Goal: Transaction & Acquisition: Purchase product/service

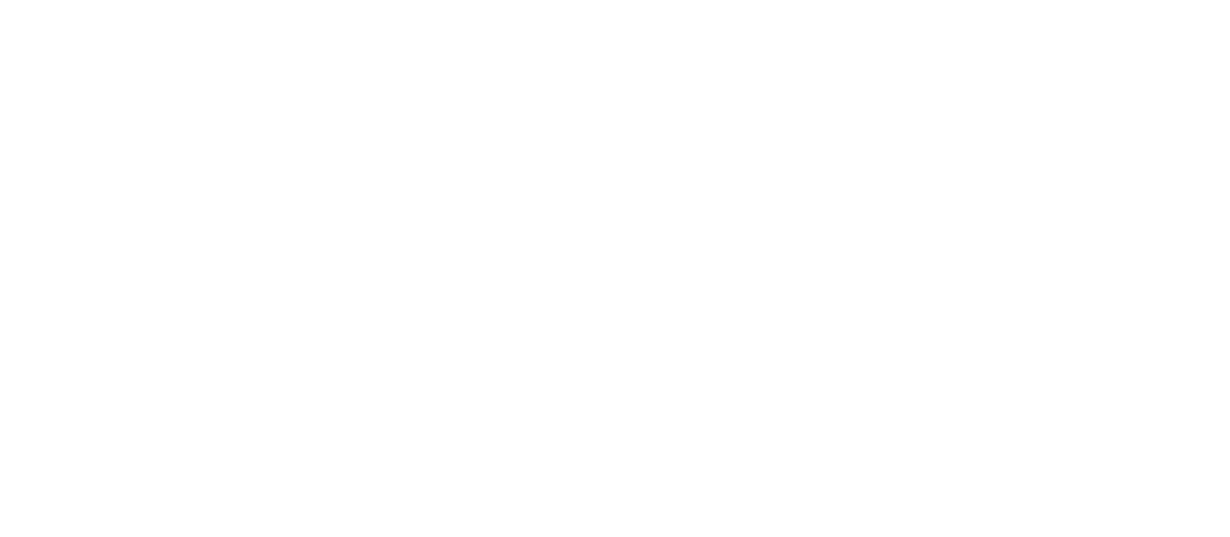
click at [959, 216] on div at bounding box center [615, 268] width 1230 height 537
click at [994, 135] on div at bounding box center [615, 268] width 1230 height 537
click at [1055, 68] on div at bounding box center [615, 268] width 1230 height 537
click at [1088, 95] on div at bounding box center [615, 268] width 1230 height 537
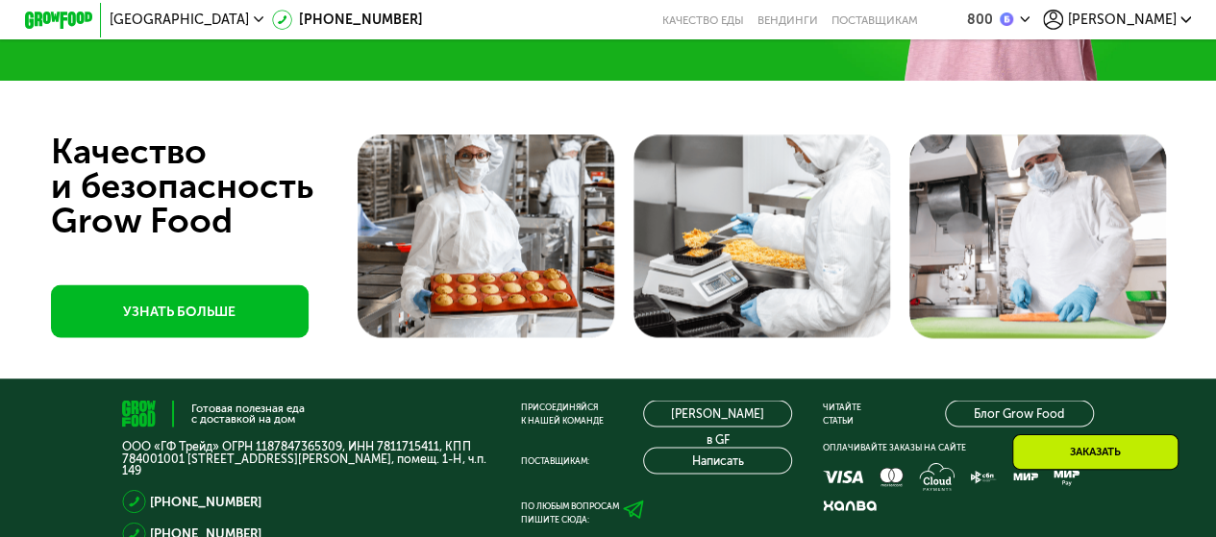
scroll to position [4932, 0]
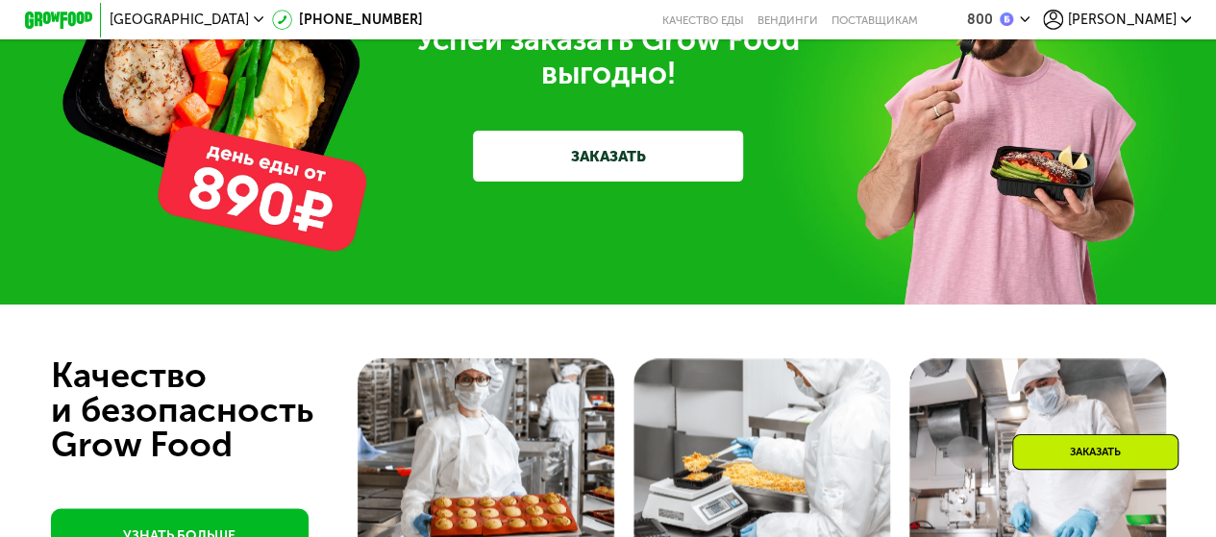
click at [650, 182] on link "ЗАКАЗАТЬ" at bounding box center [608, 156] width 270 height 51
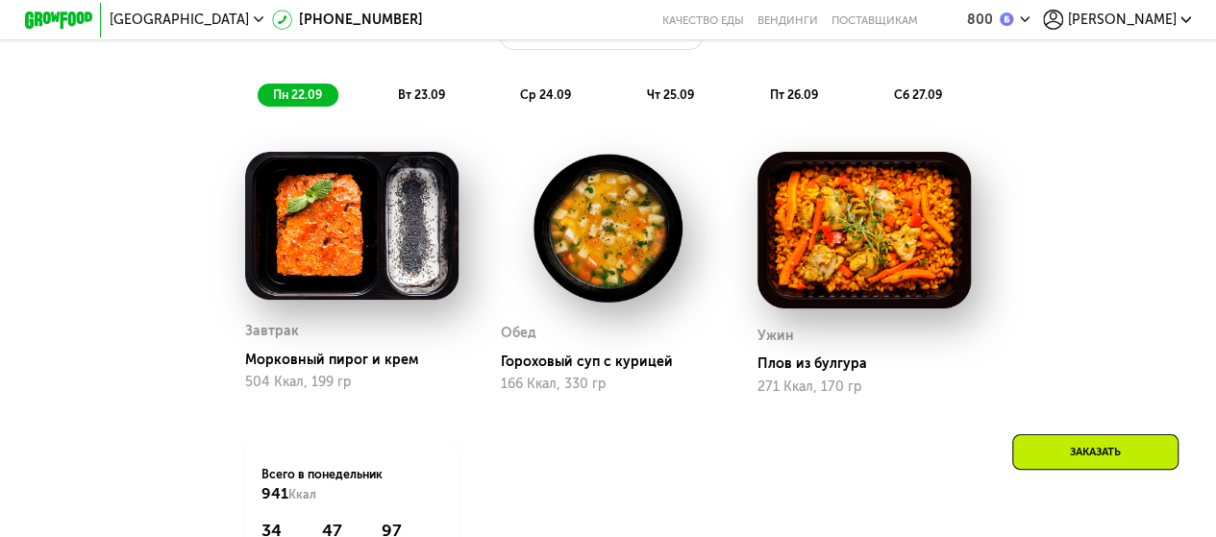
scroll to position [827, 0]
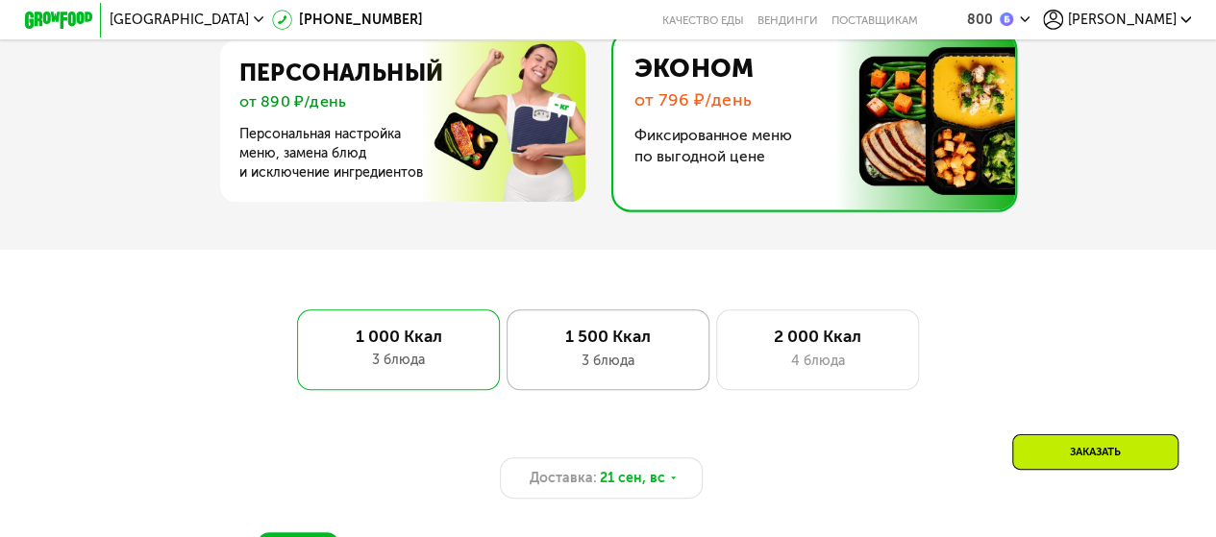
click at [657, 347] on div "1 500 Ккал" at bounding box center [608, 337] width 167 height 20
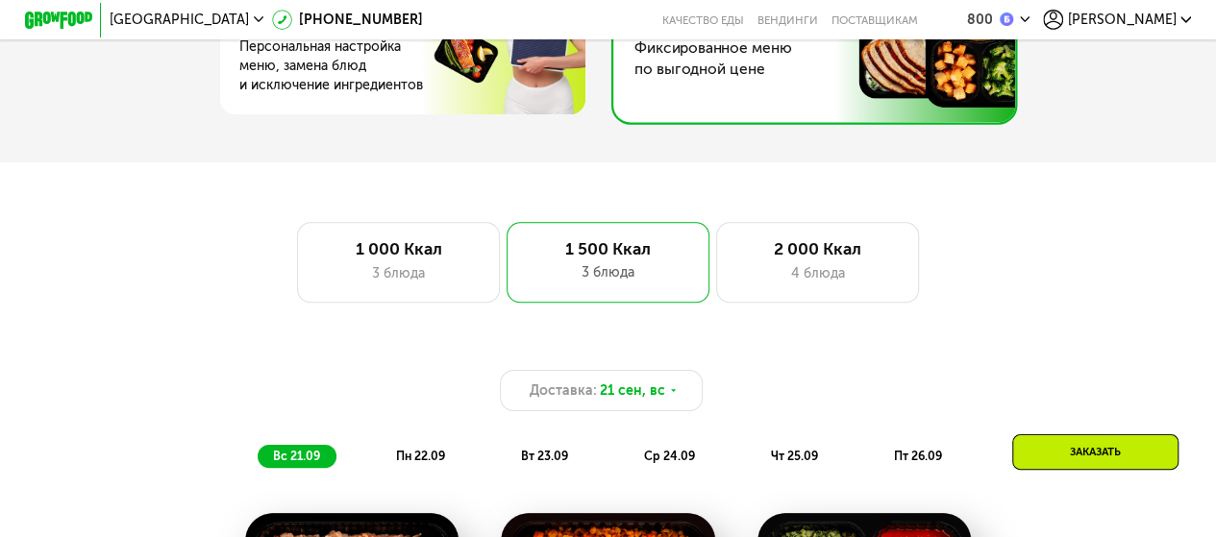
scroll to position [855, 0]
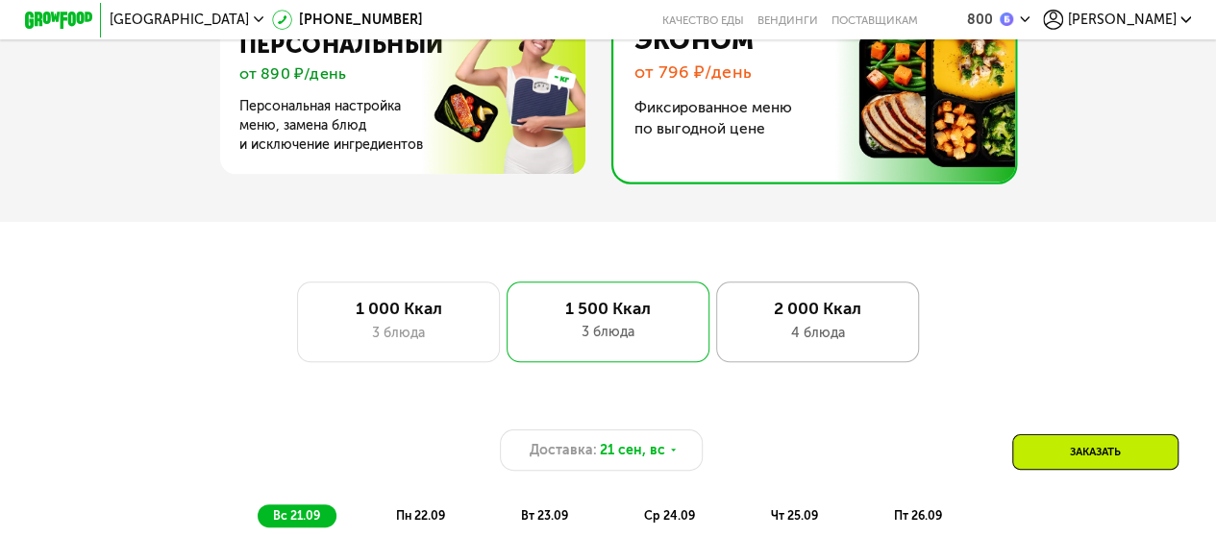
click at [897, 340] on div "4 блюда" at bounding box center [816, 333] width 167 height 20
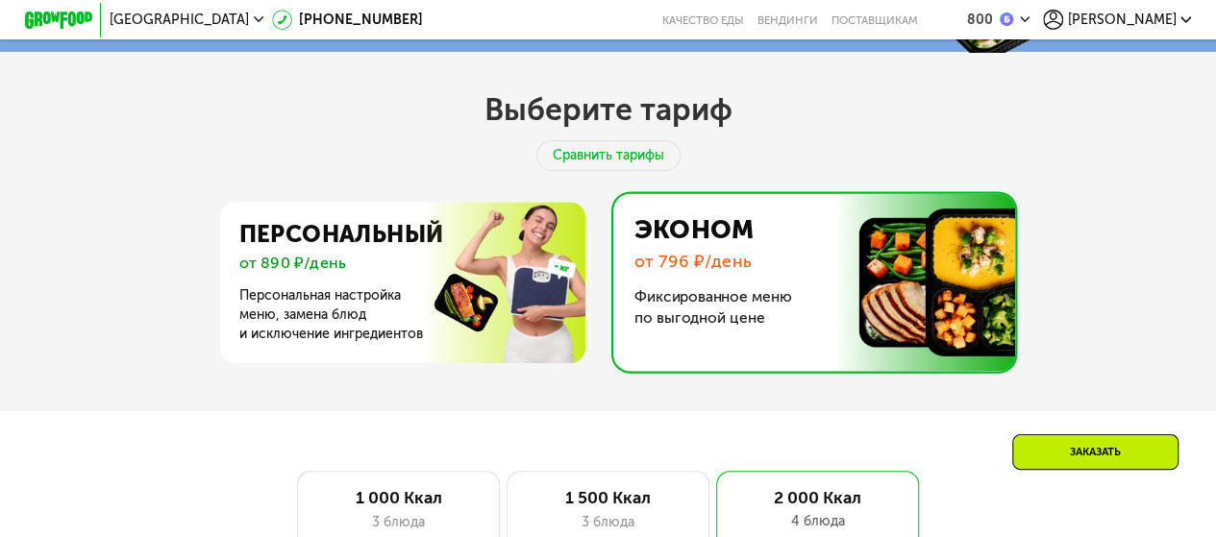
scroll to position [673, 0]
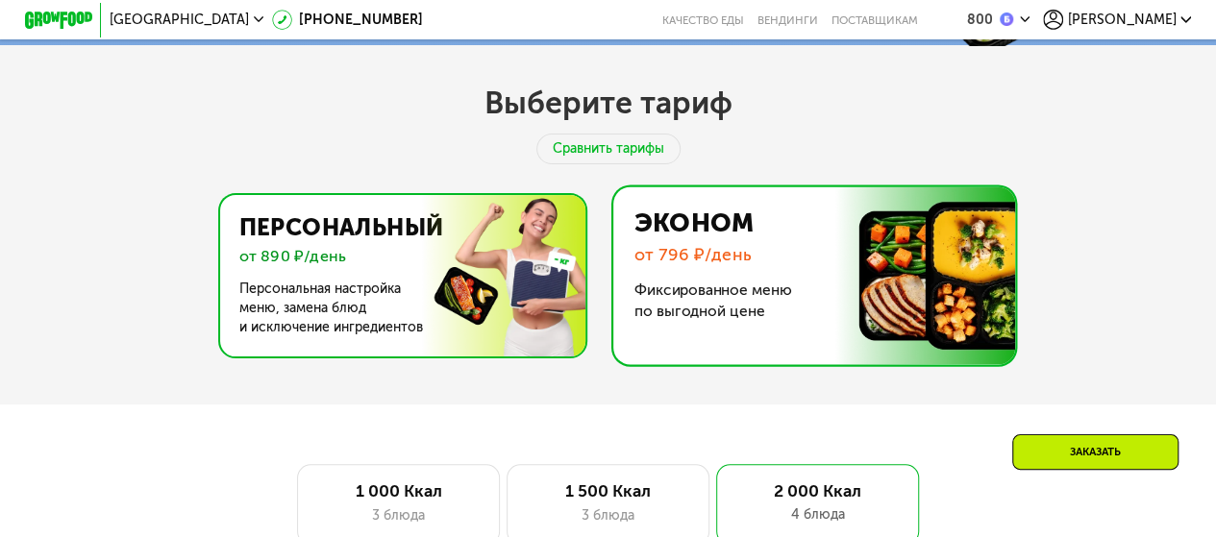
click at [479, 335] on img at bounding box center [397, 275] width 374 height 161
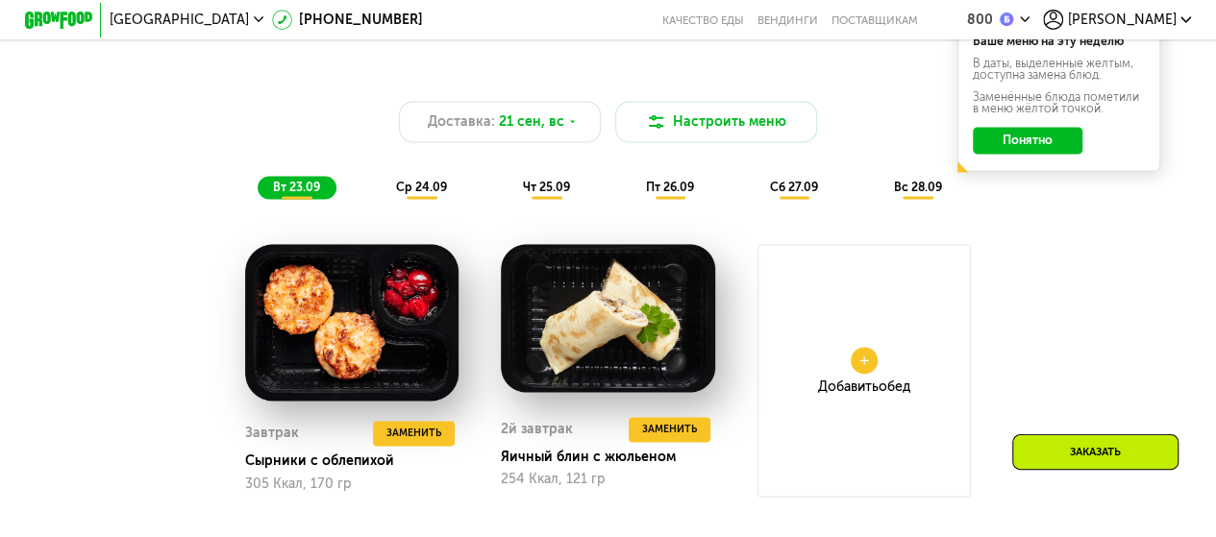
scroll to position [1345, 0]
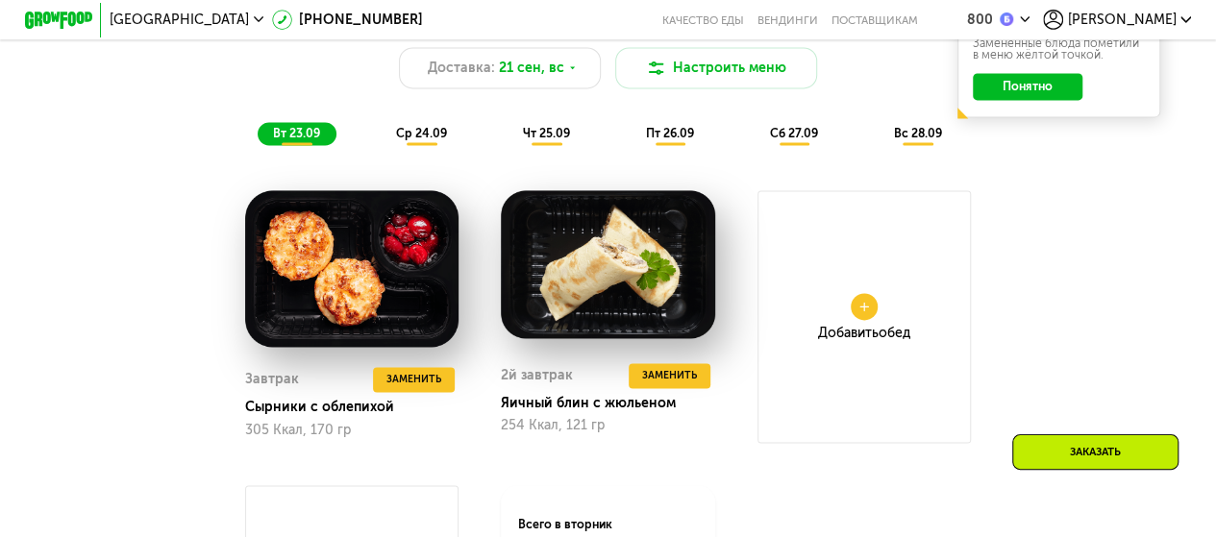
click at [421, 138] on span "ср 24.09" at bounding box center [421, 133] width 51 height 14
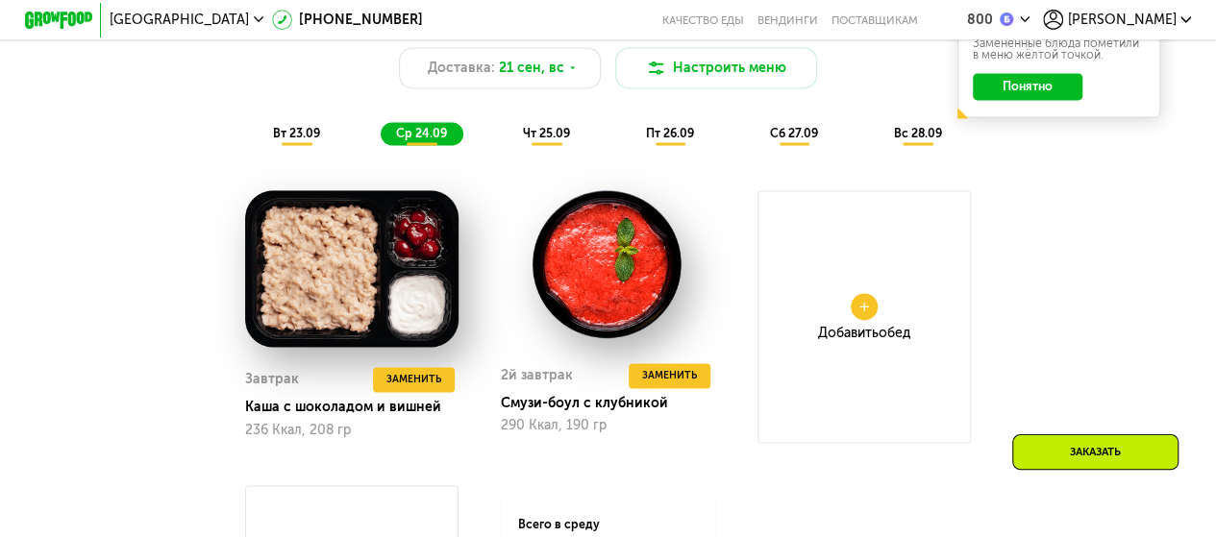
click at [548, 140] on span "чт 25.09" at bounding box center [546, 133] width 47 height 14
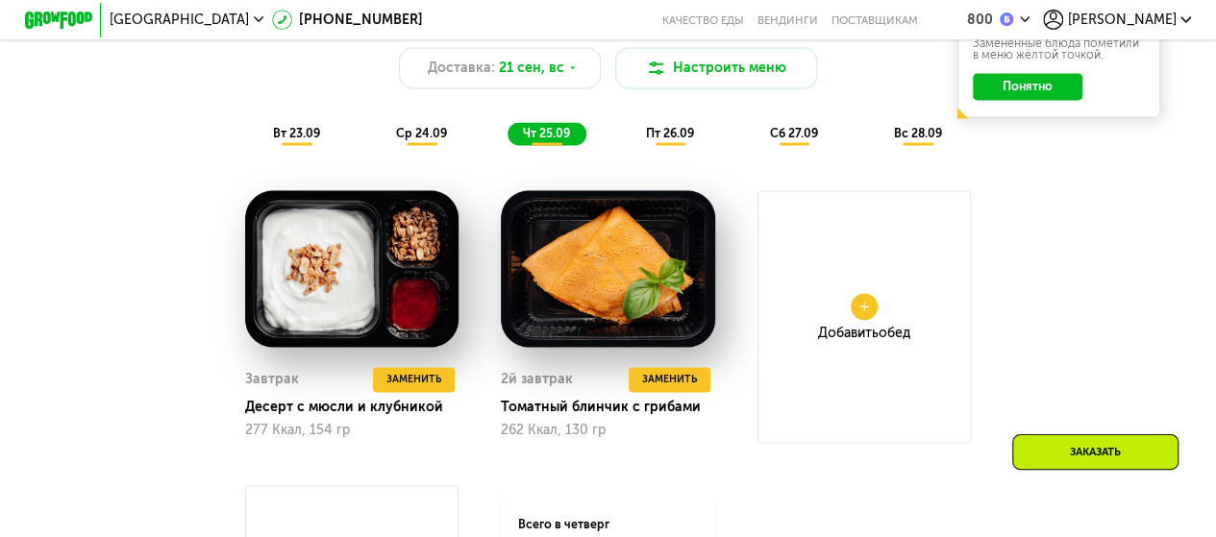
click at [659, 140] on span "пт 26.09" at bounding box center [670, 133] width 48 height 14
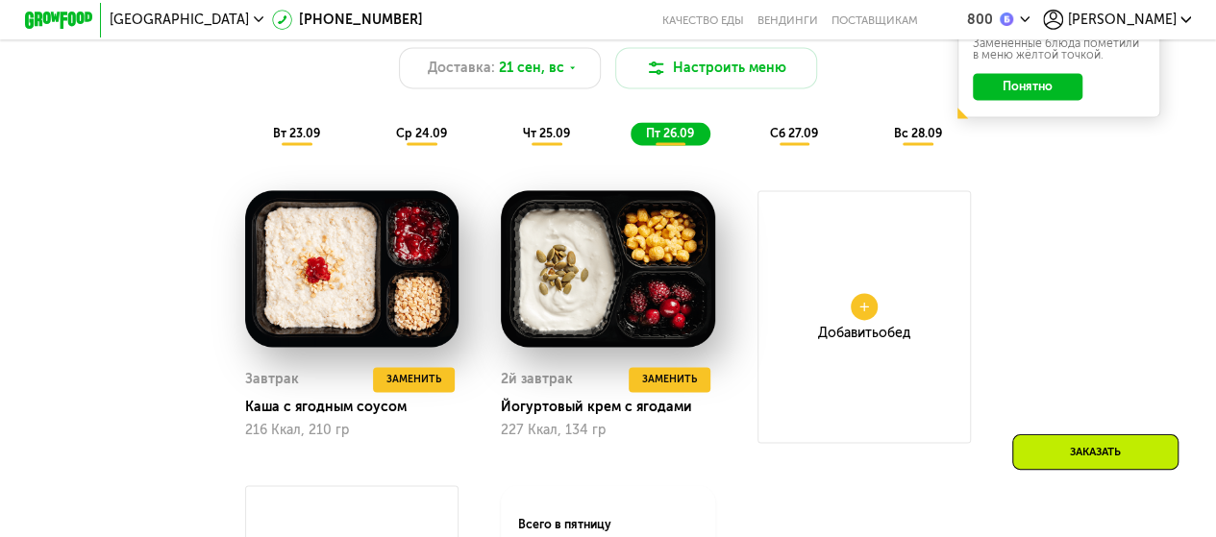
click at [798, 146] on div "сб 27.09" at bounding box center [794, 134] width 80 height 24
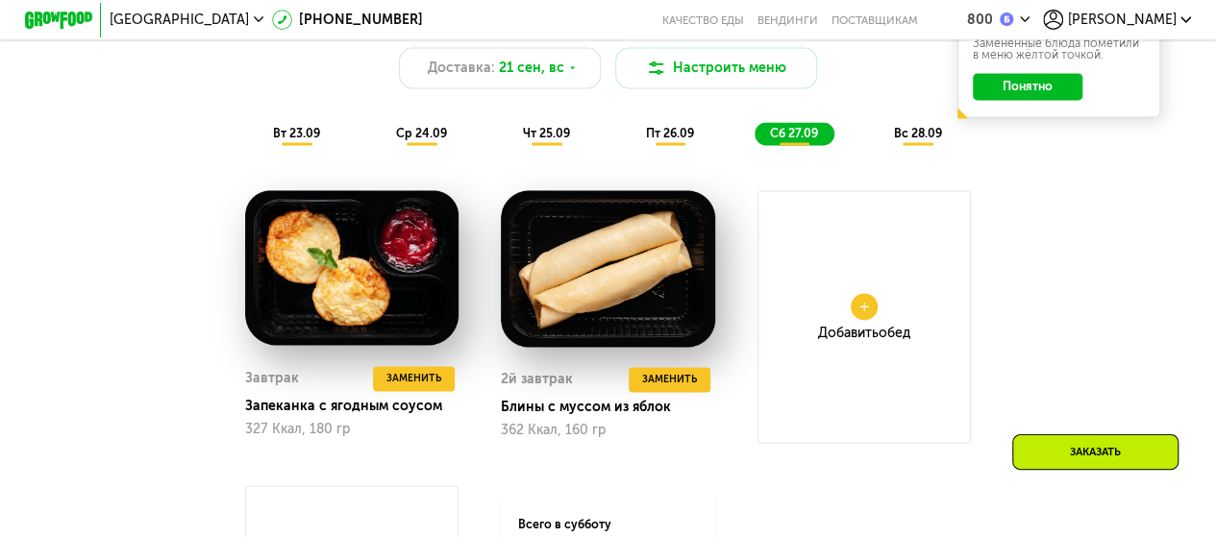
click at [924, 140] on span "вс 28.09" at bounding box center [917, 133] width 48 height 14
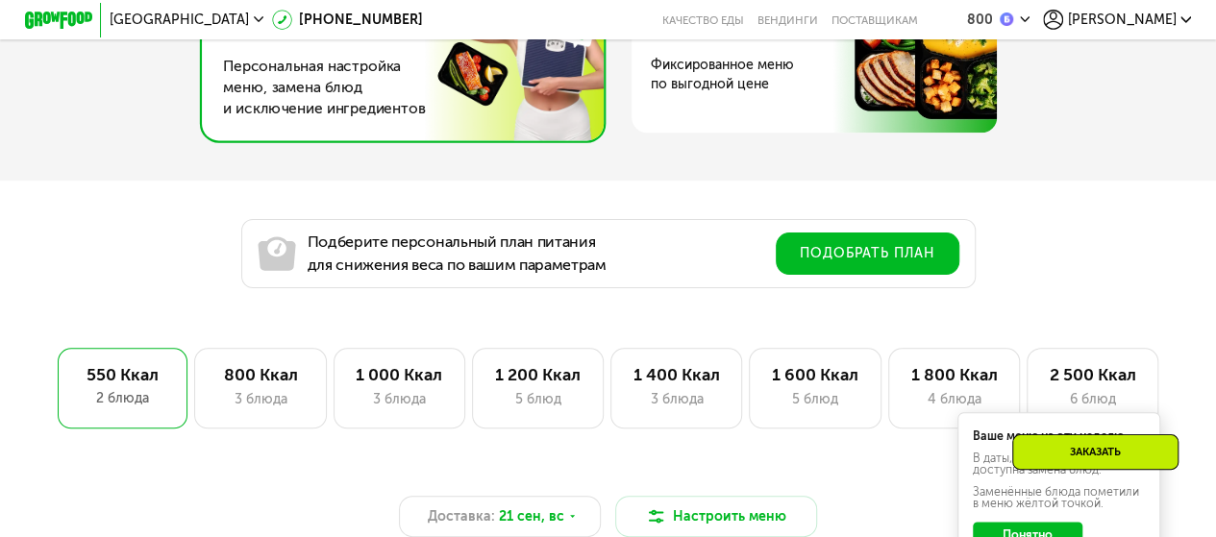
scroll to position [1120, 0]
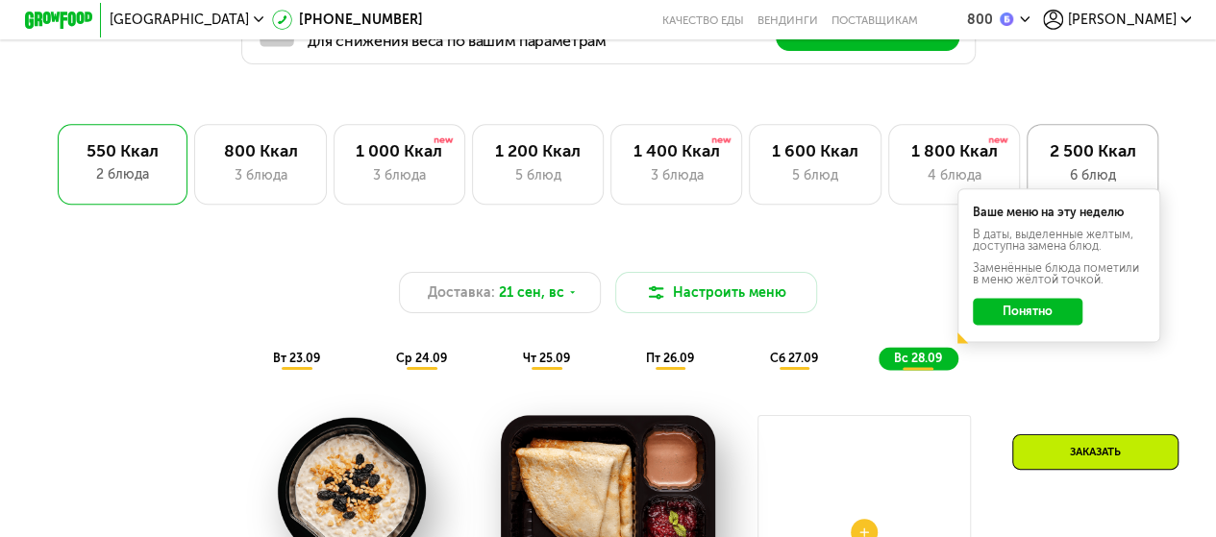
click at [1058, 141] on div "2 500 Ккал 6 блюд" at bounding box center [1092, 164] width 132 height 81
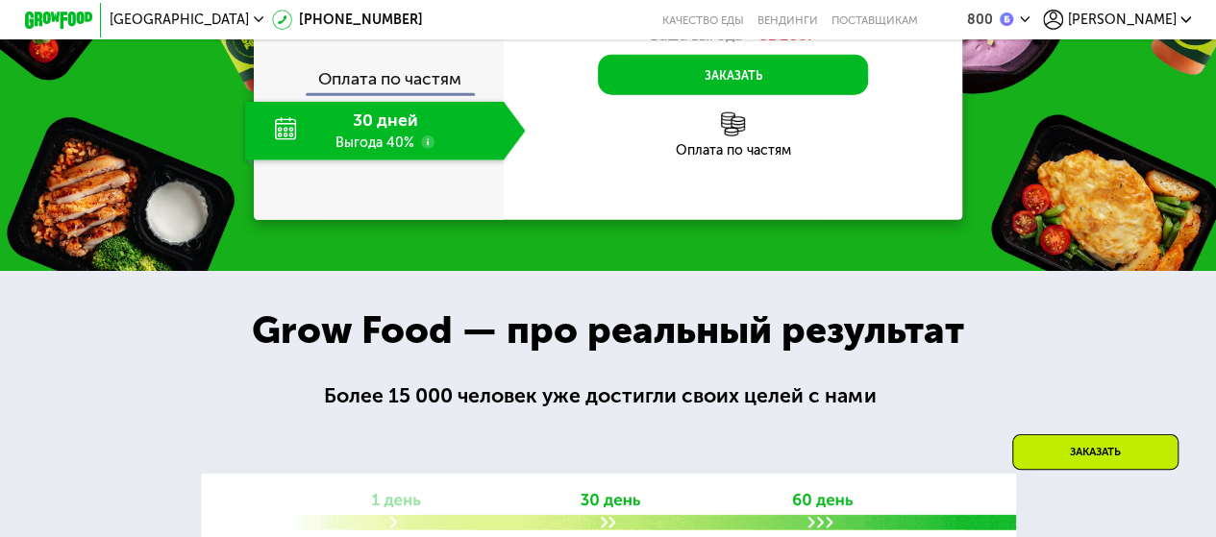
scroll to position [2466, 0]
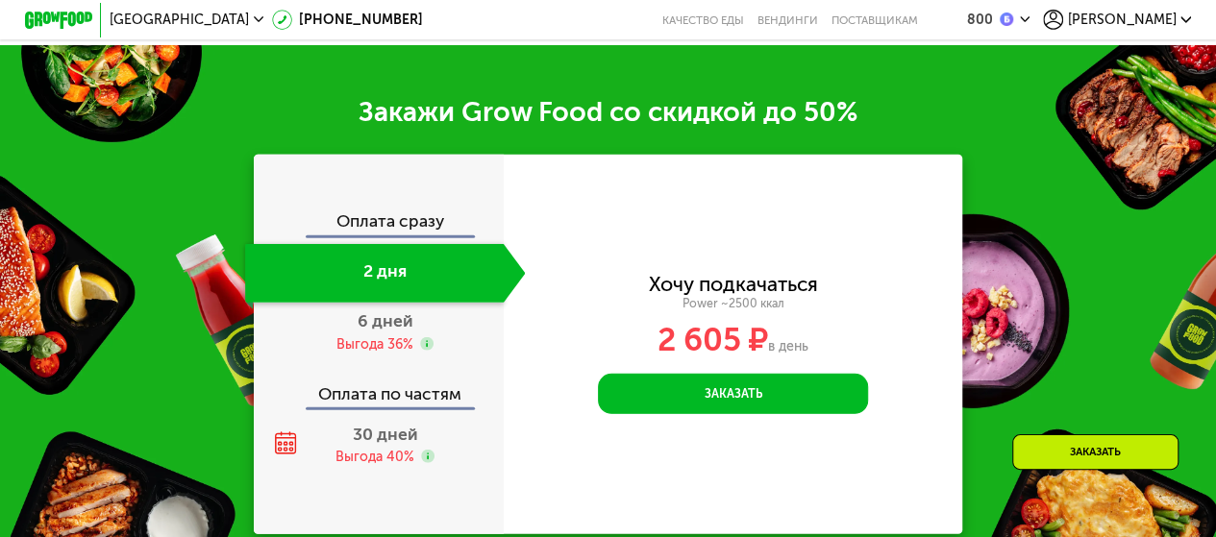
scroll to position [2552, 0]
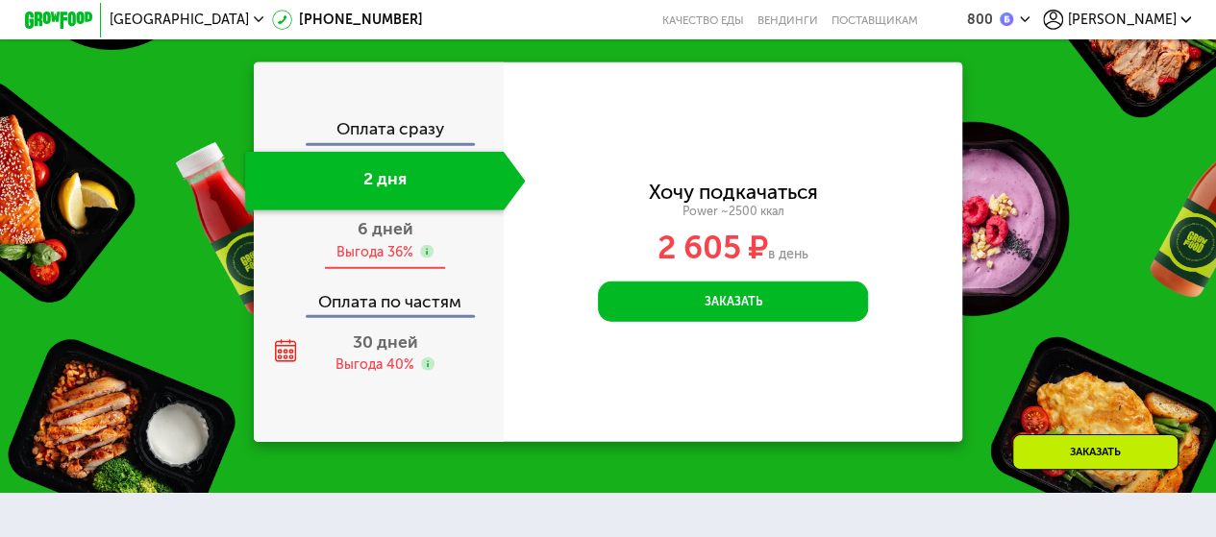
click at [398, 237] on span "6 дней" at bounding box center [385, 228] width 56 height 21
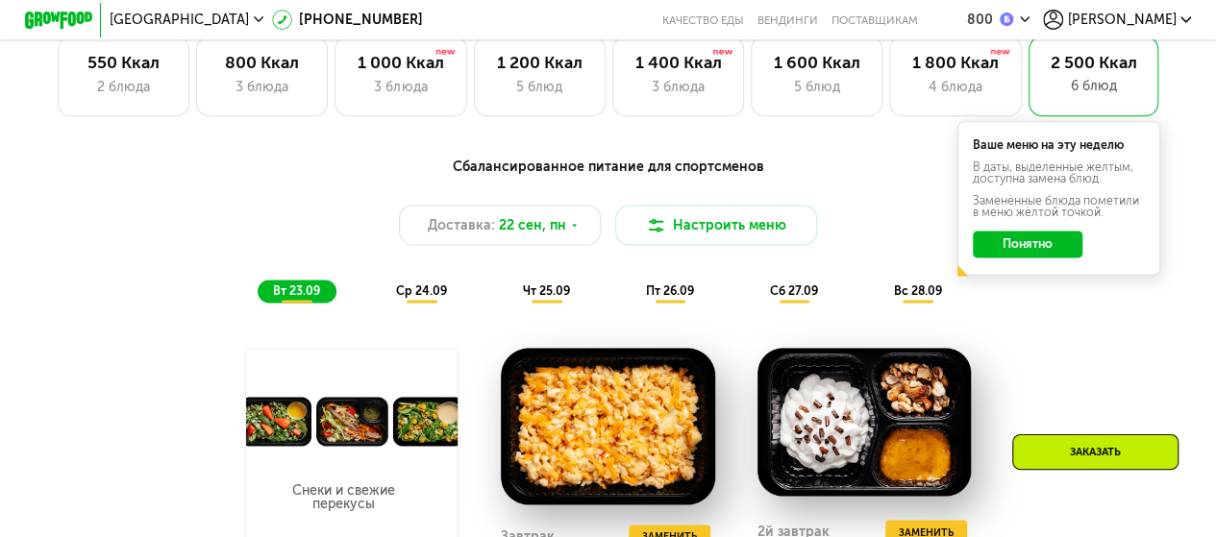
scroll to position [1207, 0]
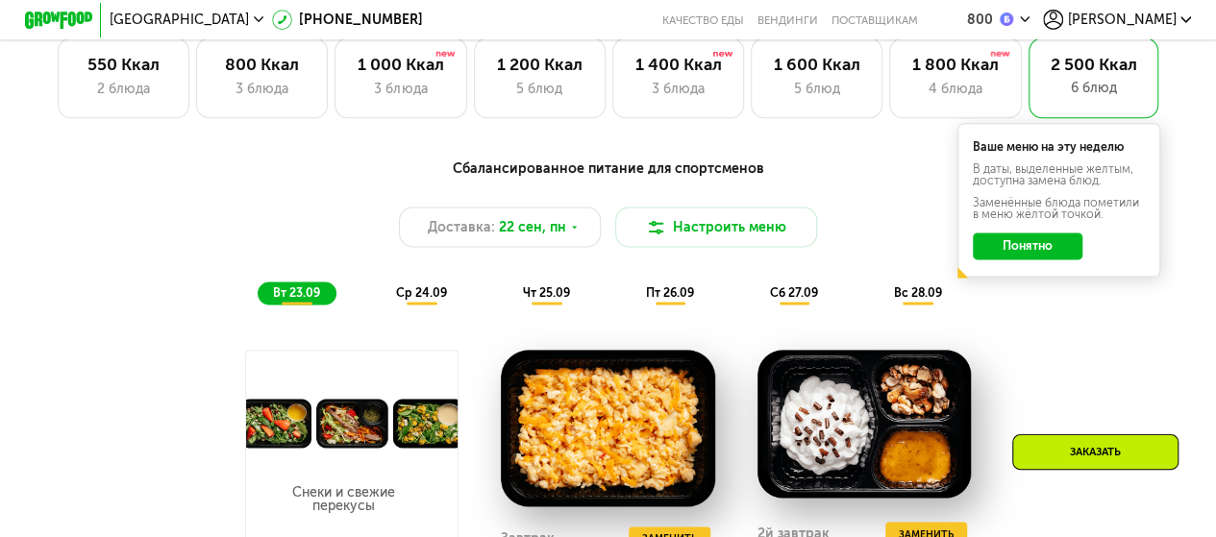
click at [425, 300] on span "ср 24.09" at bounding box center [421, 292] width 51 height 14
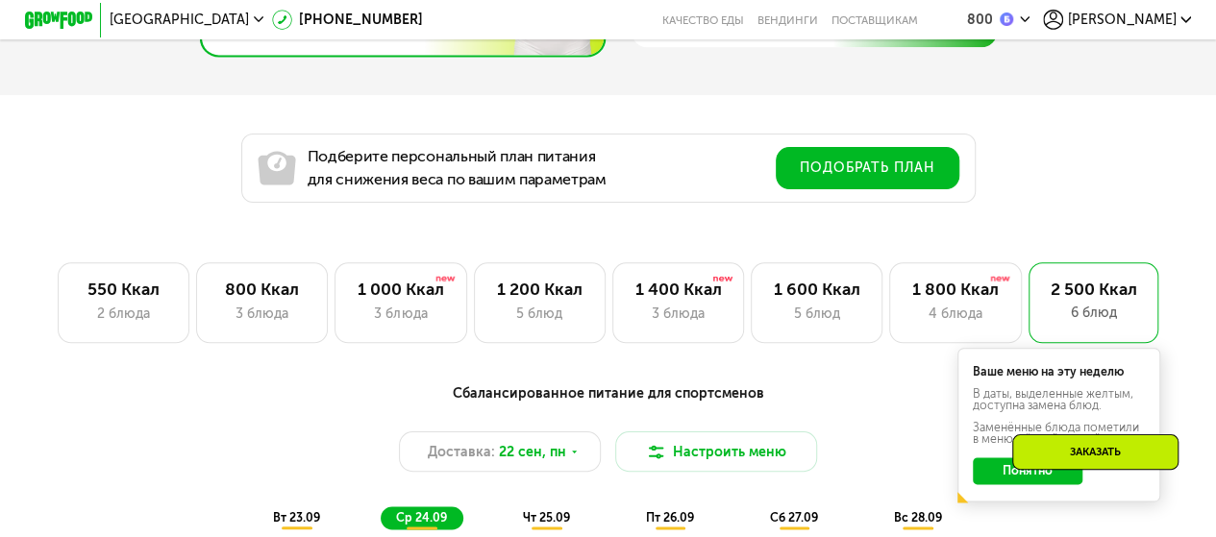
scroll to position [1431, 0]
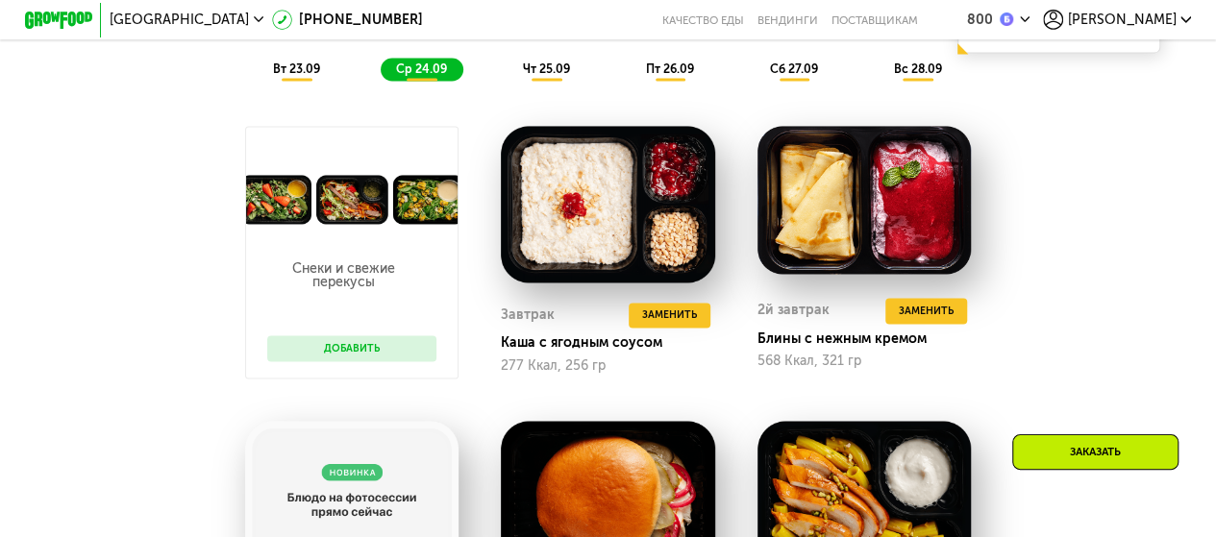
drag, startPoint x: 519, startPoint y: 86, endPoint x: 544, endPoint y: 85, distance: 25.0
click at [519, 82] on div "чт 25.09" at bounding box center [546, 70] width 79 height 24
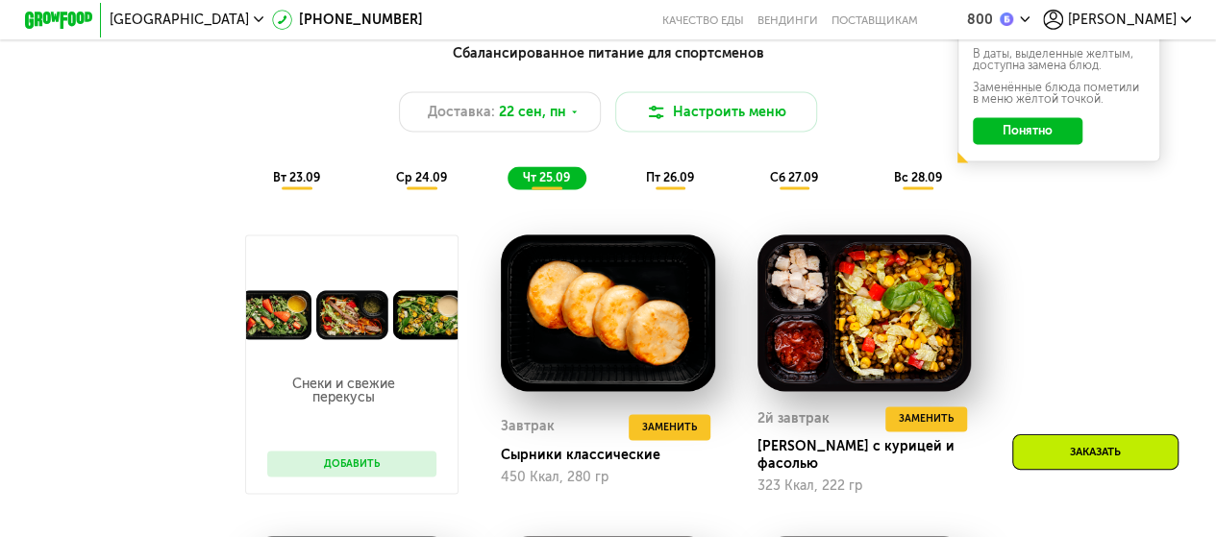
scroll to position [1207, 0]
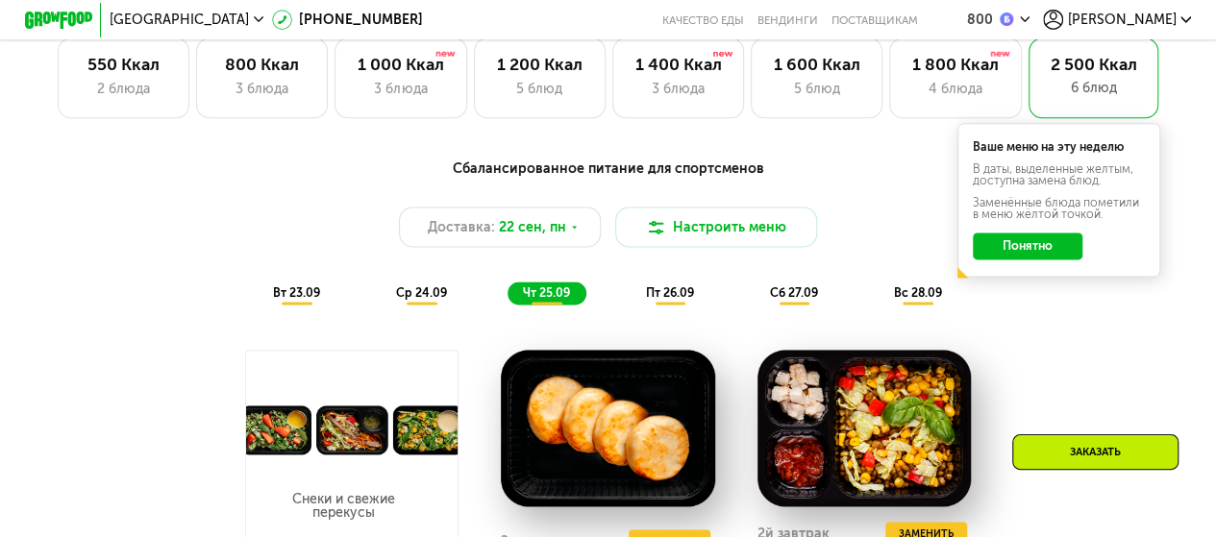
click at [679, 293] on div "пт 26.09" at bounding box center [670, 294] width 80 height 24
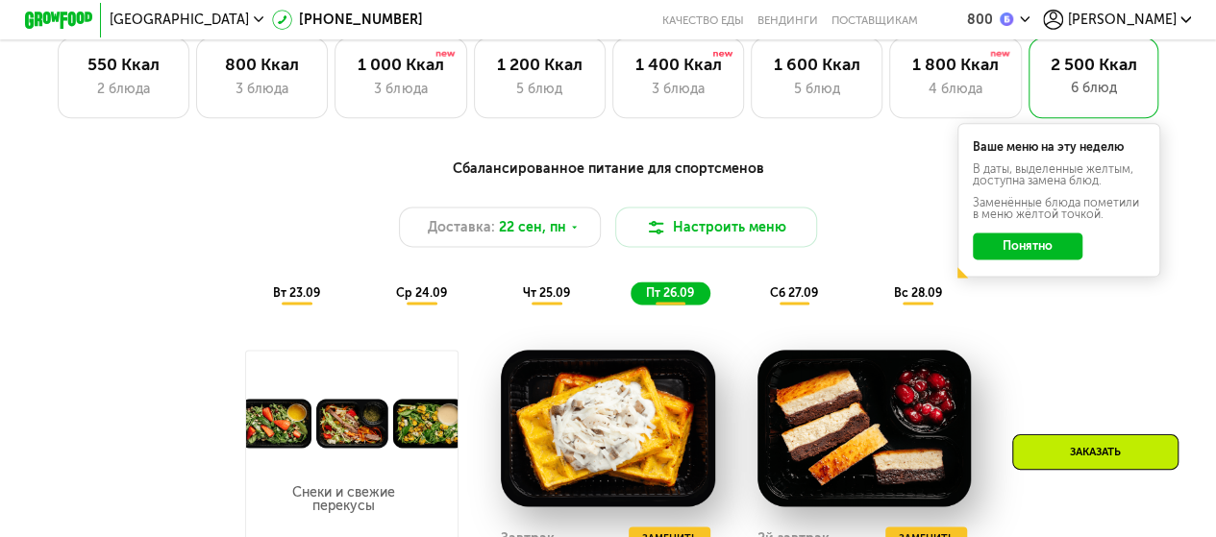
click at [291, 300] on span "вт 23.09" at bounding box center [296, 292] width 47 height 14
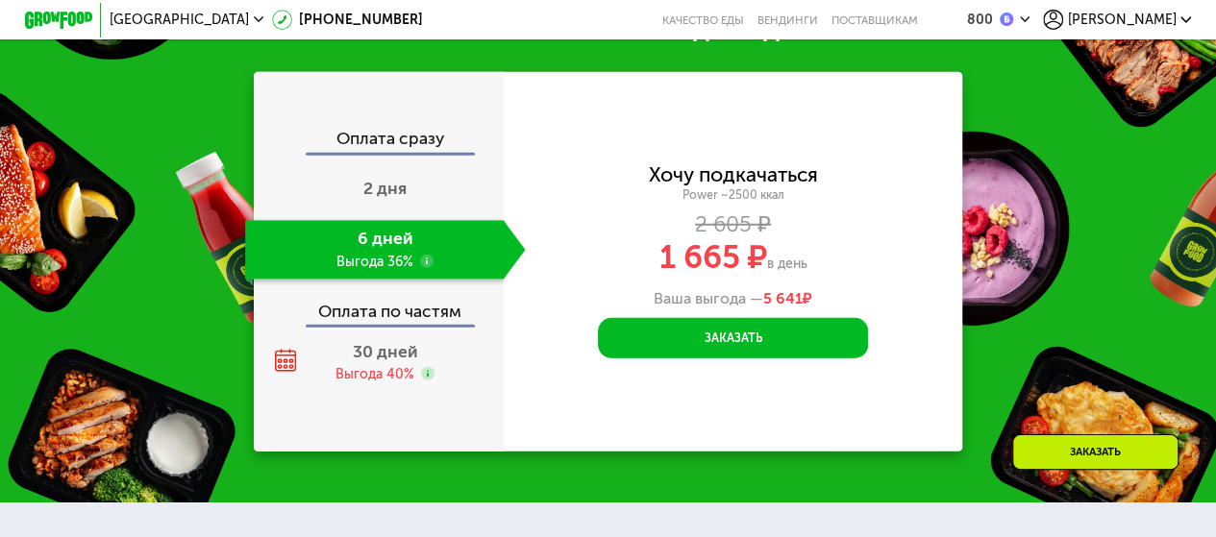
scroll to position [2552, 0]
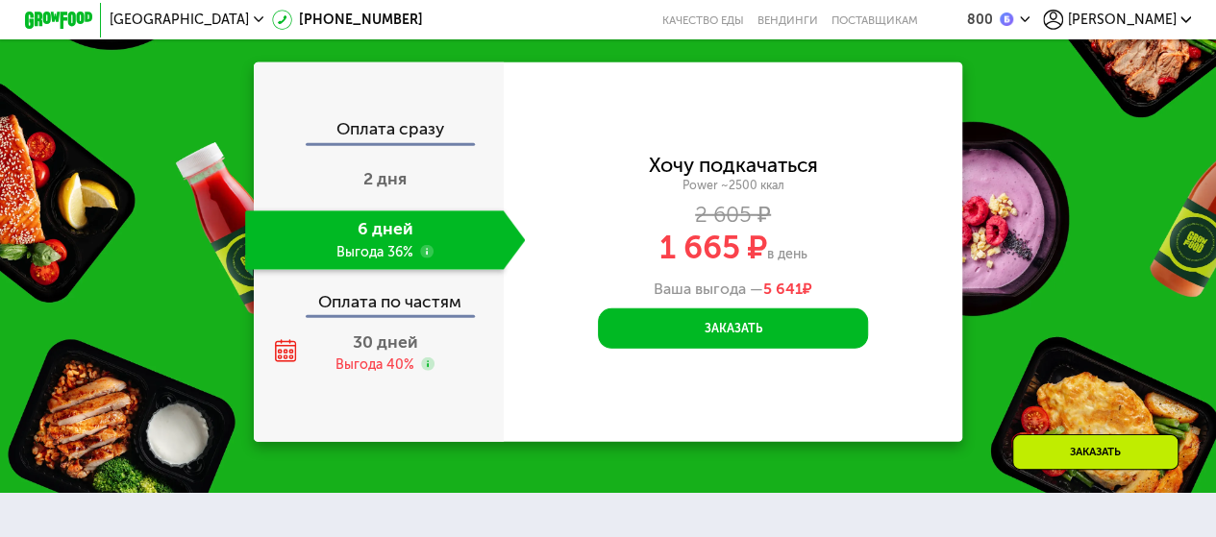
click at [350, 314] on div "Оплата по частям" at bounding box center [379, 296] width 248 height 38
click at [405, 353] on span "30 дней" at bounding box center [385, 342] width 65 height 21
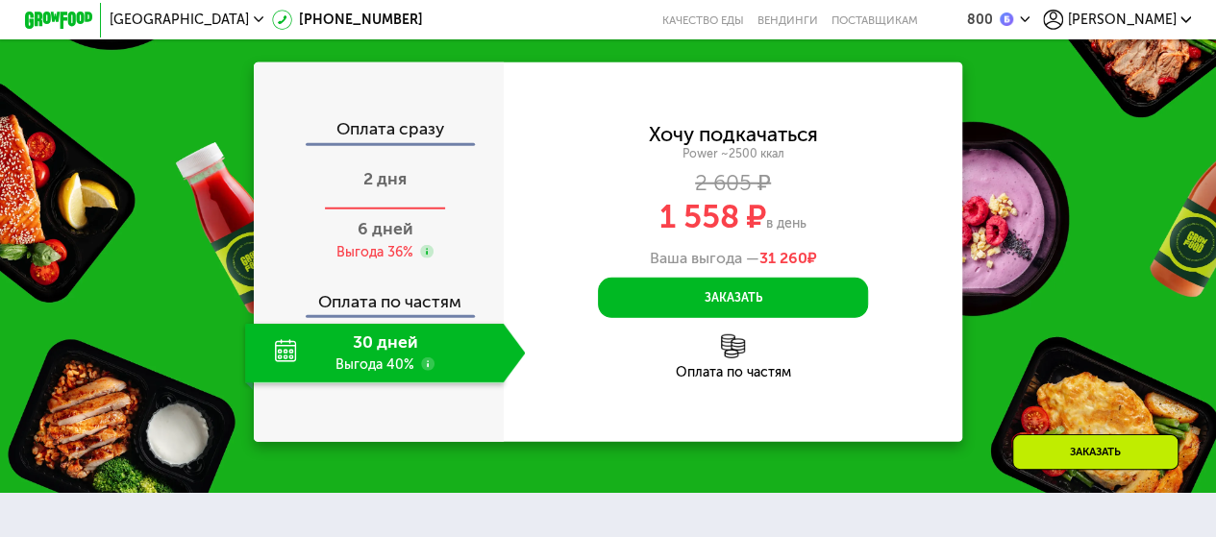
click at [374, 210] on div "2 дня" at bounding box center [385, 181] width 281 height 59
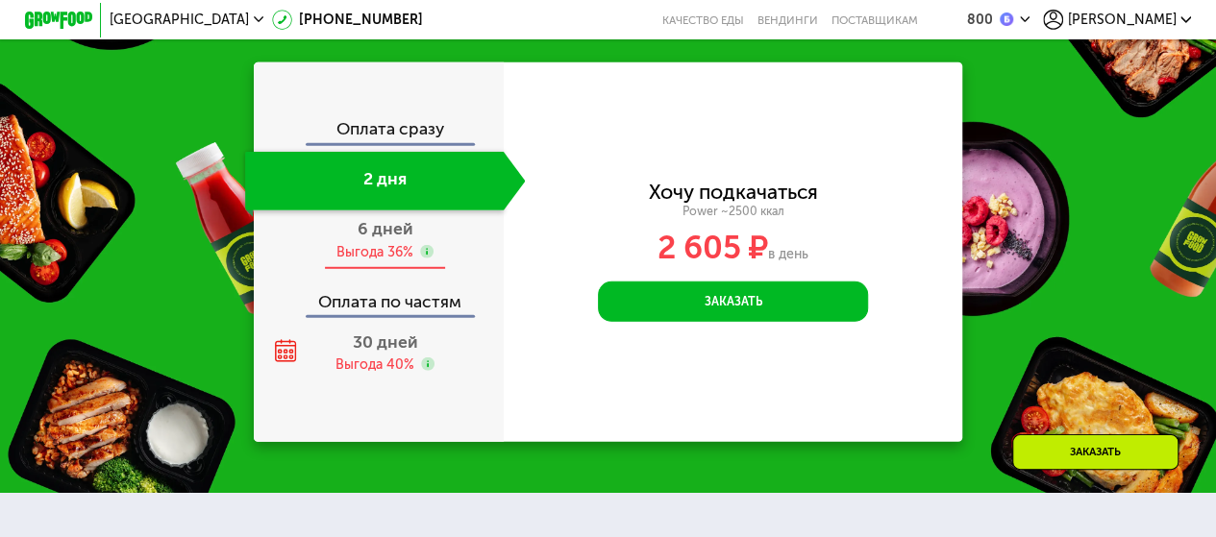
click at [381, 248] on div "6 дней Выгода 36%" at bounding box center [385, 239] width 281 height 59
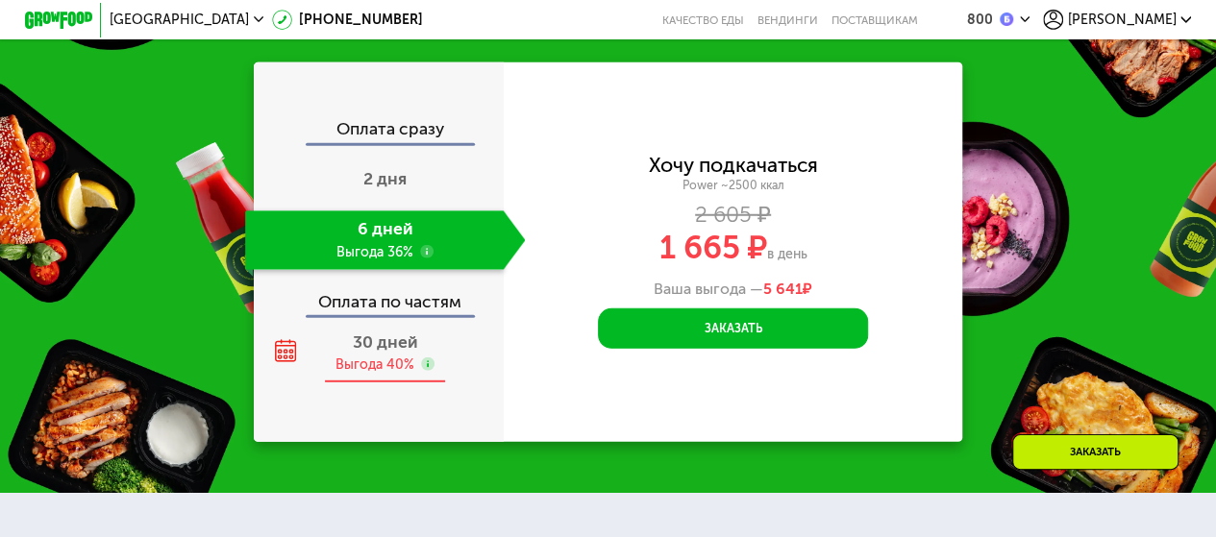
click at [389, 348] on span "30 дней" at bounding box center [385, 342] width 65 height 21
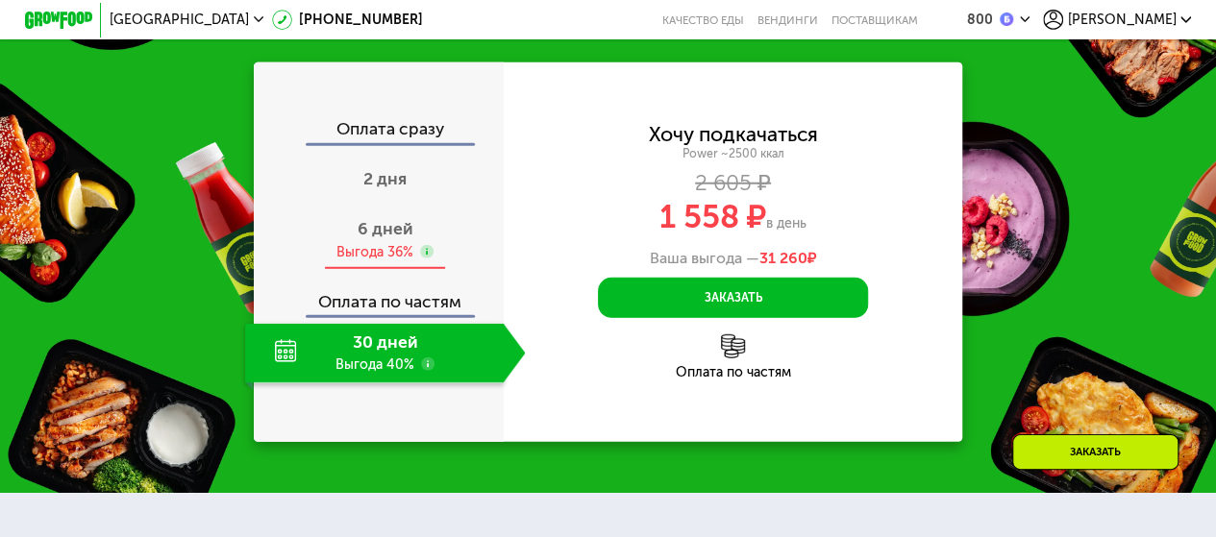
click at [379, 237] on span "6 дней" at bounding box center [385, 228] width 56 height 21
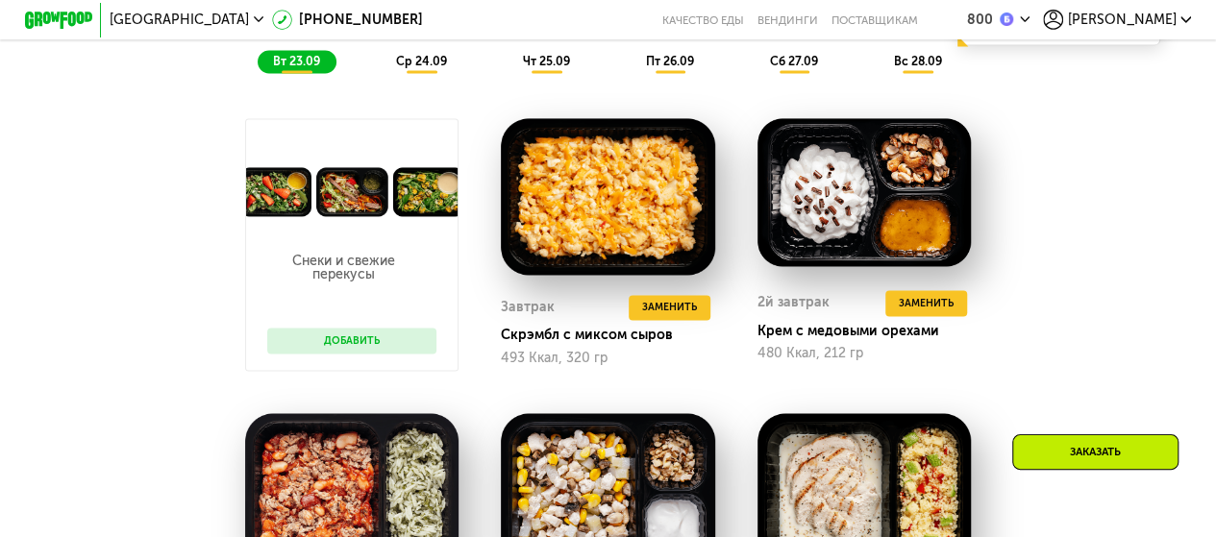
scroll to position [1431, 0]
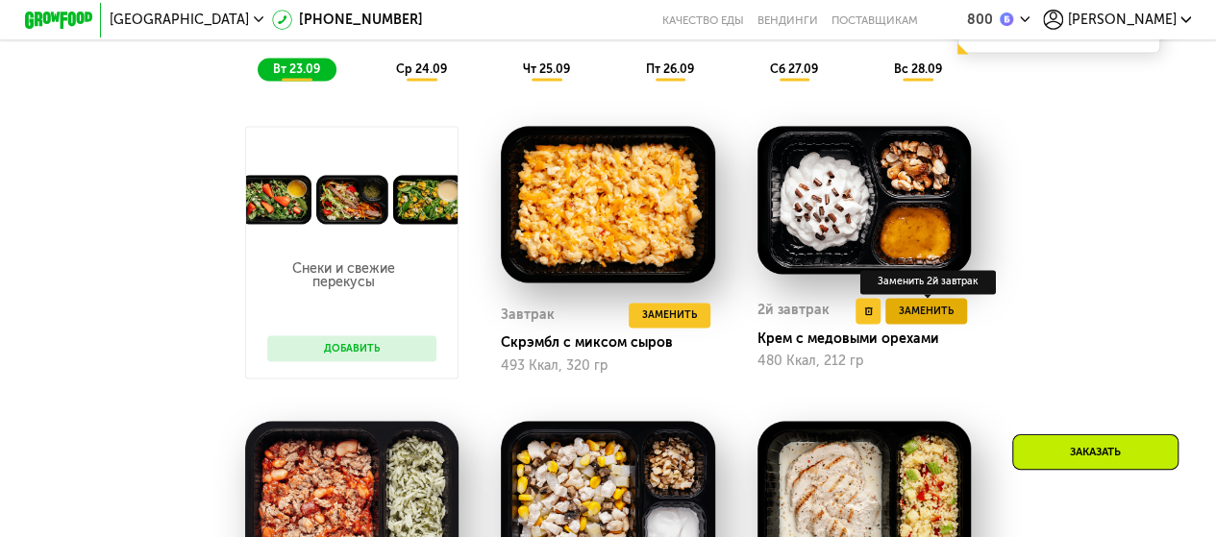
click at [911, 320] on span "Заменить" at bounding box center [925, 311] width 55 height 17
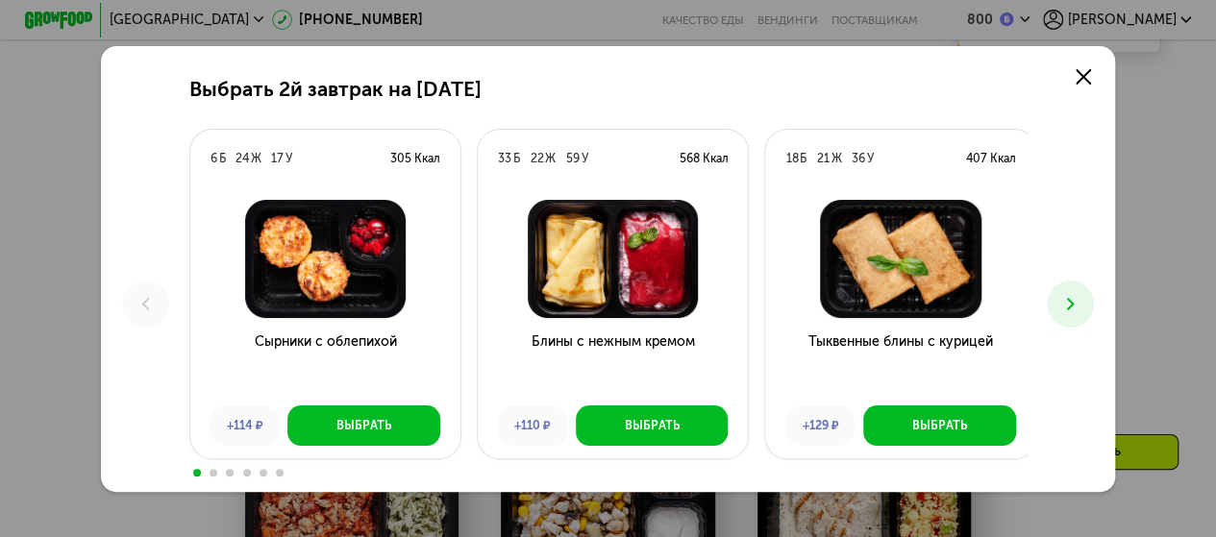
click at [1080, 301] on icon at bounding box center [1070, 304] width 20 height 20
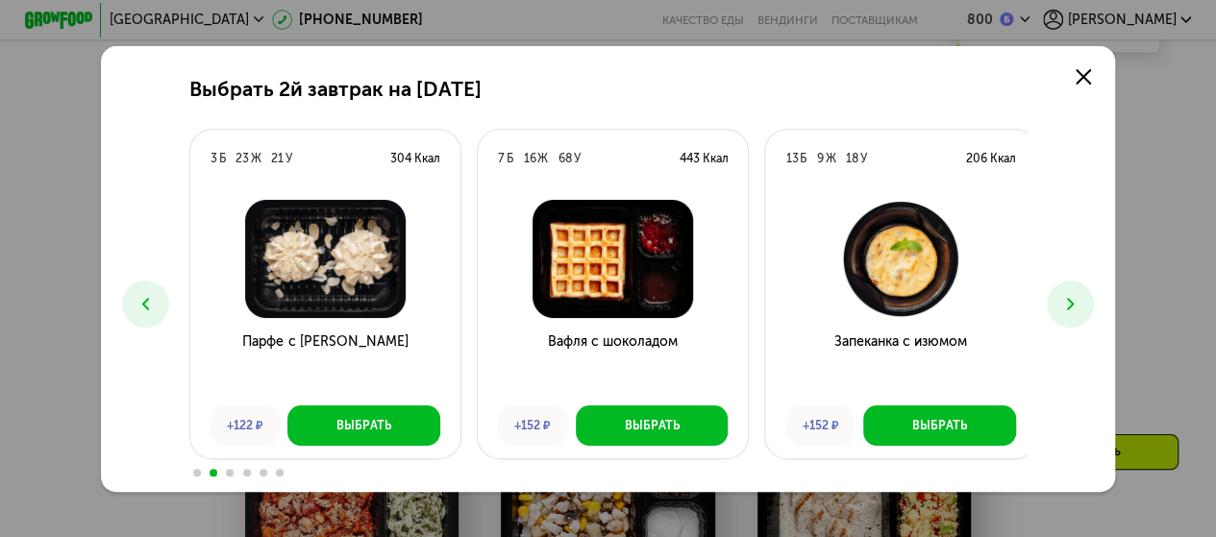
click at [1073, 302] on use at bounding box center [1070, 304] width 7 height 12
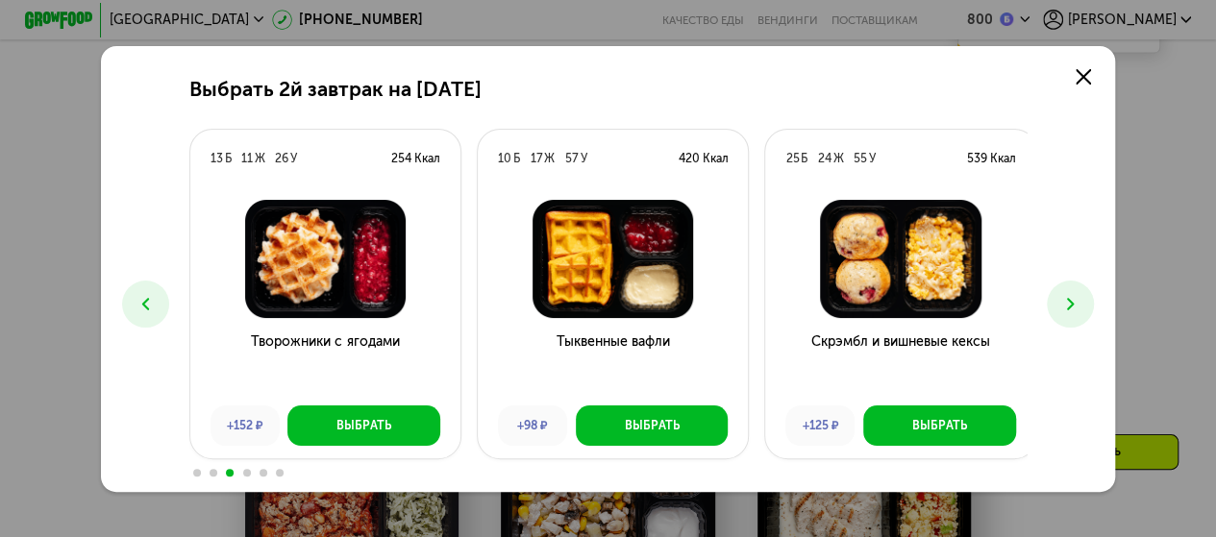
click at [1073, 302] on use at bounding box center [1070, 304] width 7 height 12
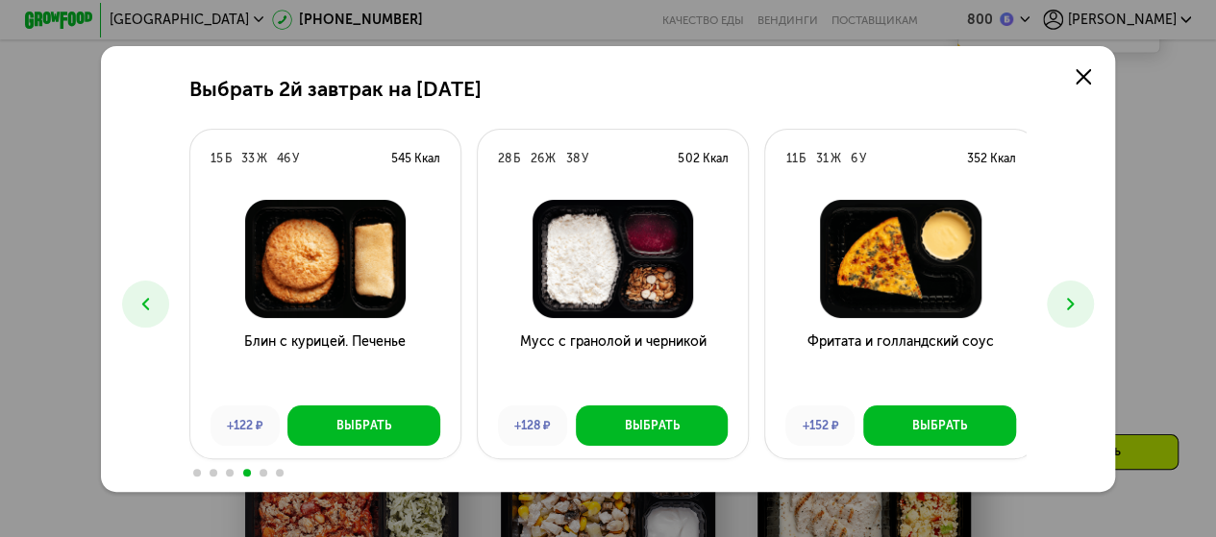
click at [1073, 302] on use at bounding box center [1070, 304] width 7 height 12
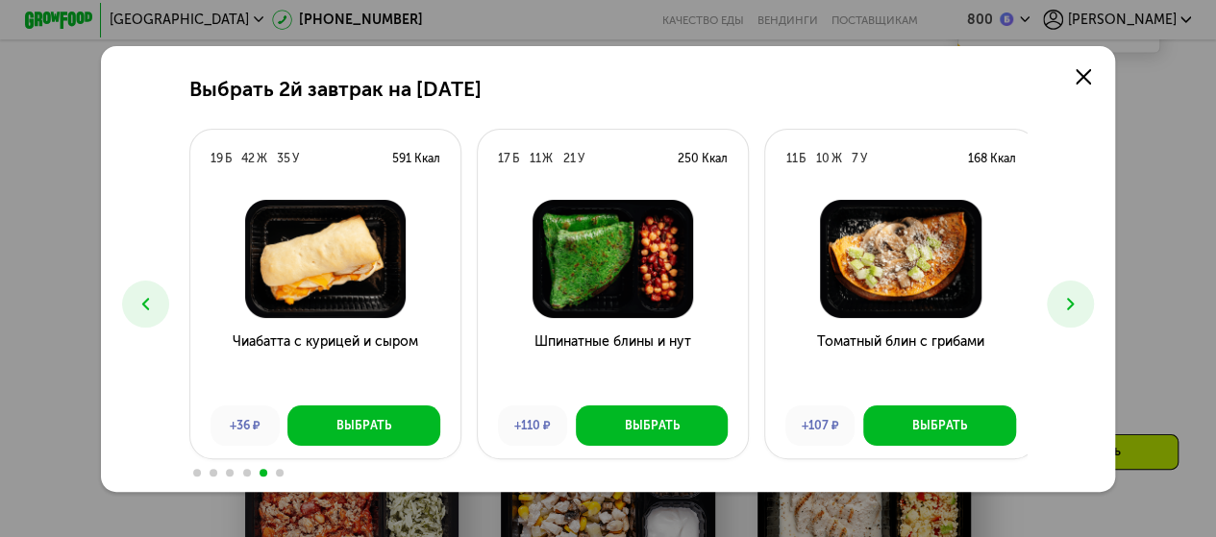
click at [1073, 302] on use at bounding box center [1070, 304] width 7 height 12
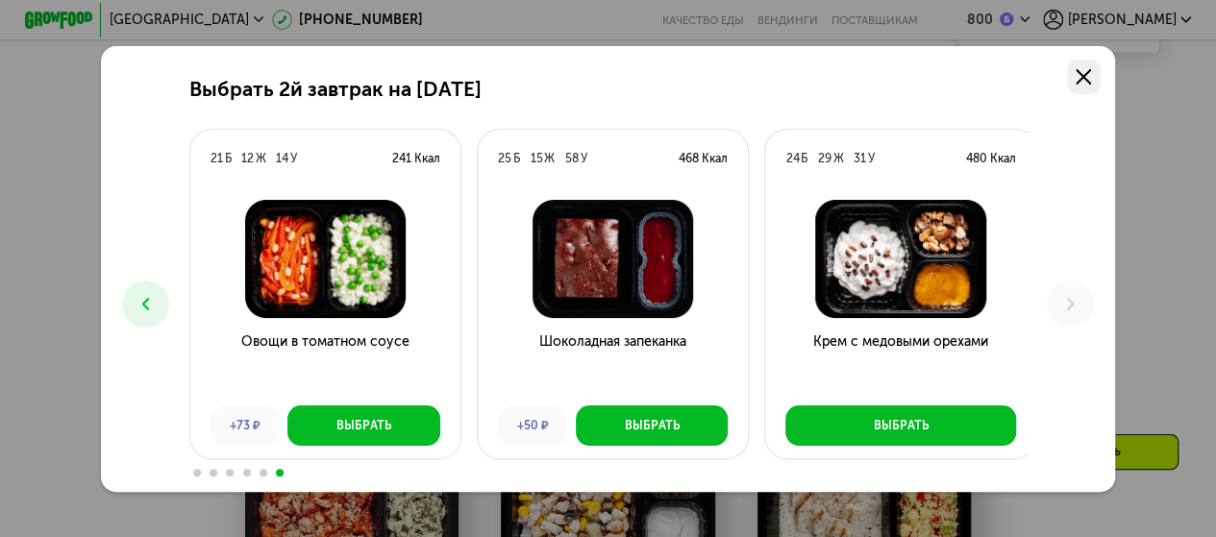
click at [1096, 71] on link at bounding box center [1084, 77] width 34 height 34
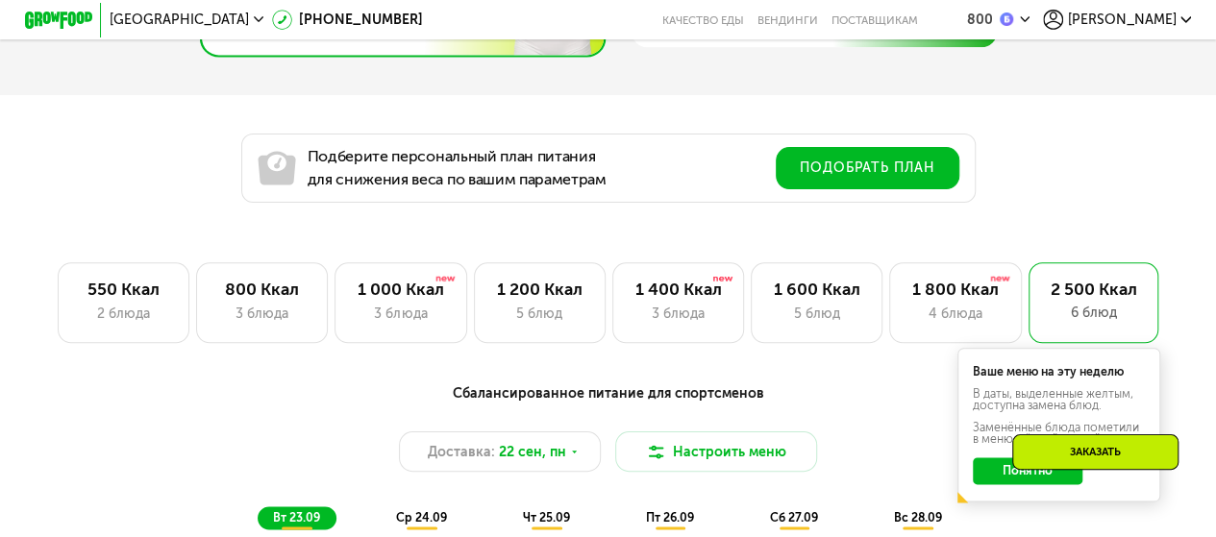
scroll to position [1207, 0]
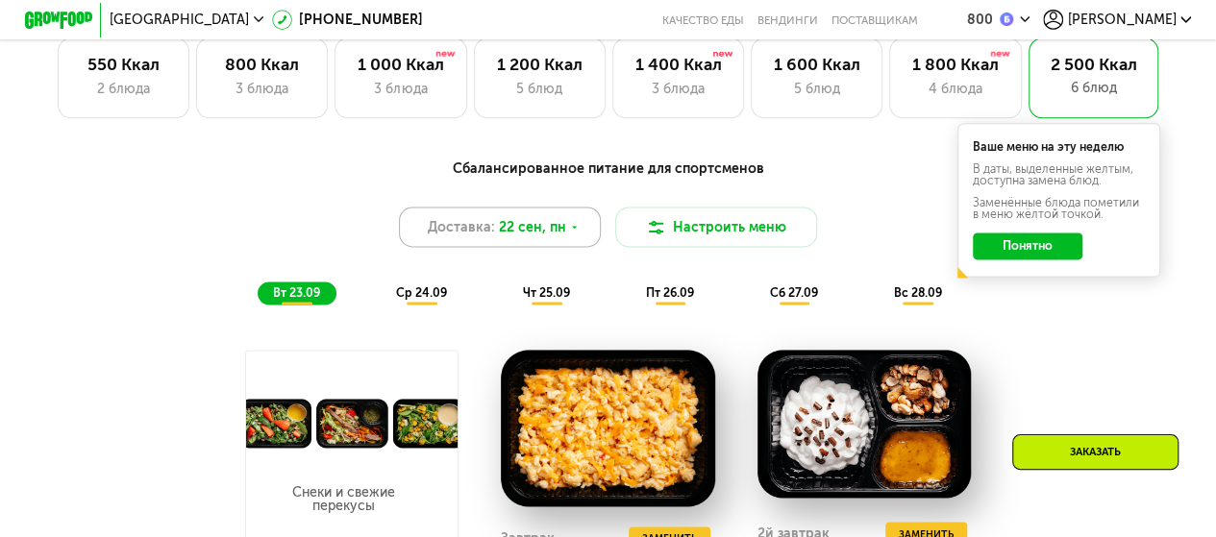
click at [584, 234] on div "Доставка: [DATE]" at bounding box center [500, 227] width 203 height 40
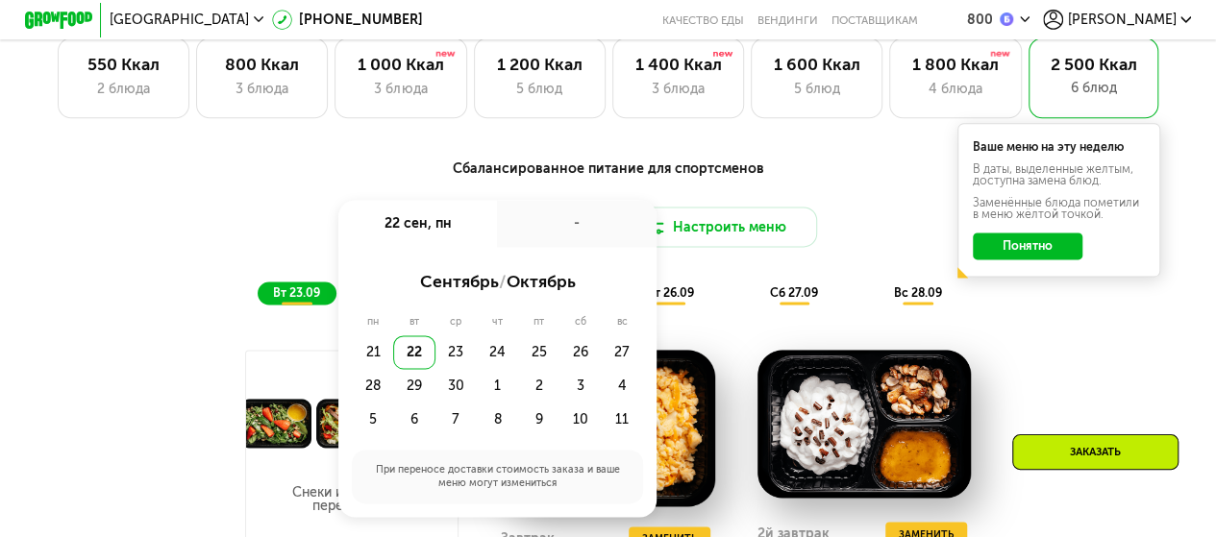
click at [859, 226] on div "Доставка: [DATE] сен, пн - сентябрь / октябрь пн вт ср чт пт сб вс 21 22 23 24 …" at bounding box center [607, 227] width 999 height 40
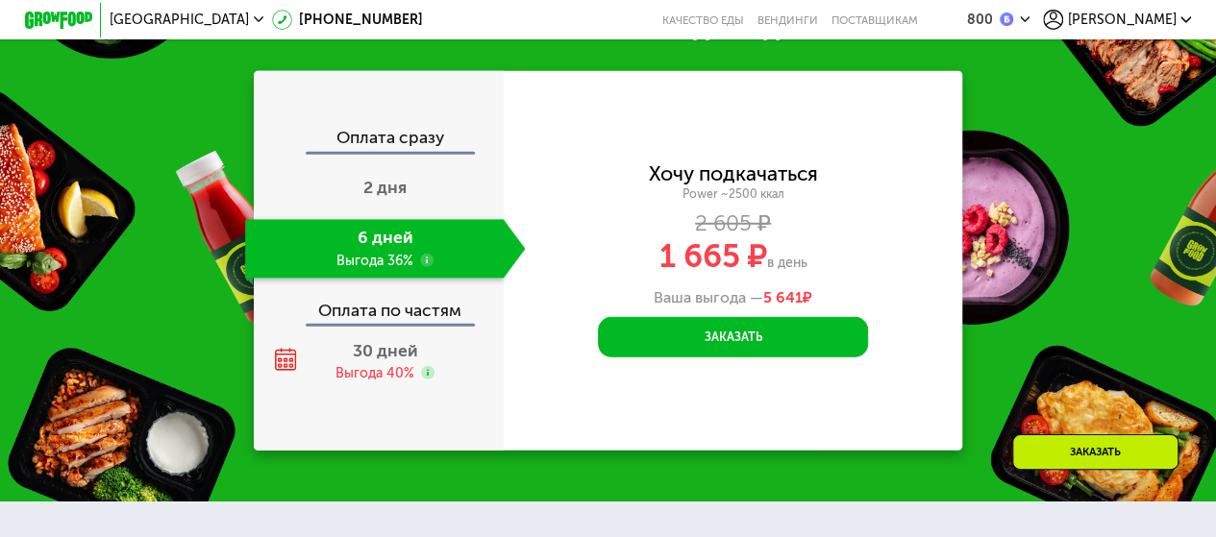
scroll to position [2552, 0]
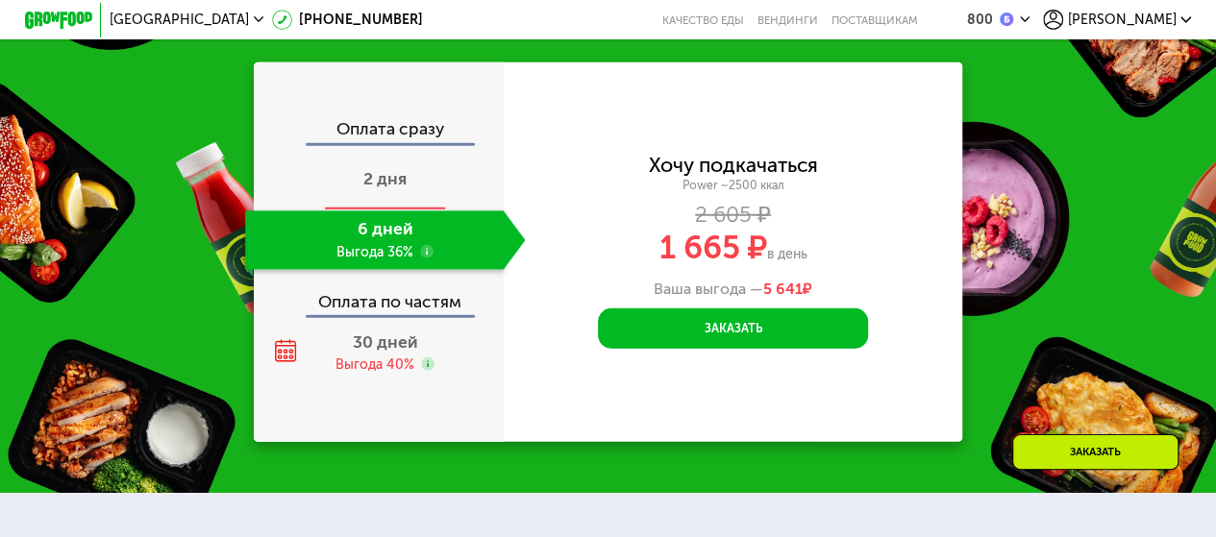
click at [394, 189] on span "2 дня" at bounding box center [384, 178] width 43 height 21
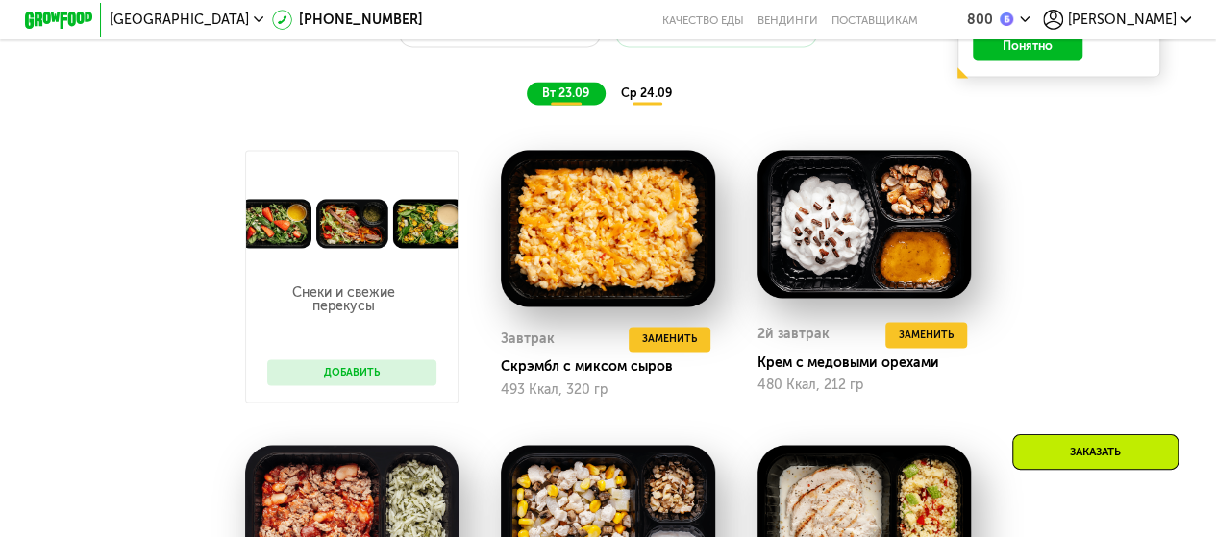
scroll to position [1207, 0]
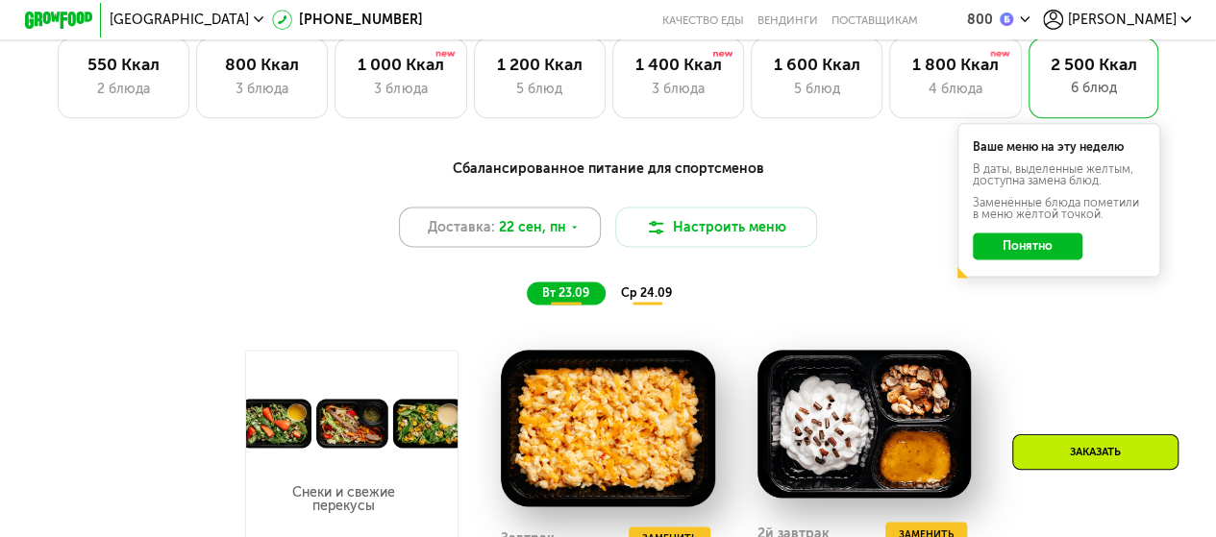
click at [569, 233] on icon at bounding box center [574, 227] width 11 height 11
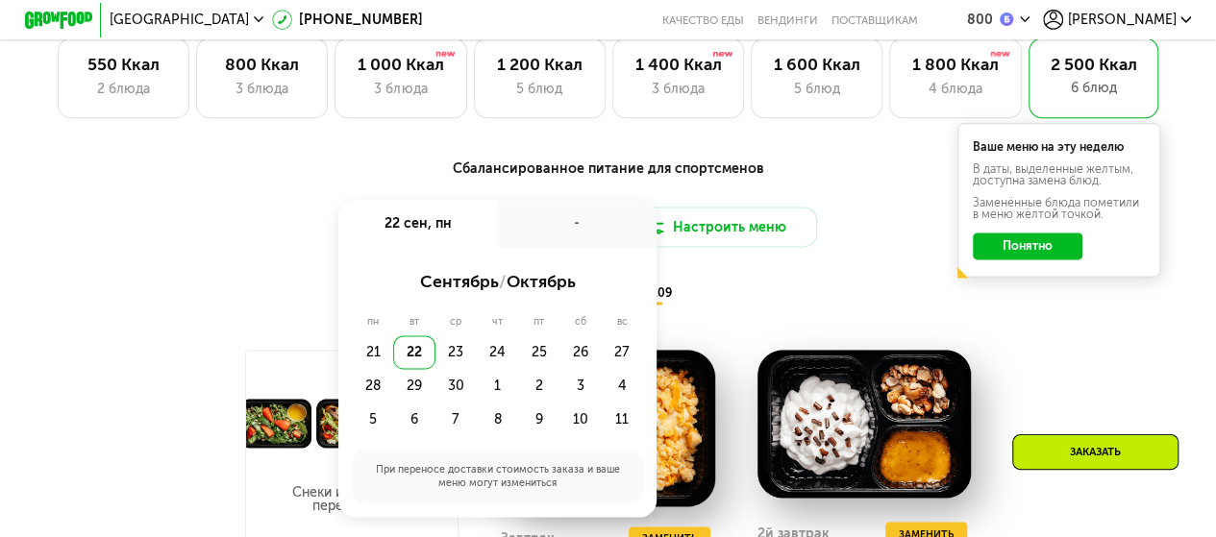
click at [570, 237] on div "-" at bounding box center [576, 223] width 159 height 47
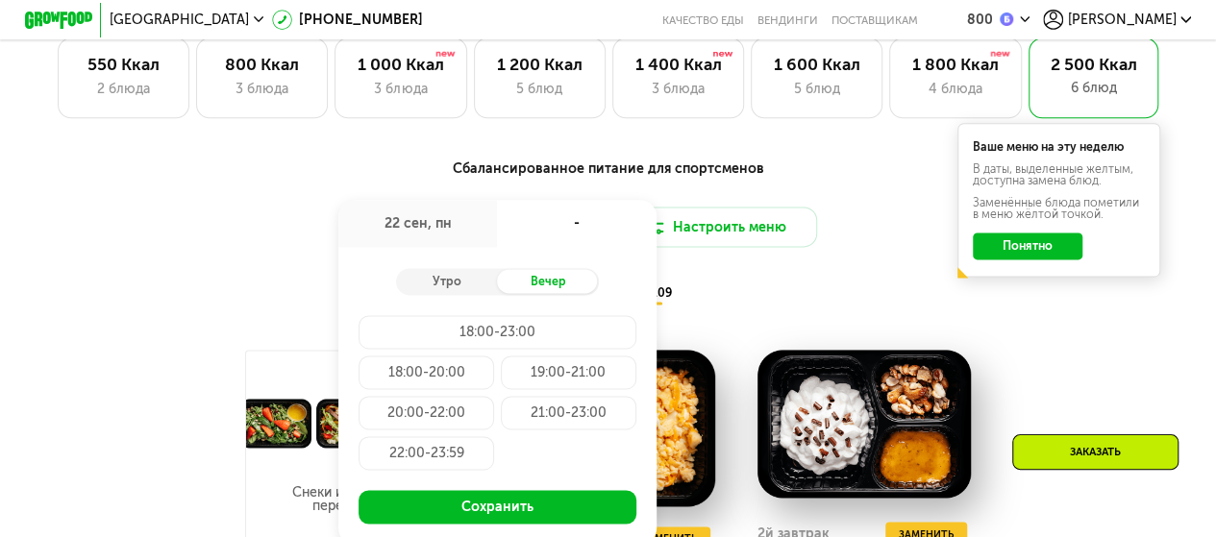
click at [161, 205] on div "Сбалансированное питание для спортсменов Доставка: [DATE] сен, пн - Утро Вечер …" at bounding box center [607, 232] width 999 height 146
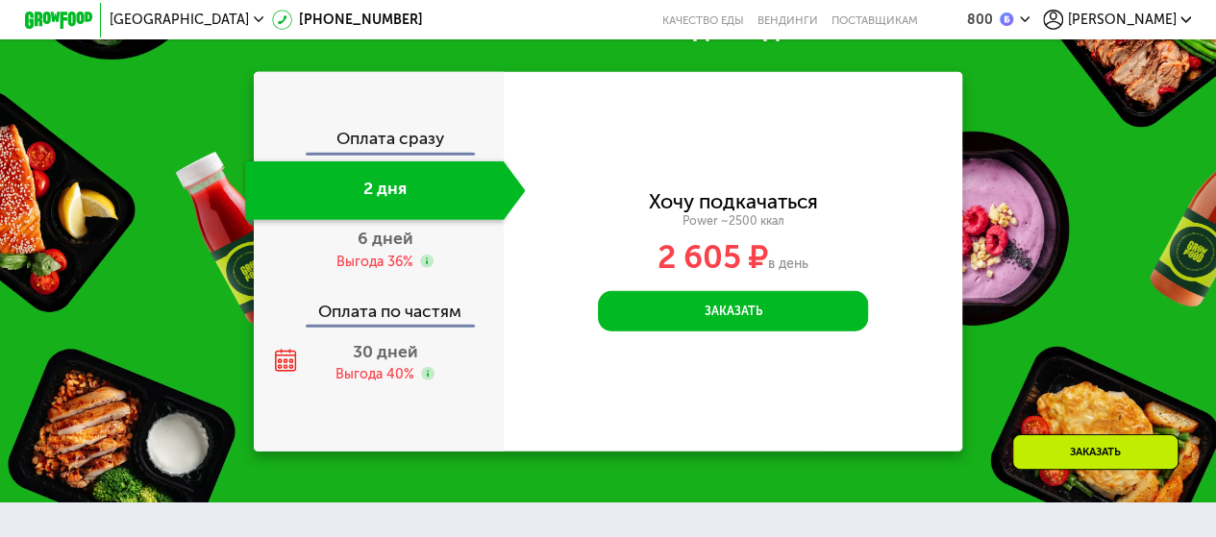
scroll to position [2552, 0]
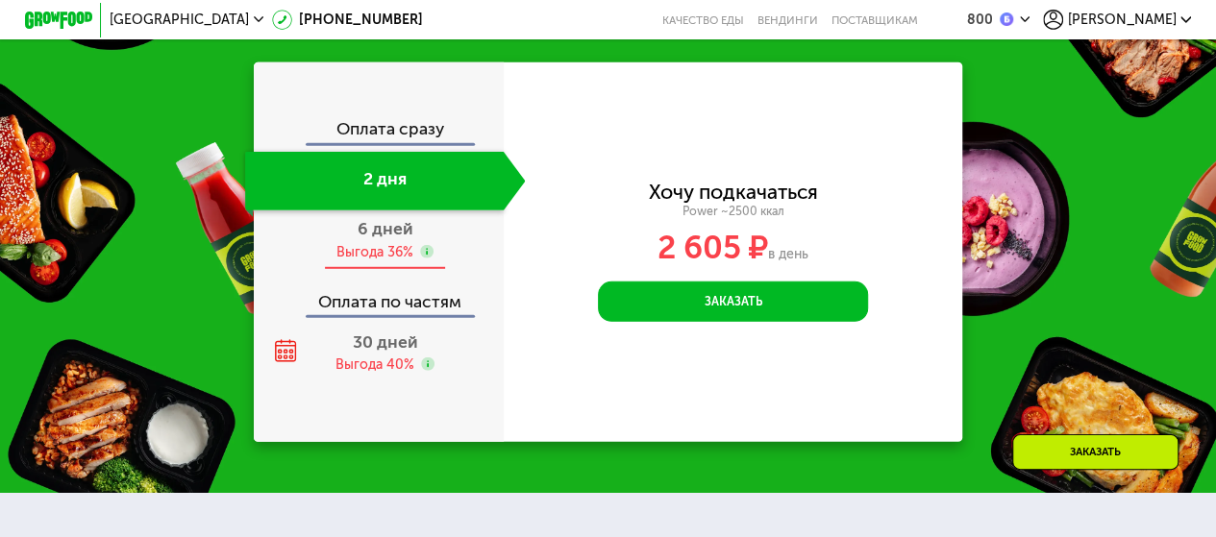
click at [371, 257] on div "Выгода 36%" at bounding box center [374, 252] width 77 height 18
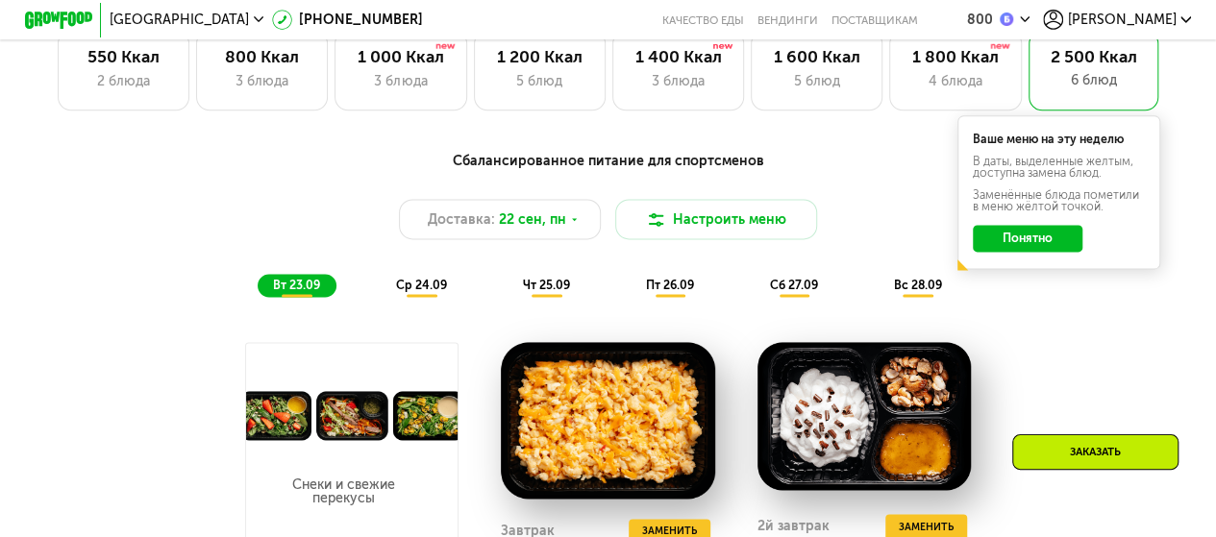
scroll to position [1207, 0]
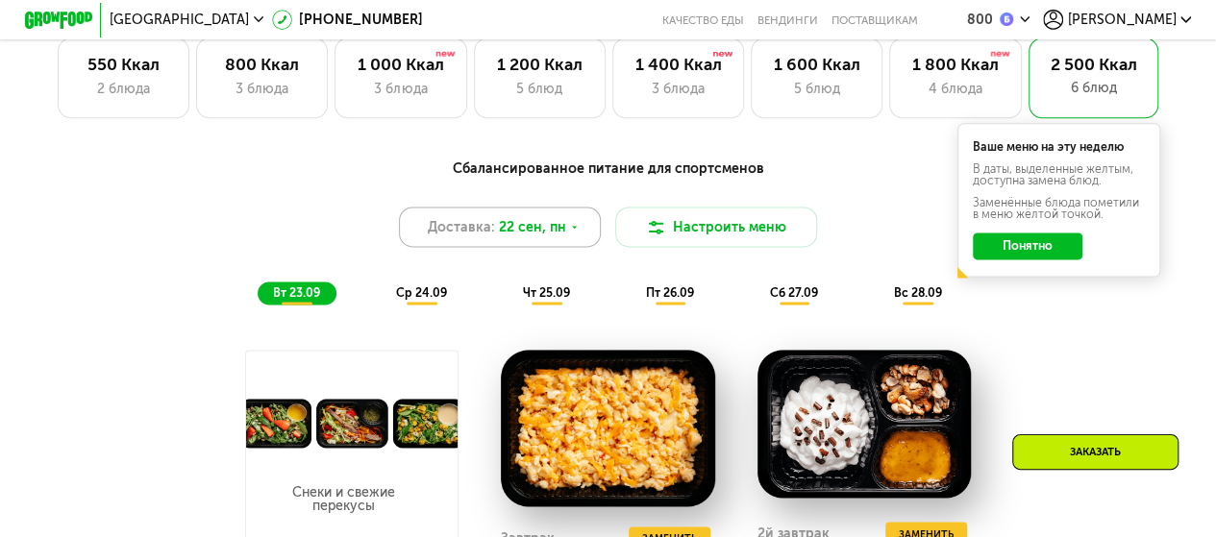
click at [577, 239] on div "Доставка: [DATE]" at bounding box center [500, 227] width 203 height 40
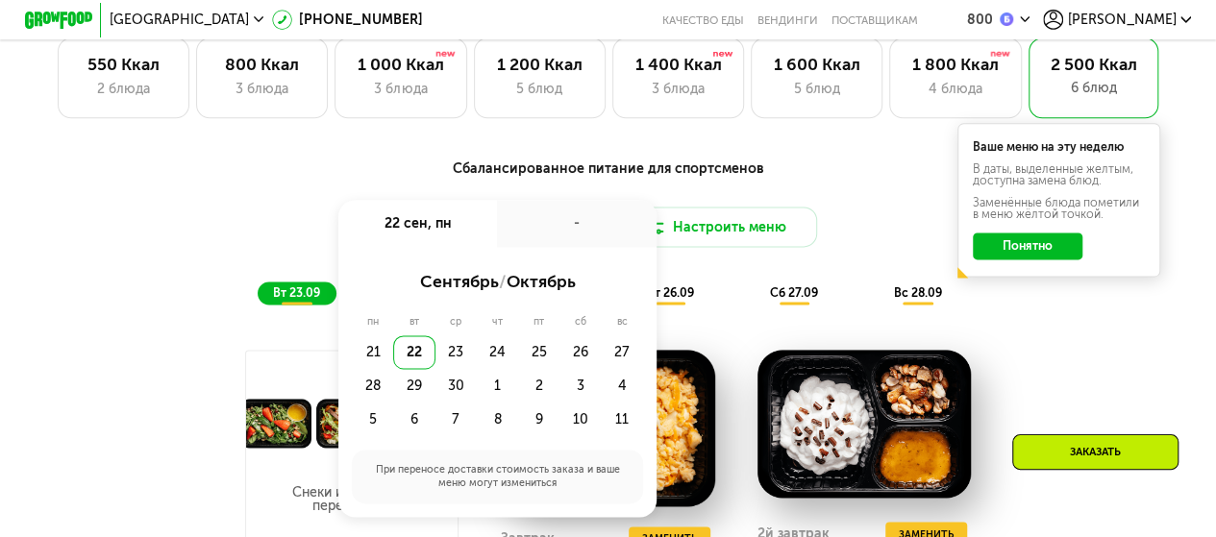
click at [575, 239] on div "-" at bounding box center [576, 223] width 159 height 47
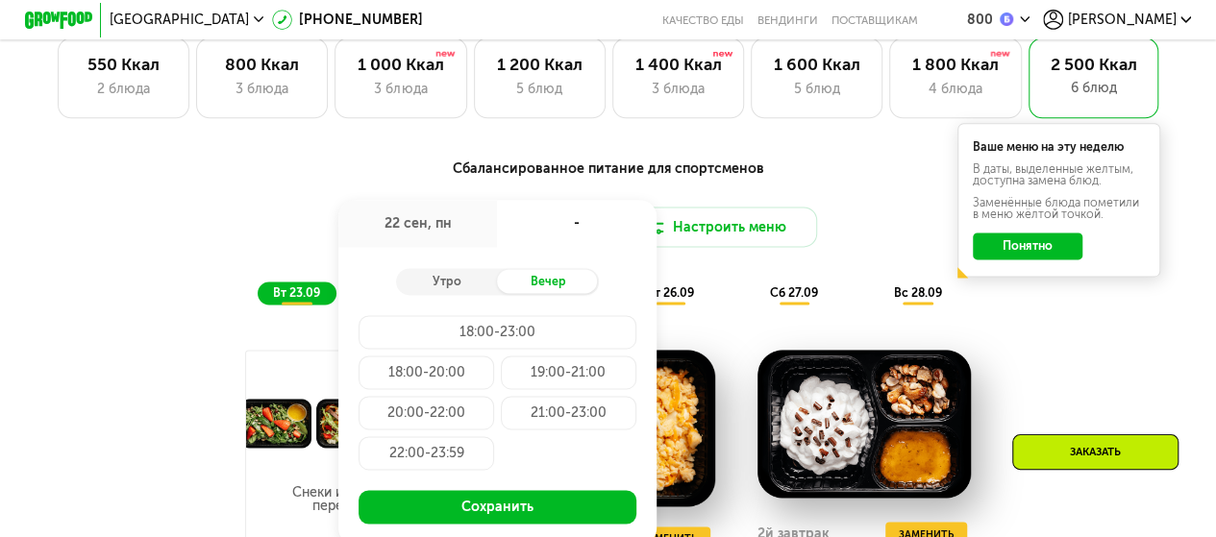
click at [150, 230] on div "Доставка: [DATE] сен, пн - Утро Вечер 18:00-23:00 18:00-20:00 19:00-21:00 20:00…" at bounding box center [607, 227] width 999 height 40
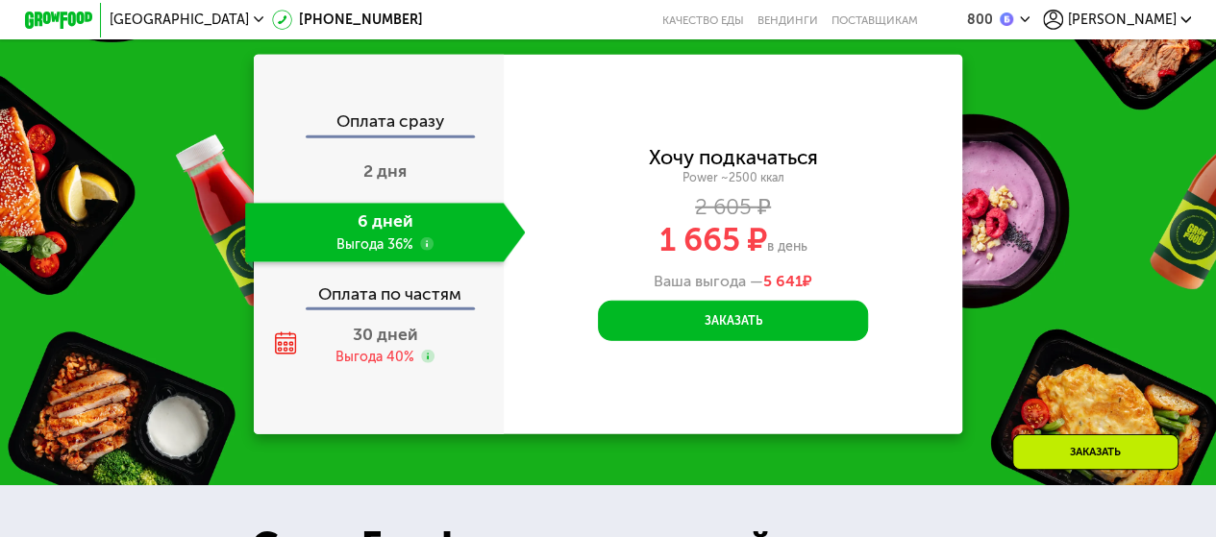
scroll to position [2776, 0]
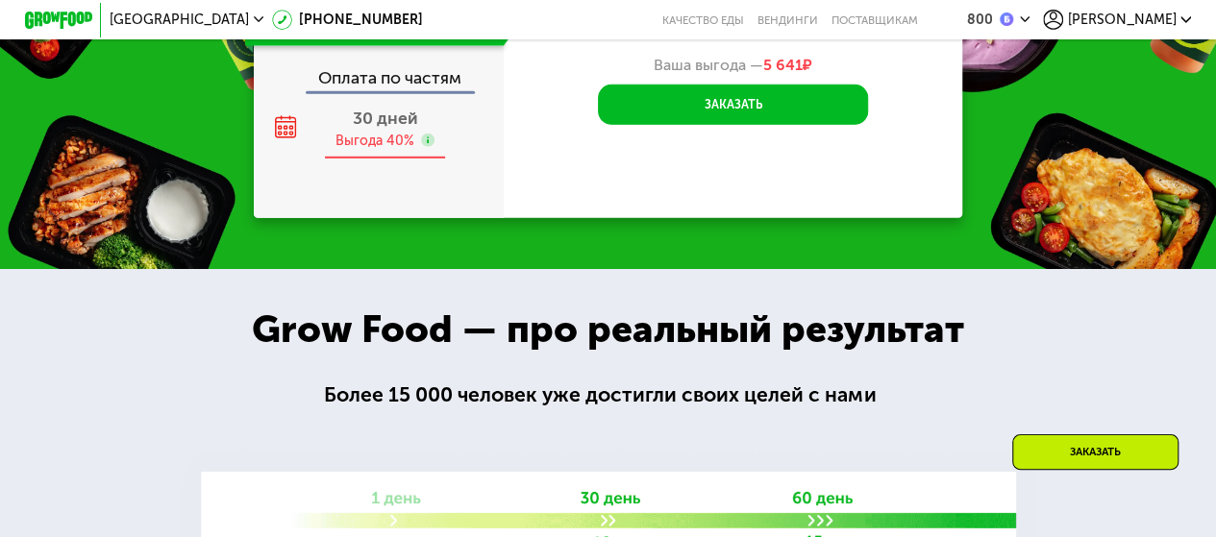
click at [427, 135] on div "30 дней Выгода 40%" at bounding box center [385, 129] width 281 height 59
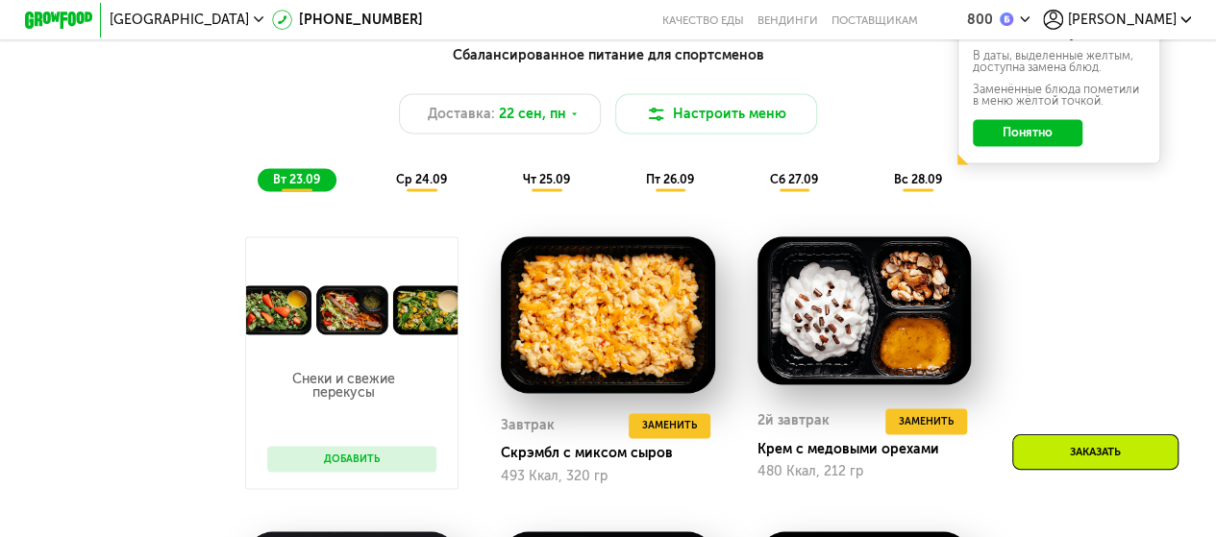
scroll to position [1207, 0]
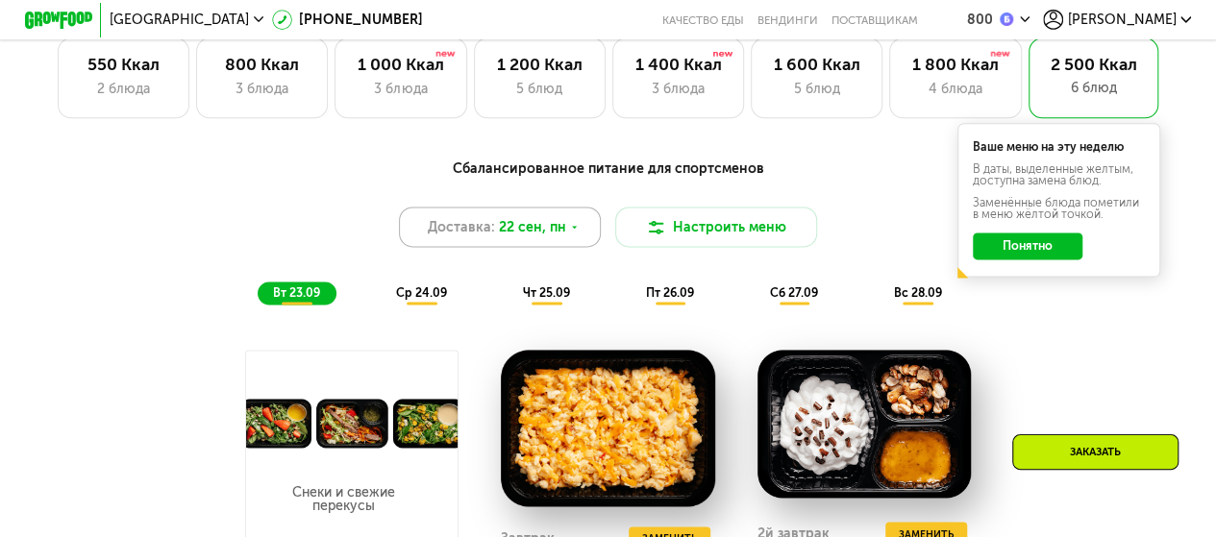
click at [578, 243] on div "Доставка: [DATE]" at bounding box center [500, 227] width 203 height 40
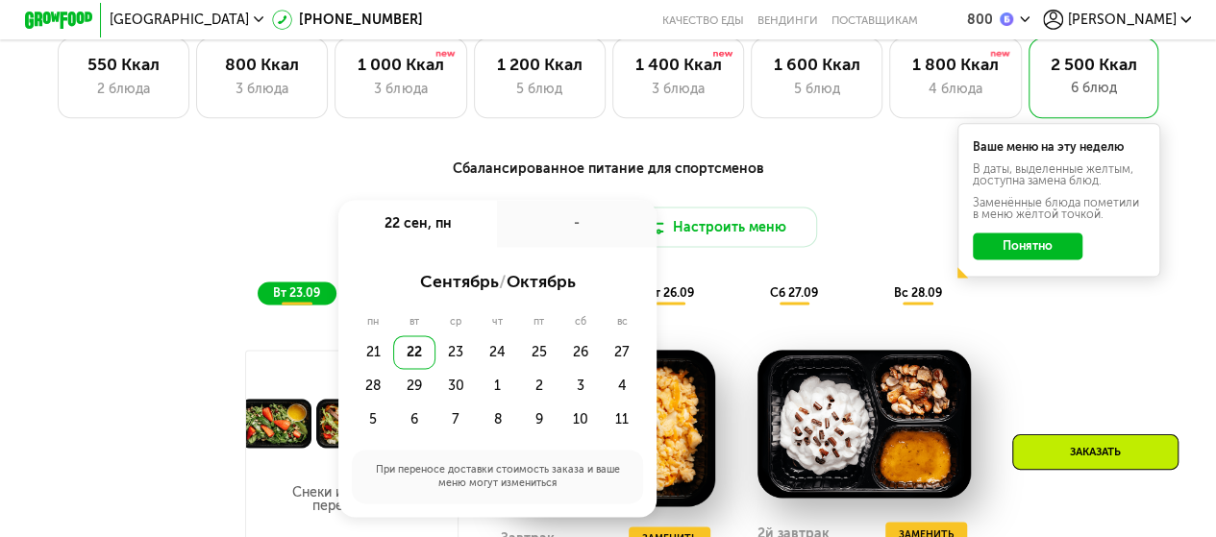
click at [578, 244] on div "-" at bounding box center [576, 223] width 159 height 47
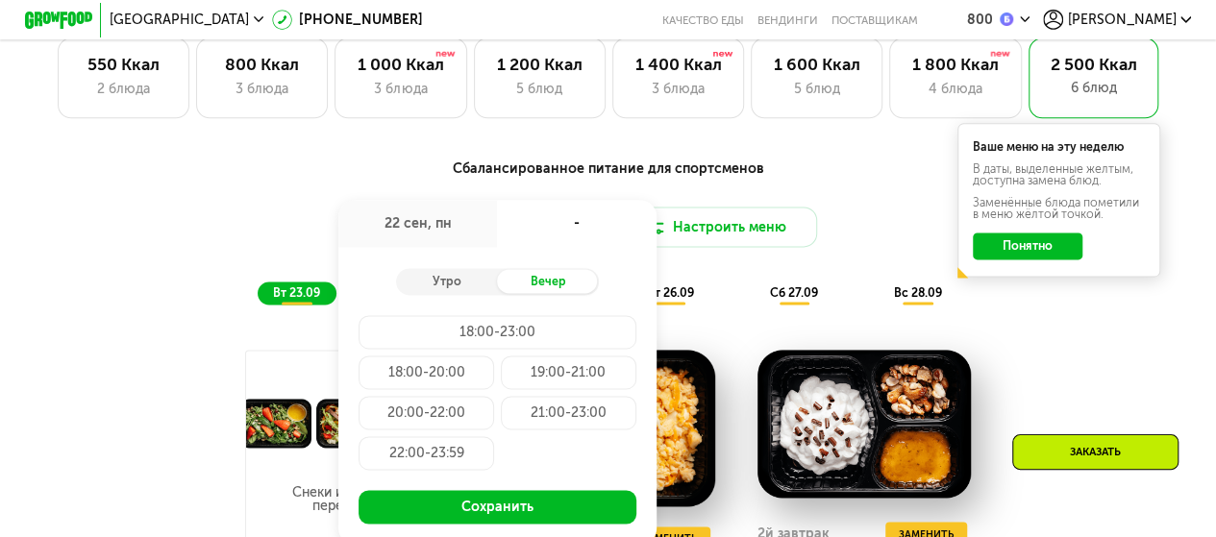
click at [218, 213] on div "Сбалансированное питание для спортсменов Доставка: [DATE] сен, пн - Утро Вечер …" at bounding box center [607, 232] width 999 height 146
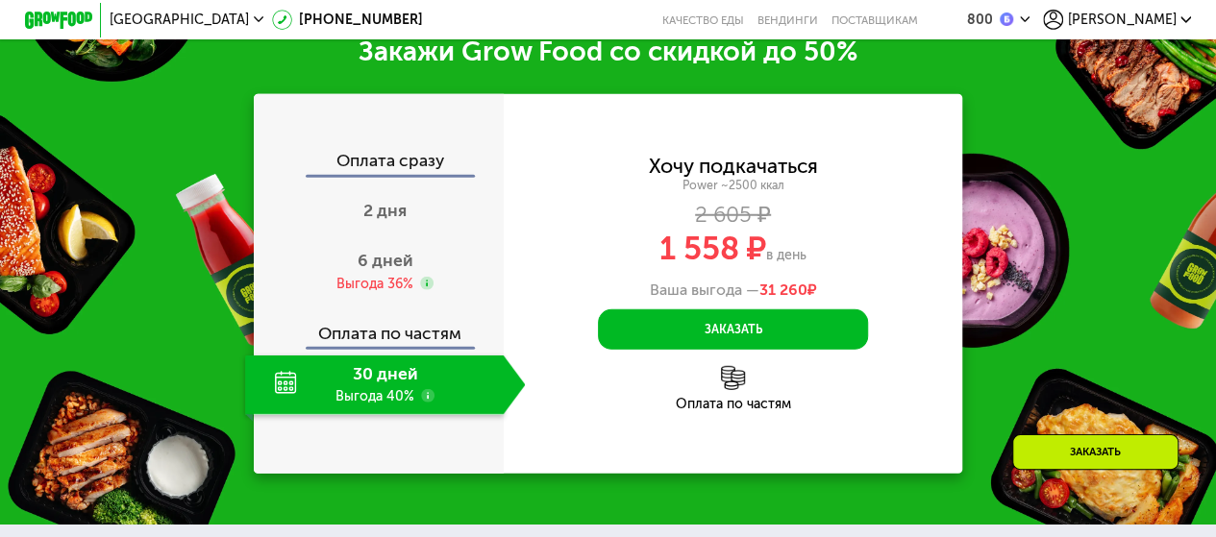
scroll to position [2552, 0]
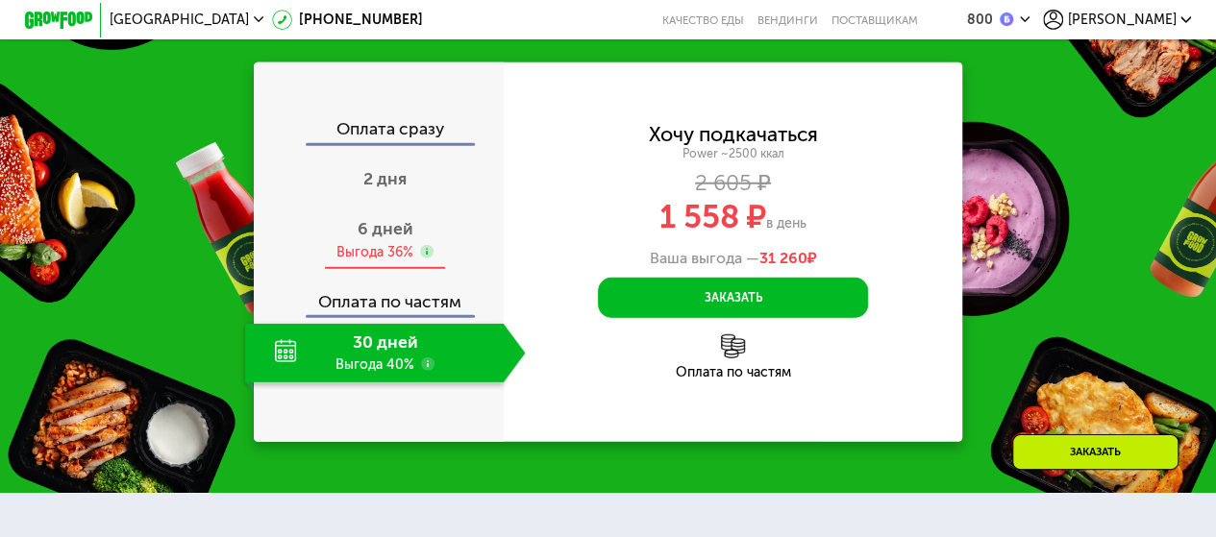
click at [377, 239] on span "6 дней" at bounding box center [385, 228] width 56 height 21
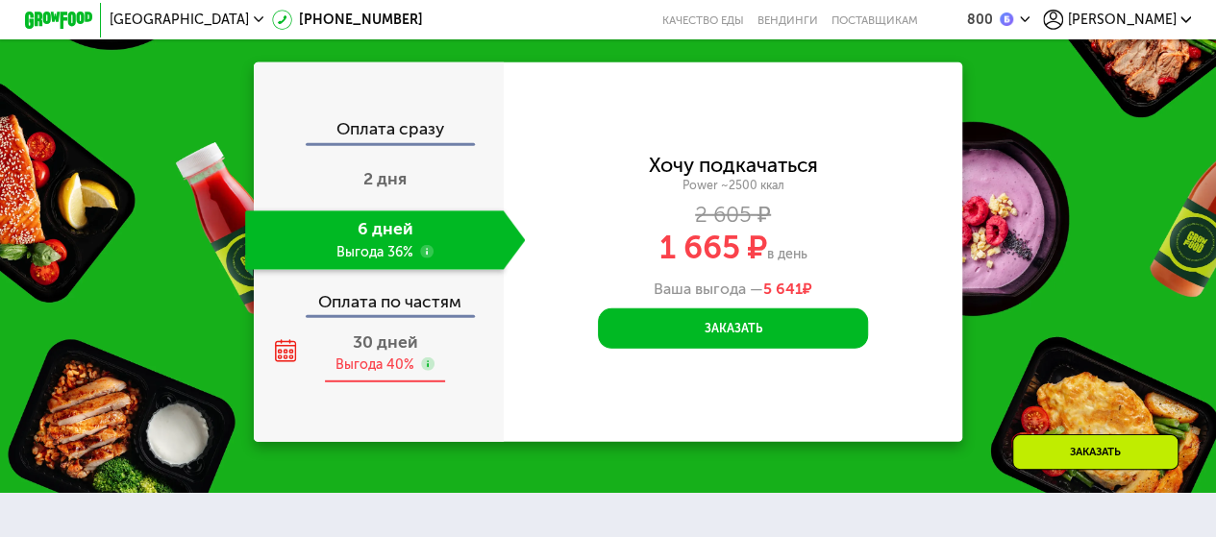
click at [286, 363] on icon at bounding box center [286, 351] width 24 height 24
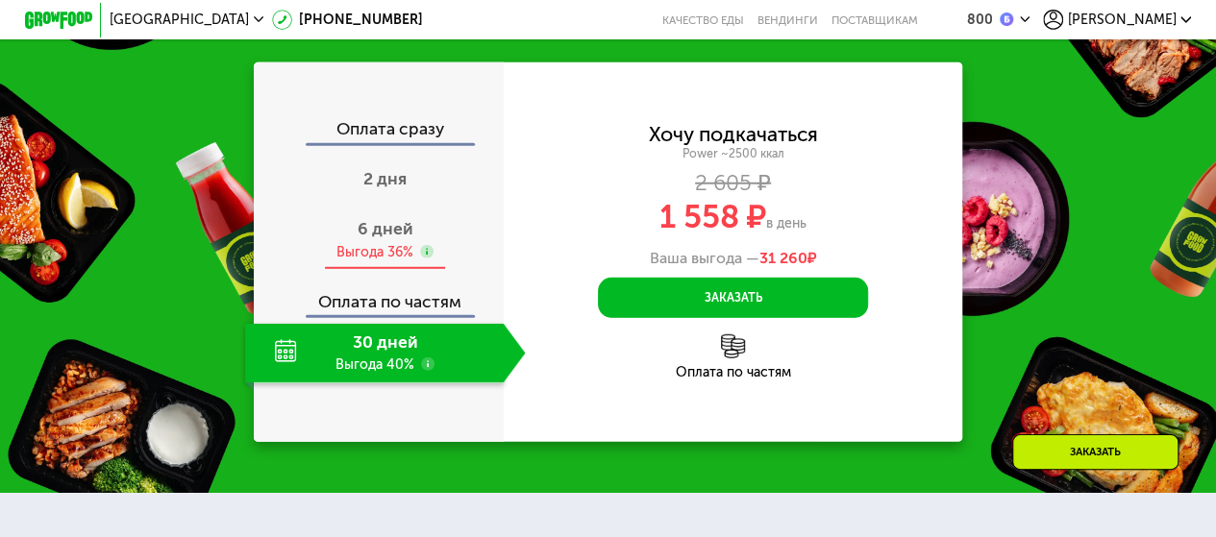
click at [430, 230] on div "6 дней Выгода 36%" at bounding box center [385, 239] width 281 height 59
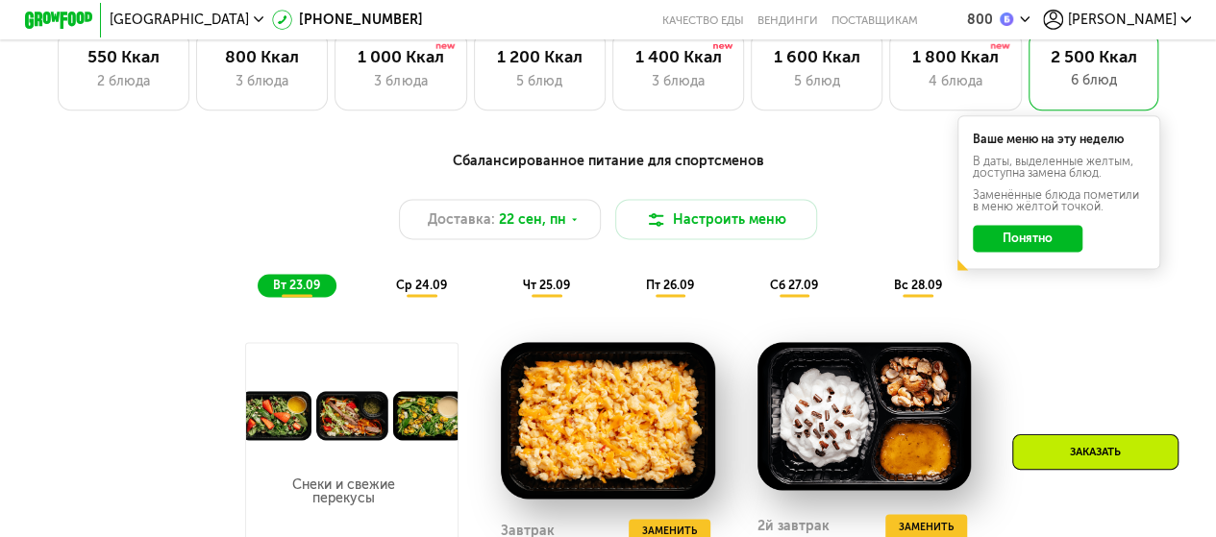
scroll to position [1207, 0]
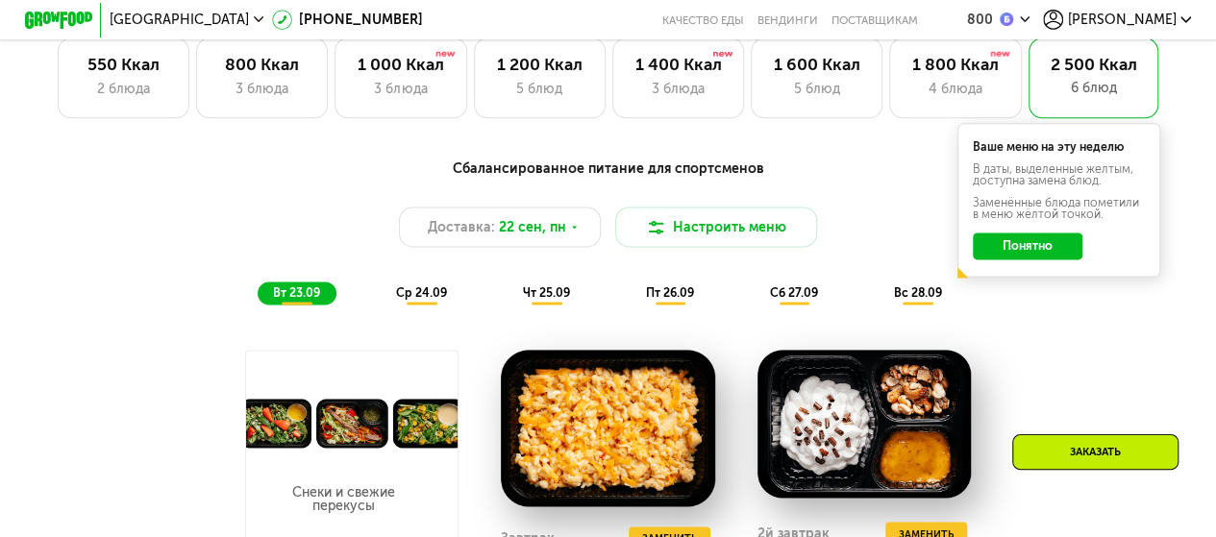
click at [426, 298] on span "ср 24.09" at bounding box center [421, 292] width 51 height 14
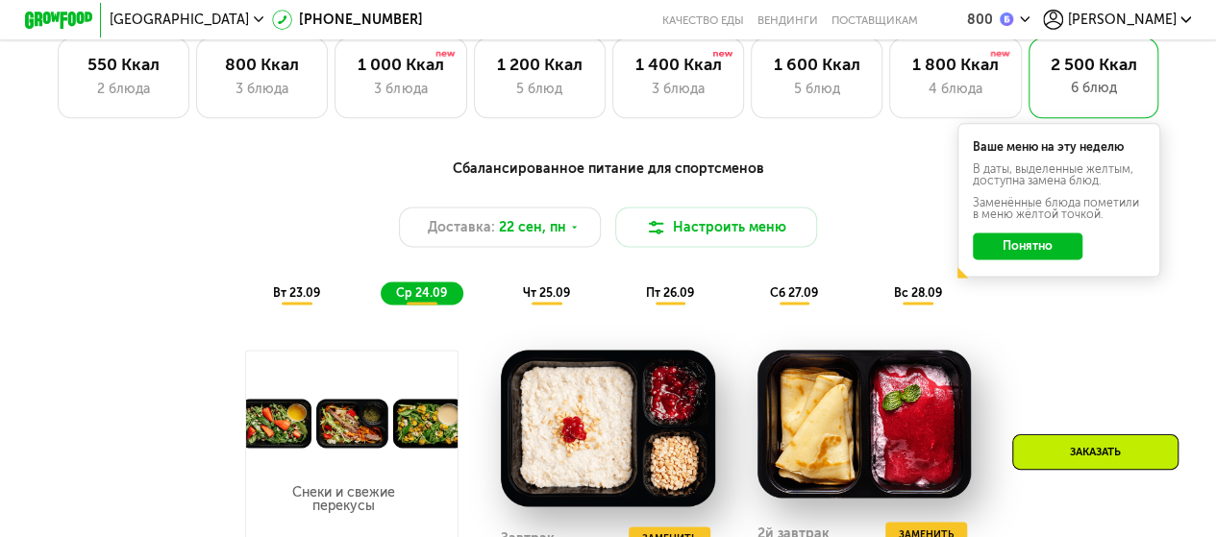
click at [517, 306] on div "чт 25.09" at bounding box center [546, 294] width 79 height 24
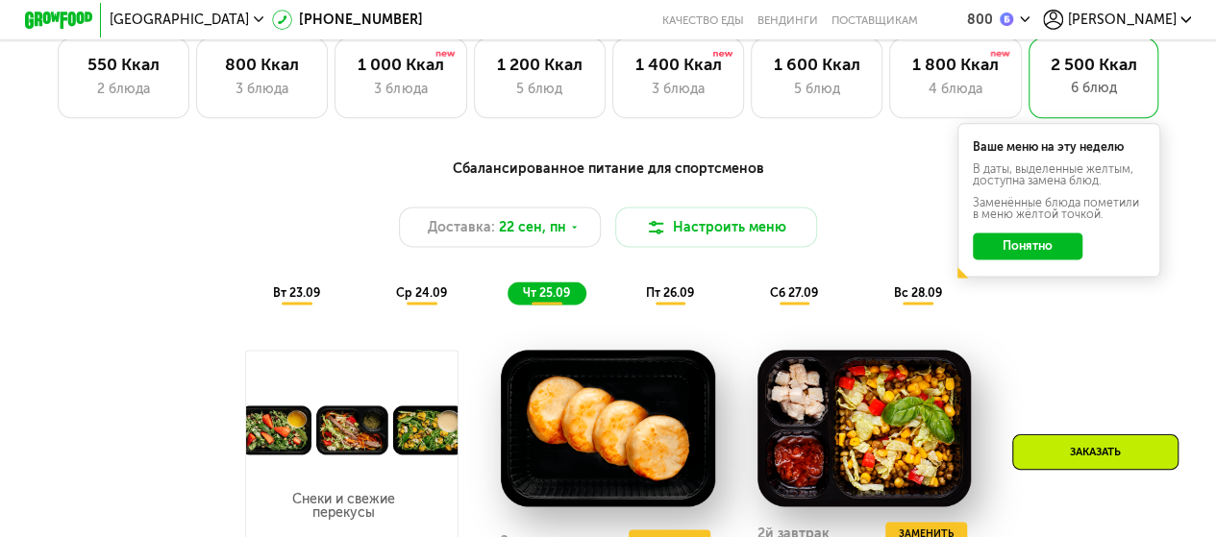
click at [680, 285] on div "Сбалансированное питание для спортсменов Доставка: [DATE] Настроить меню вт 23.…" at bounding box center [607, 232] width 999 height 146
click at [673, 293] on div "пт 26.09" at bounding box center [670, 294] width 80 height 24
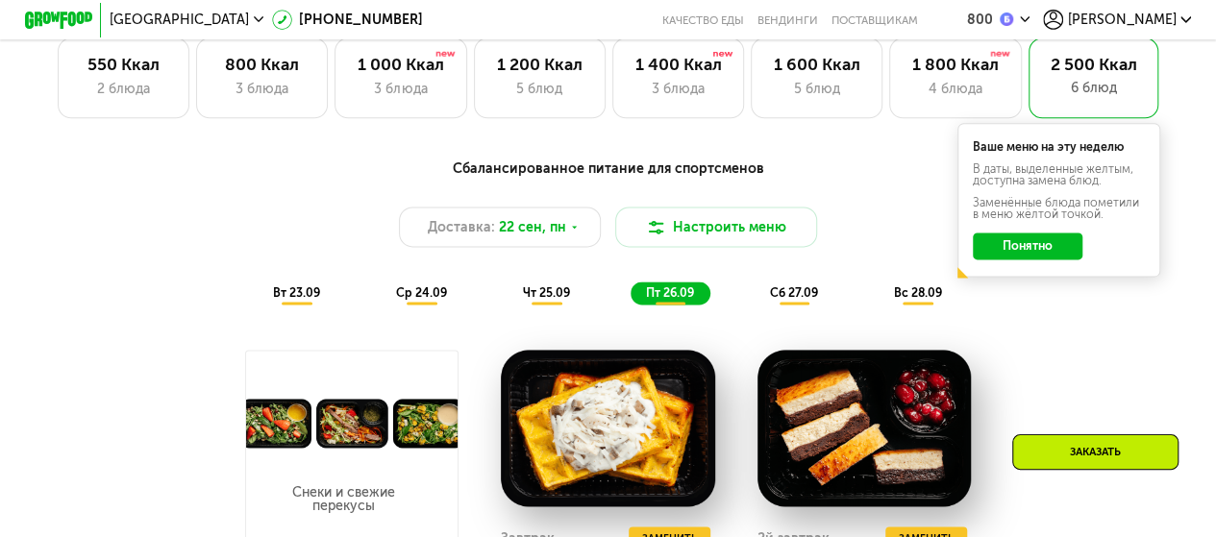
click at [809, 306] on div "сб 27.09" at bounding box center [794, 294] width 80 height 24
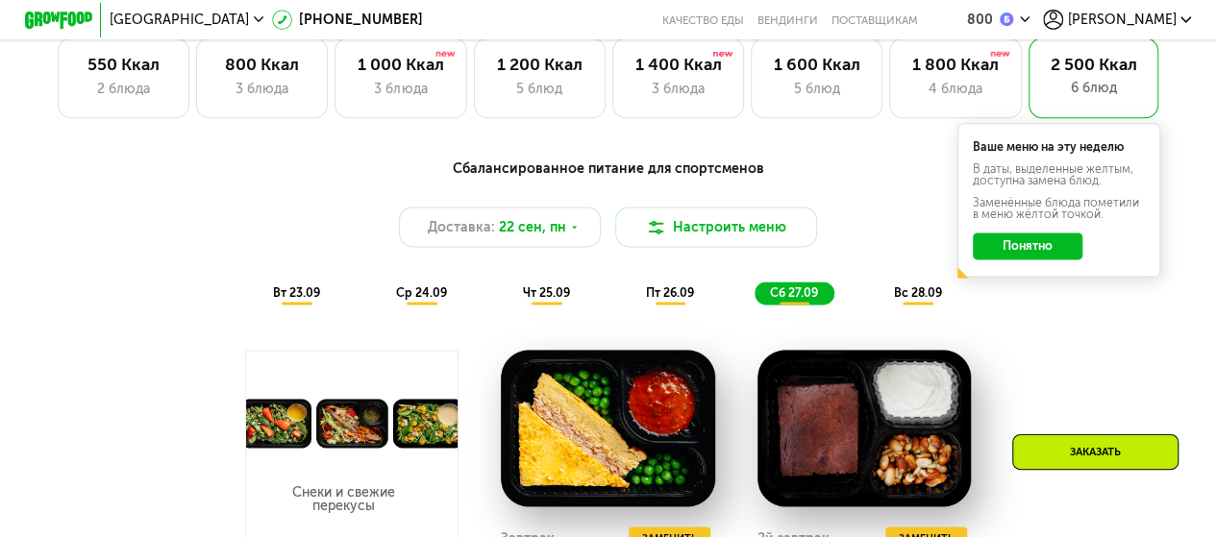
click at [936, 315] on div "Сбалансированное питание для спортсменов Доставка: [DATE] Настроить меню вт 23.…" at bounding box center [608, 232] width 1020 height 166
click at [929, 315] on div "Сбалансированное питание для спортсменов Доставка: [DATE] Настроить меню вт 23.…" at bounding box center [608, 232] width 1020 height 166
click at [928, 315] on div "Сбалансированное питание для спортсменов Доставка: [DATE] Настроить меню вт 23.…" at bounding box center [608, 232] width 1020 height 166
click at [925, 300] on span "вс 28.09" at bounding box center [917, 292] width 48 height 14
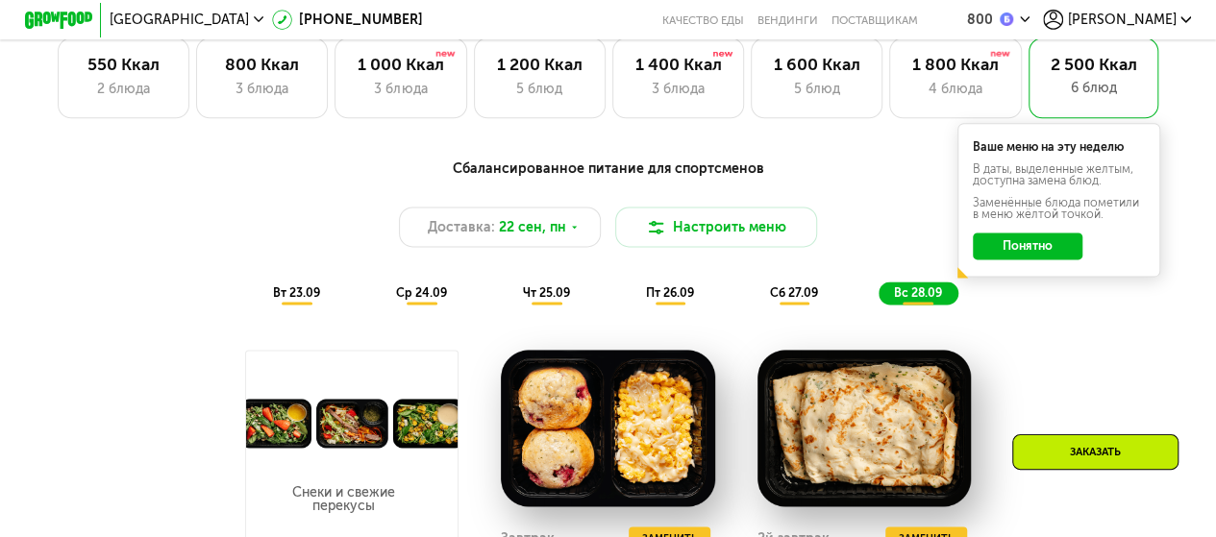
click at [284, 300] on span "вт 23.09" at bounding box center [296, 292] width 47 height 14
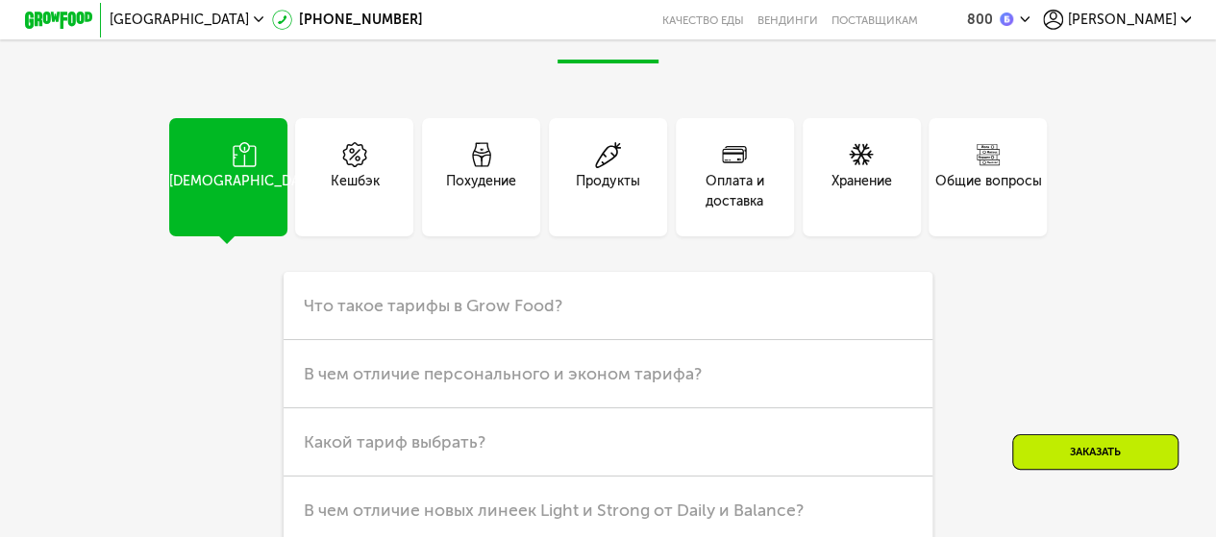
scroll to position [4932, 0]
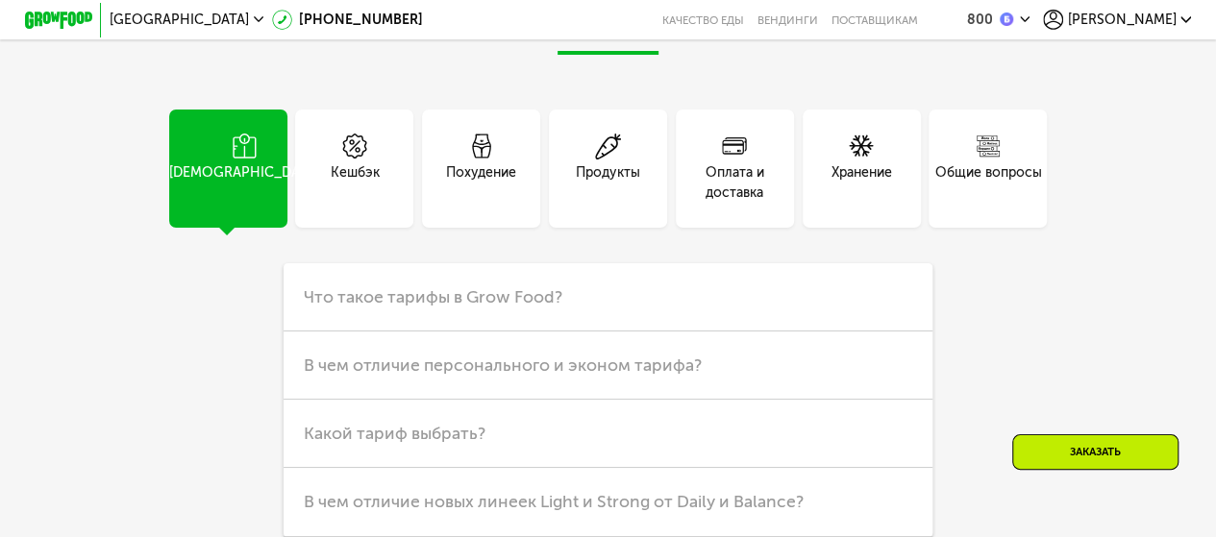
drag, startPoint x: 755, startPoint y: 210, endPoint x: 1126, endPoint y: 315, distance: 385.4
click at [1191, 332] on div "Частые вопросы Тарифы Кешбэк Похудение Продукты Оплата и доставка Хранение Общи…" at bounding box center [608, 270] width 1216 height 618
click at [760, 222] on div "Оплата и доставка" at bounding box center [735, 169] width 118 height 118
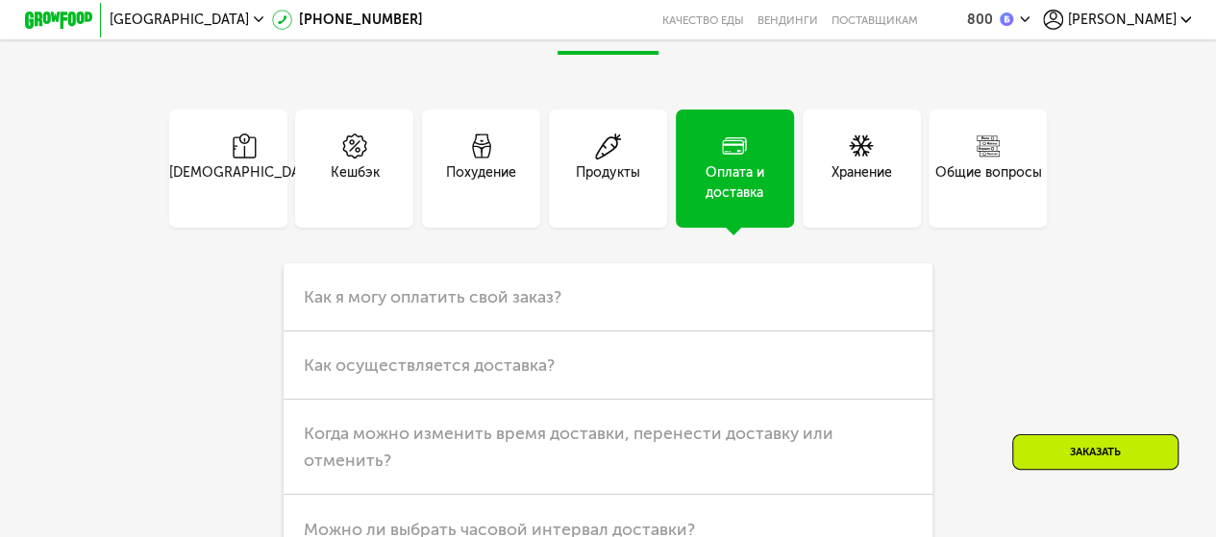
scroll to position [5156, 0]
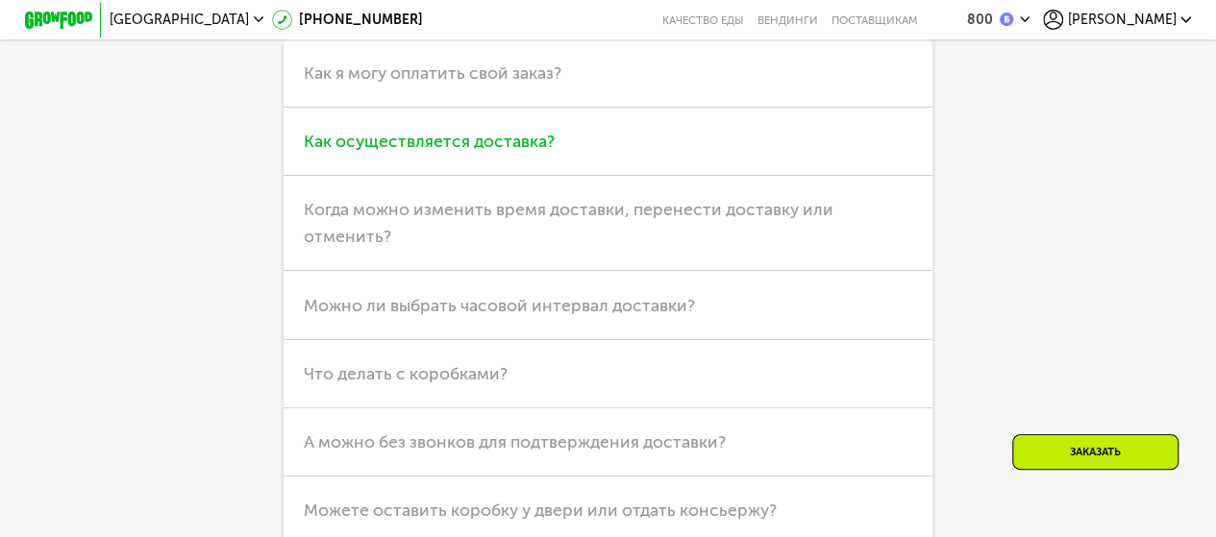
click at [667, 176] on h3 "Как осуществляется доставка?" at bounding box center [607, 142] width 649 height 68
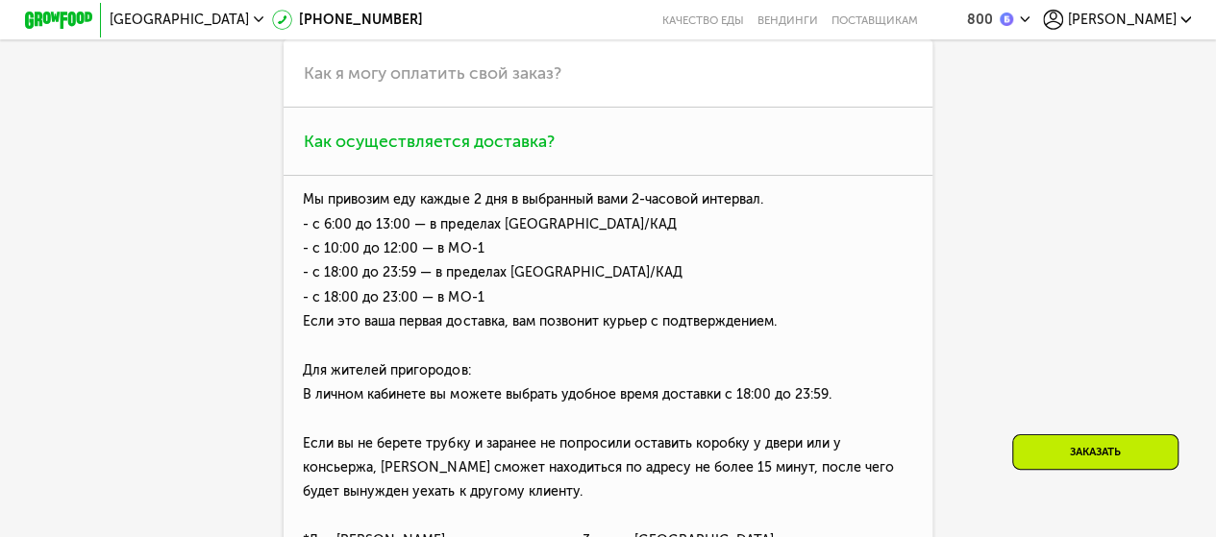
click at [654, 176] on h3 "Как осуществляется доставка?" at bounding box center [607, 142] width 649 height 68
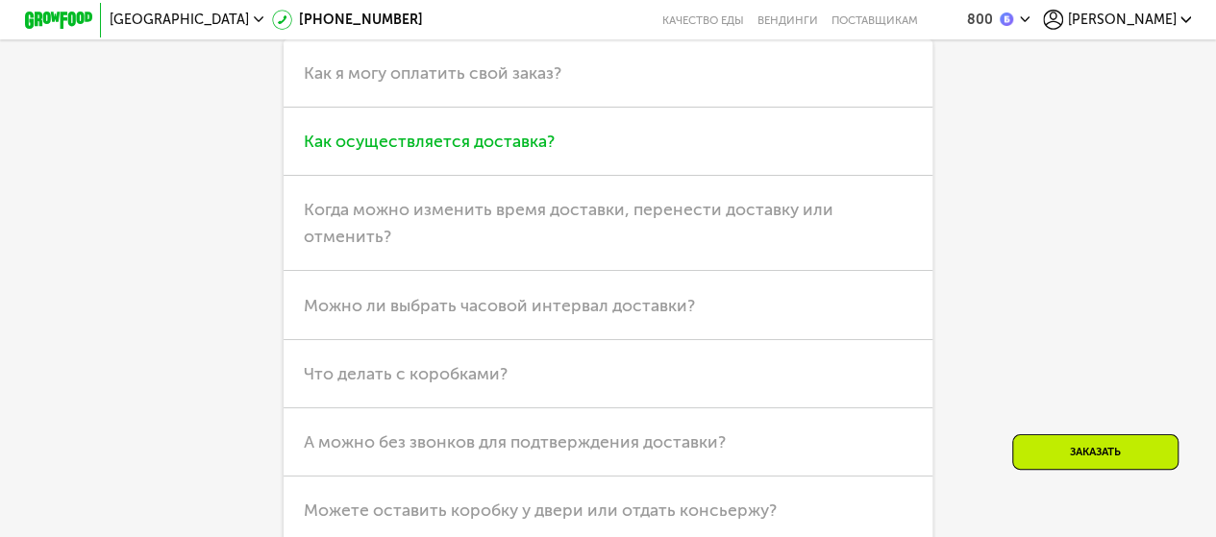
click at [456, 176] on h3 "Как осуществляется доставка?" at bounding box center [607, 142] width 649 height 68
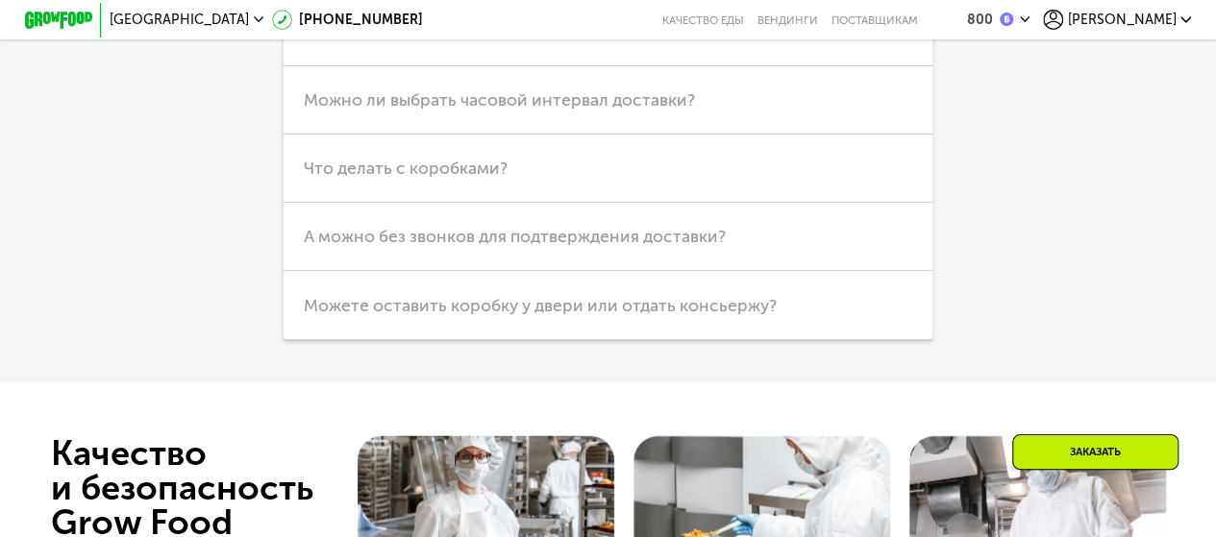
scroll to position [5829, 0]
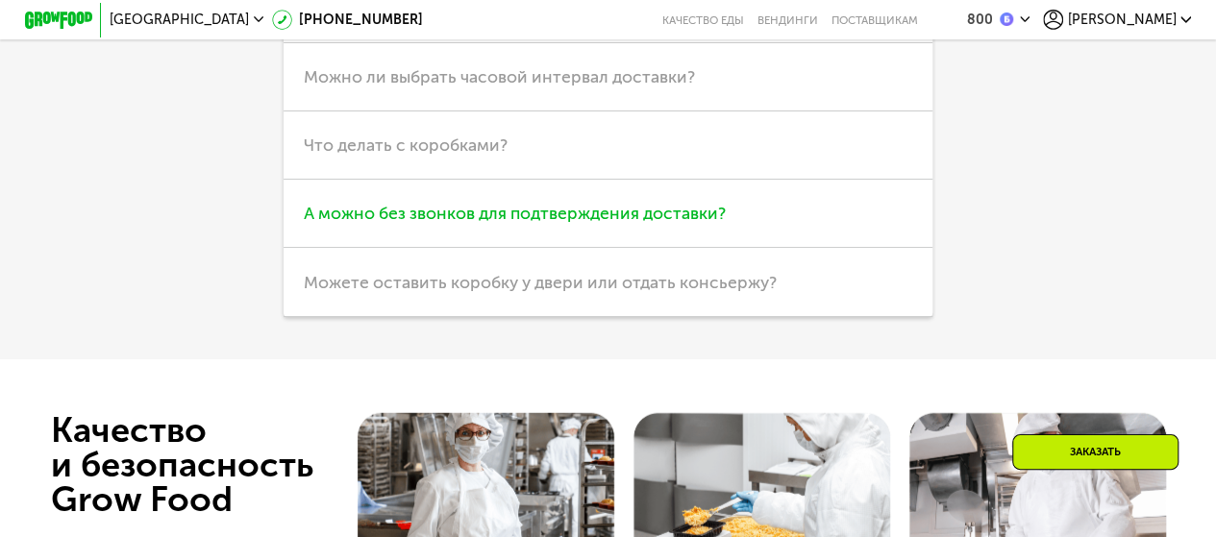
click at [755, 248] on h3 "А можно без звонков для подтверждения доставки?" at bounding box center [607, 214] width 649 height 68
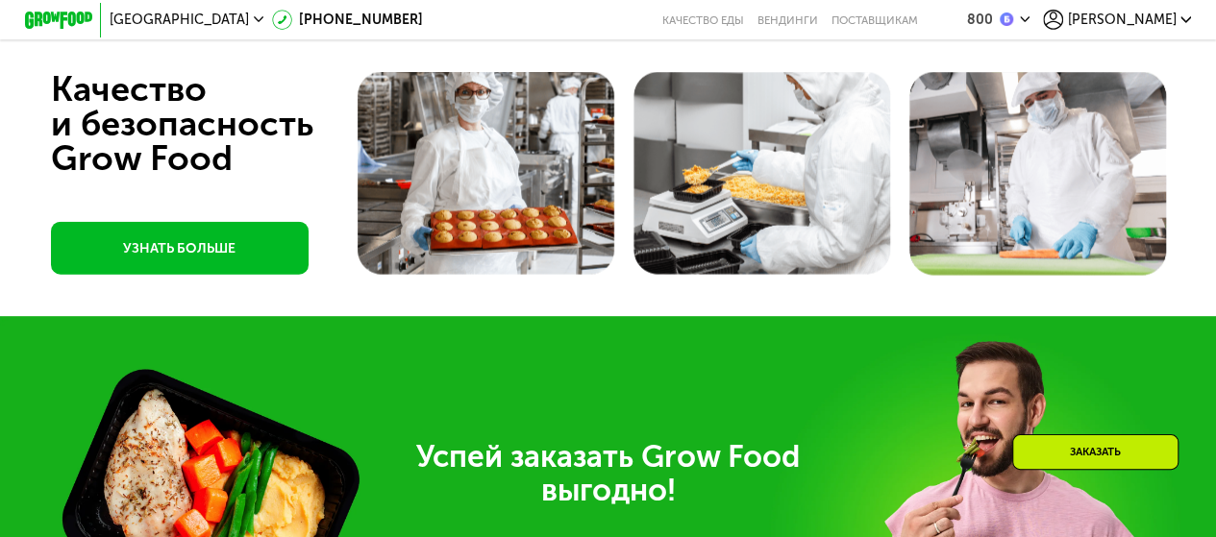
scroll to position [5381, 0]
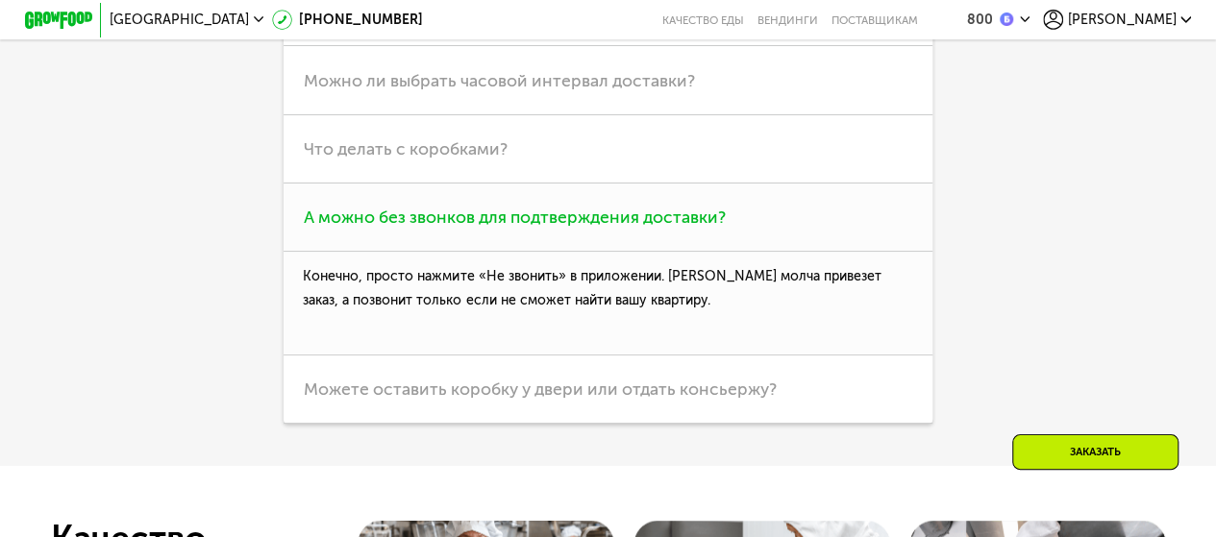
click at [755, 252] on h3 "А можно без звонков для подтверждения доставки?" at bounding box center [607, 218] width 649 height 68
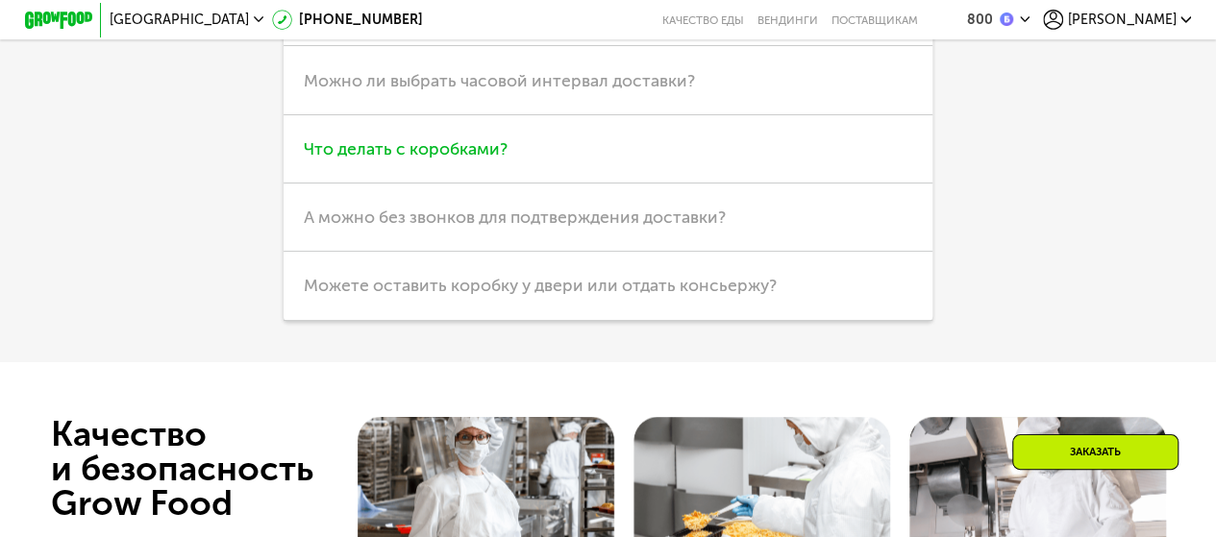
click at [496, 184] on h3 "Что делать с коробками?" at bounding box center [607, 149] width 649 height 68
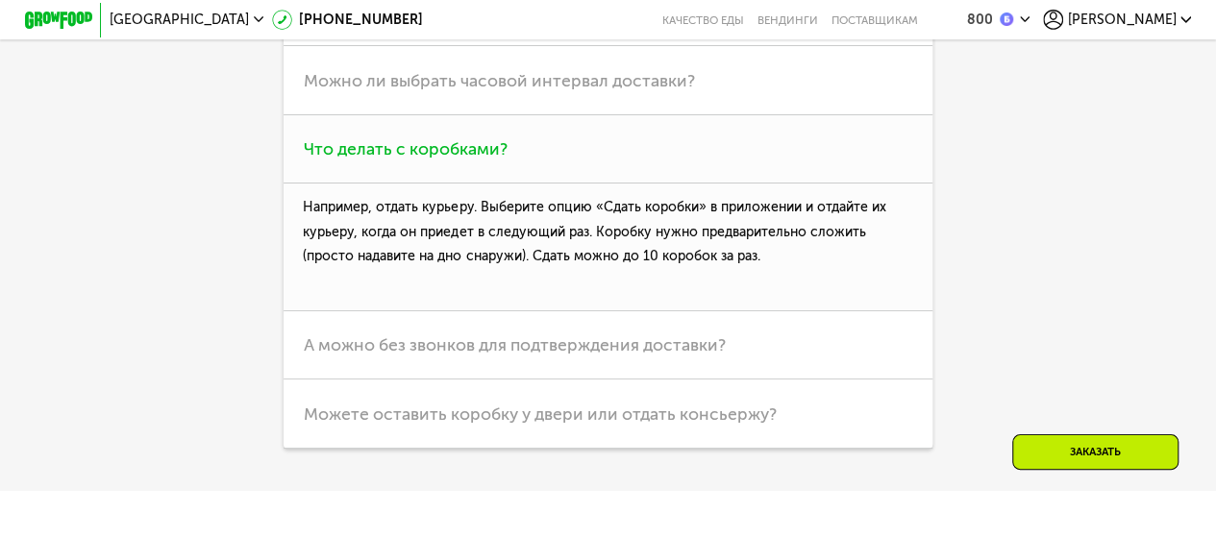
click at [492, 184] on h3 "Что делать с коробками?" at bounding box center [607, 149] width 649 height 68
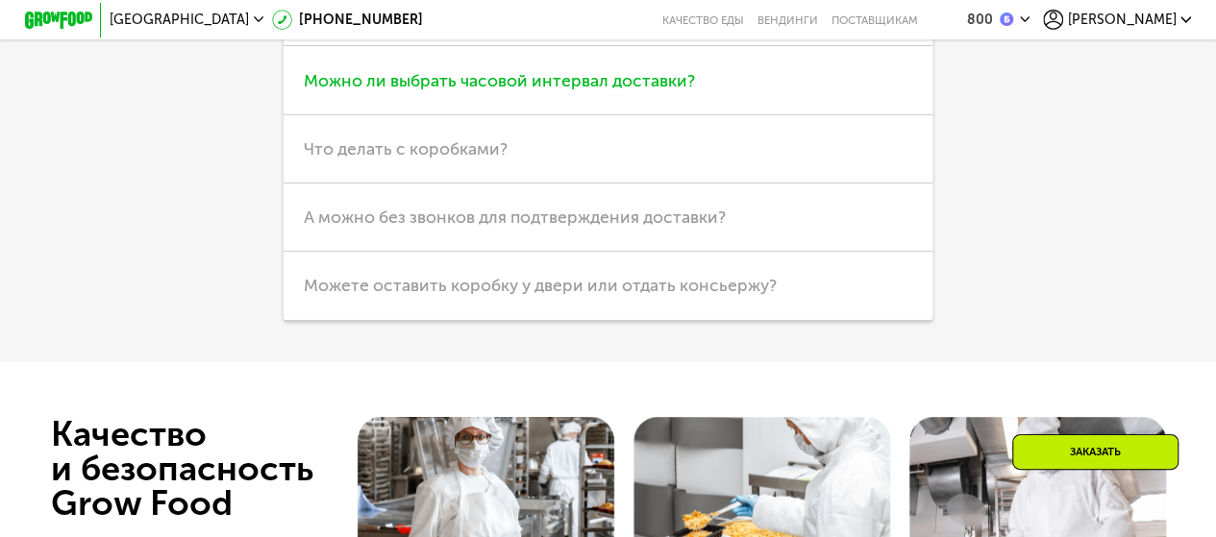
click at [369, 114] on h3 "Можно ли выбрать часовой интервал доставки?" at bounding box center [607, 80] width 649 height 68
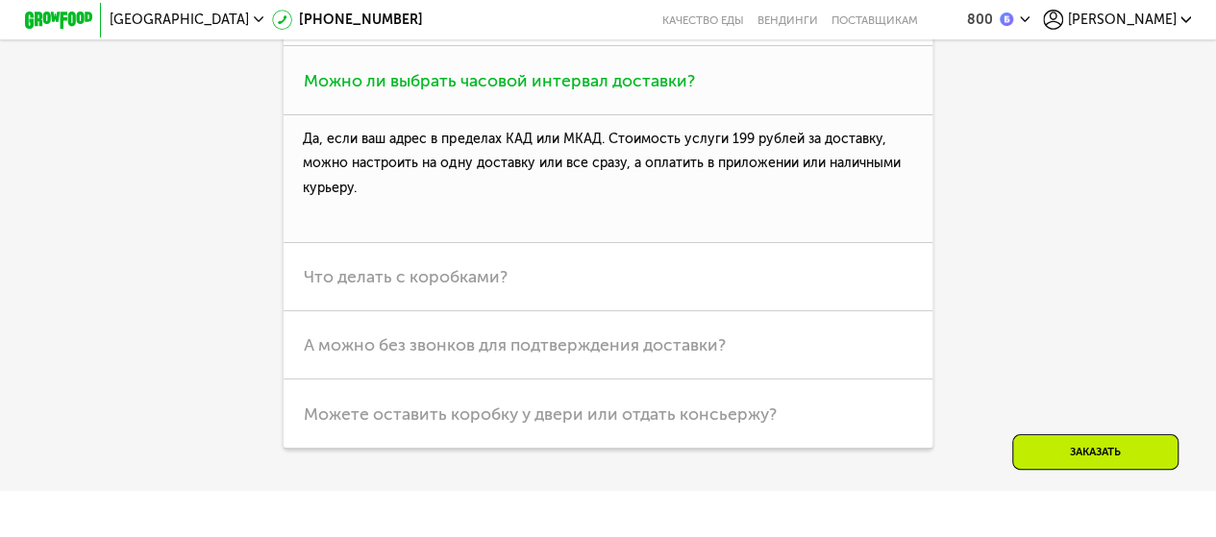
click at [369, 114] on h3 "Можно ли выбрать часовой интервал доставки?" at bounding box center [607, 80] width 649 height 68
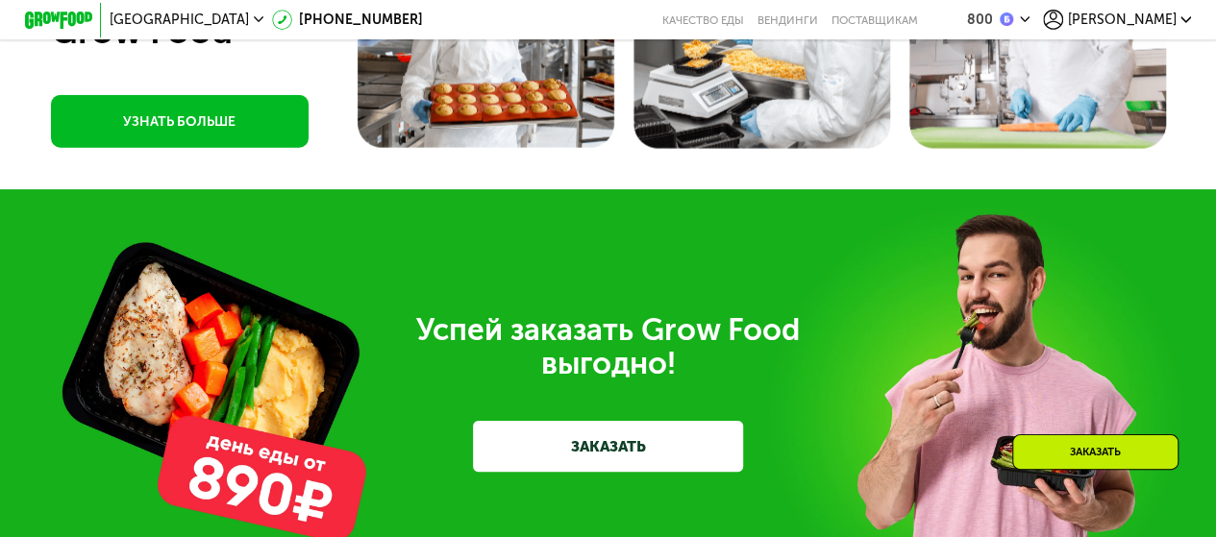
scroll to position [5912, 0]
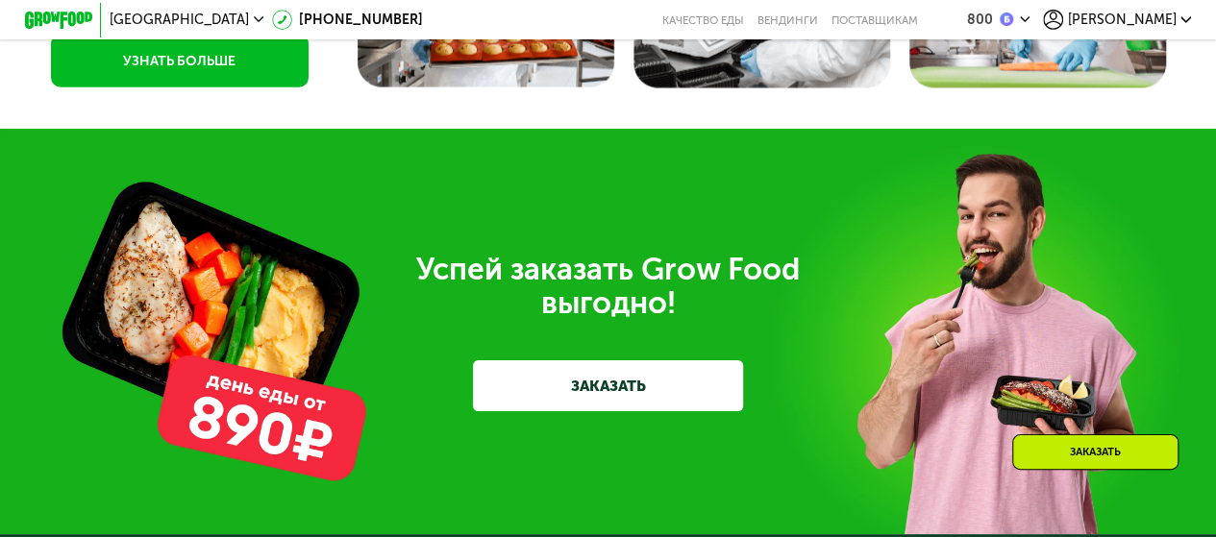
click at [256, 87] on link "УЗНАТЬ БОЛЬШЕ" at bounding box center [180, 61] width 258 height 53
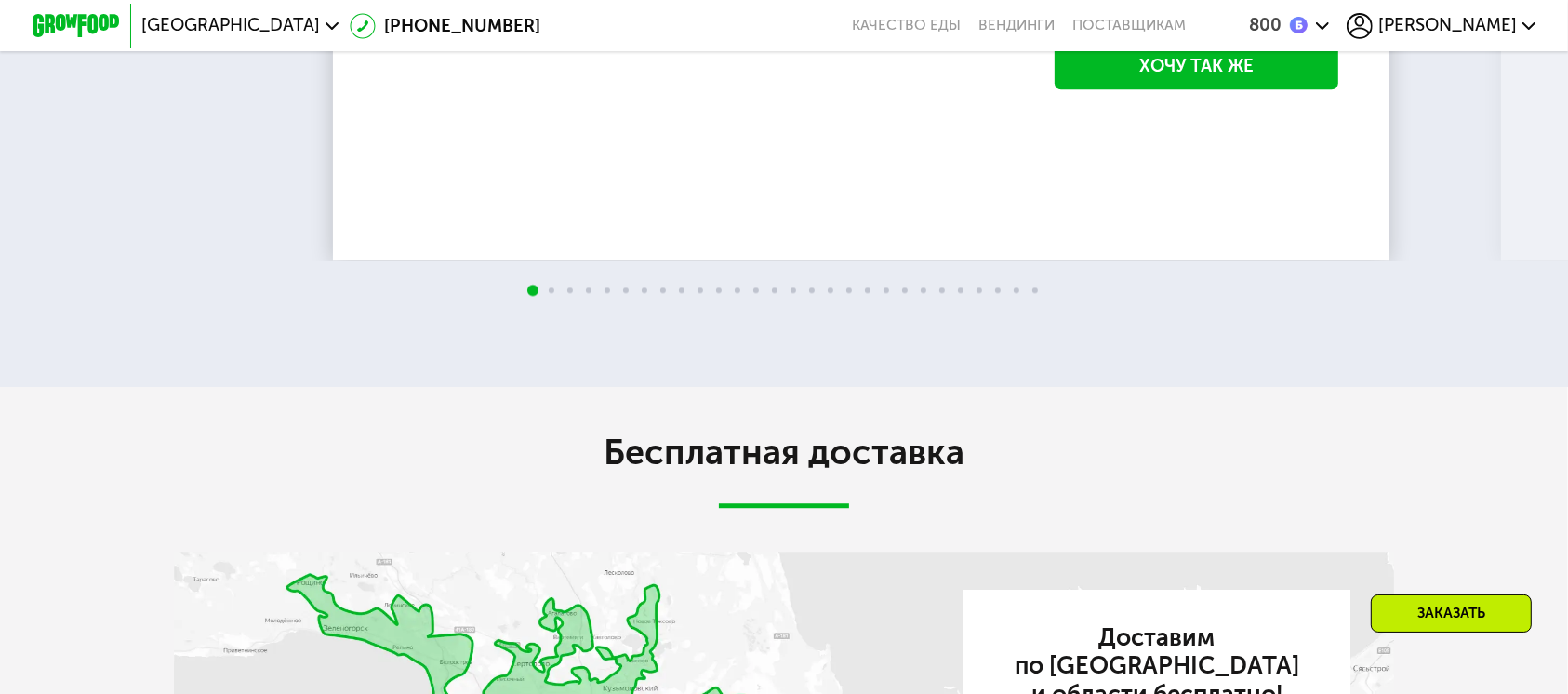
scroll to position [4905, 0]
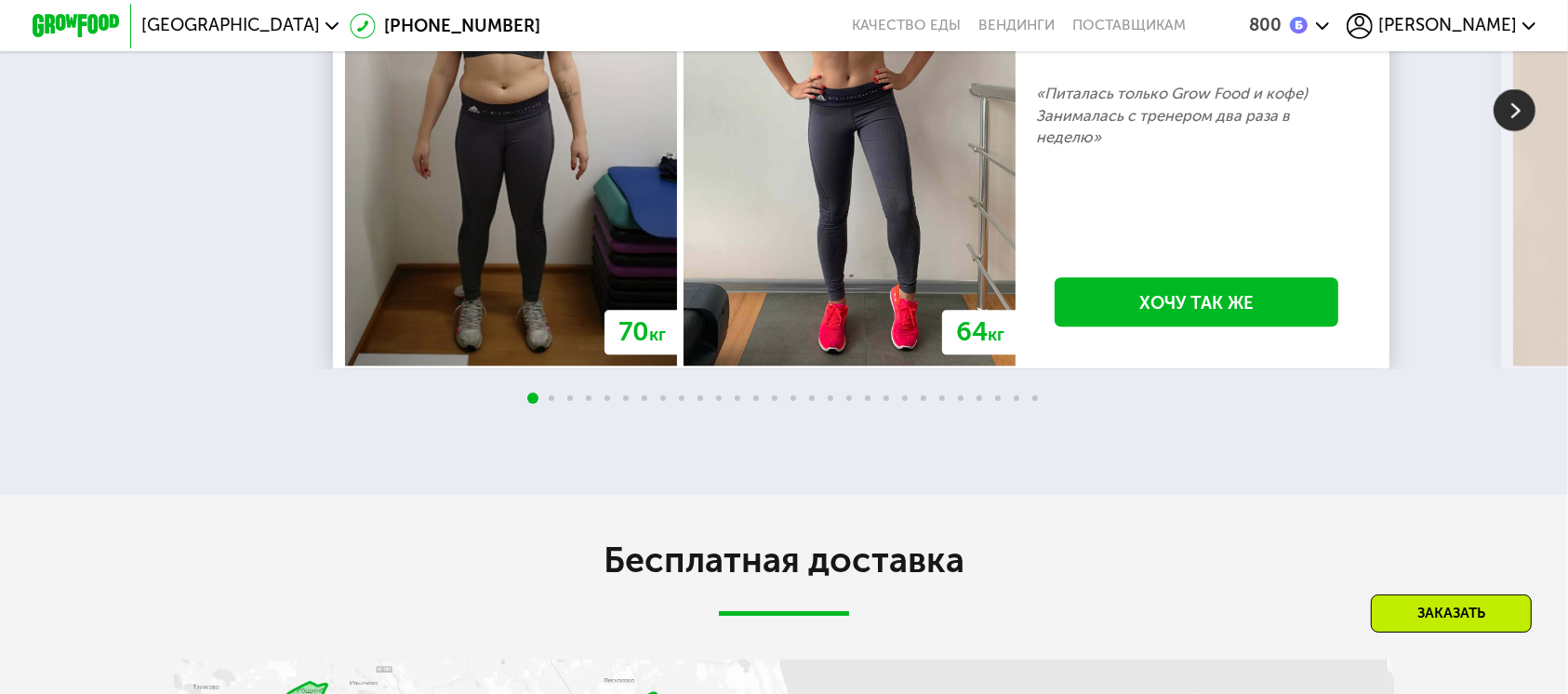
scroll to position [4822, 0]
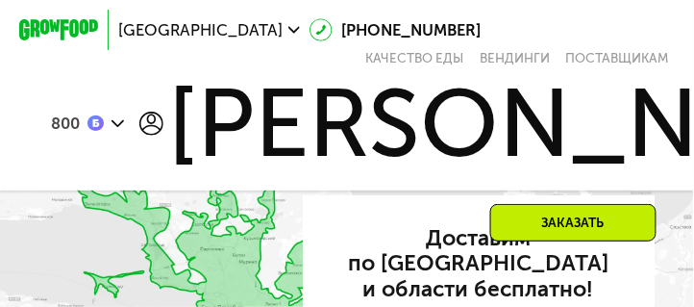
scroll to position [4411, 0]
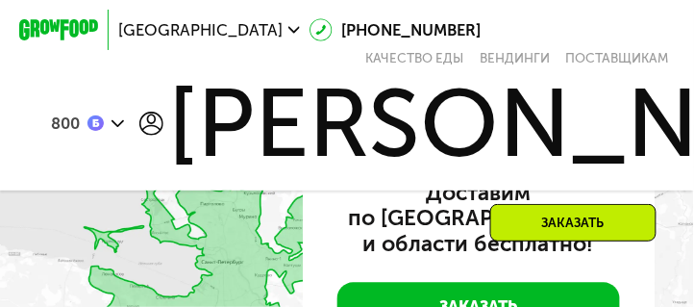
scroll to position [4538, 0]
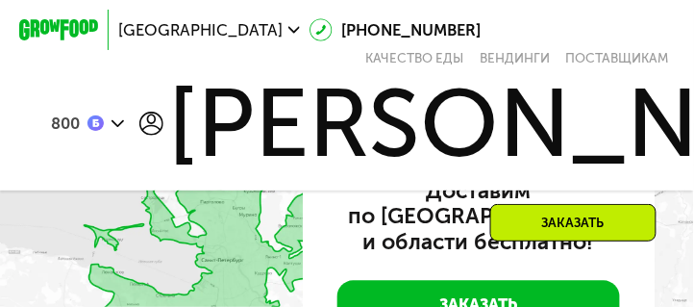
click at [212, 249] on img at bounding box center [347, 276] width 694 height 326
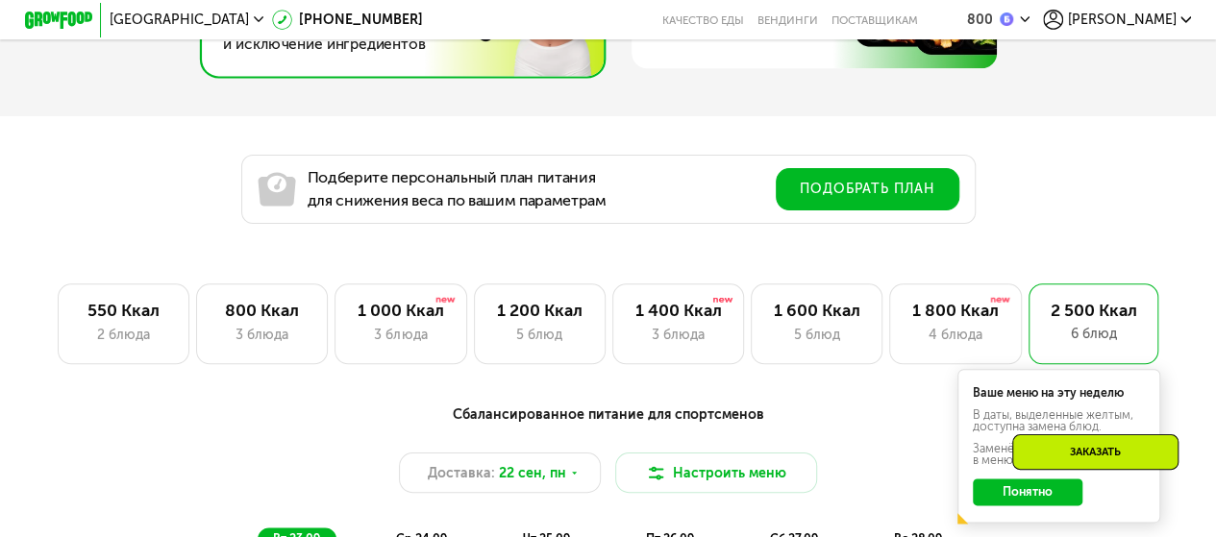
scroll to position [956, 0]
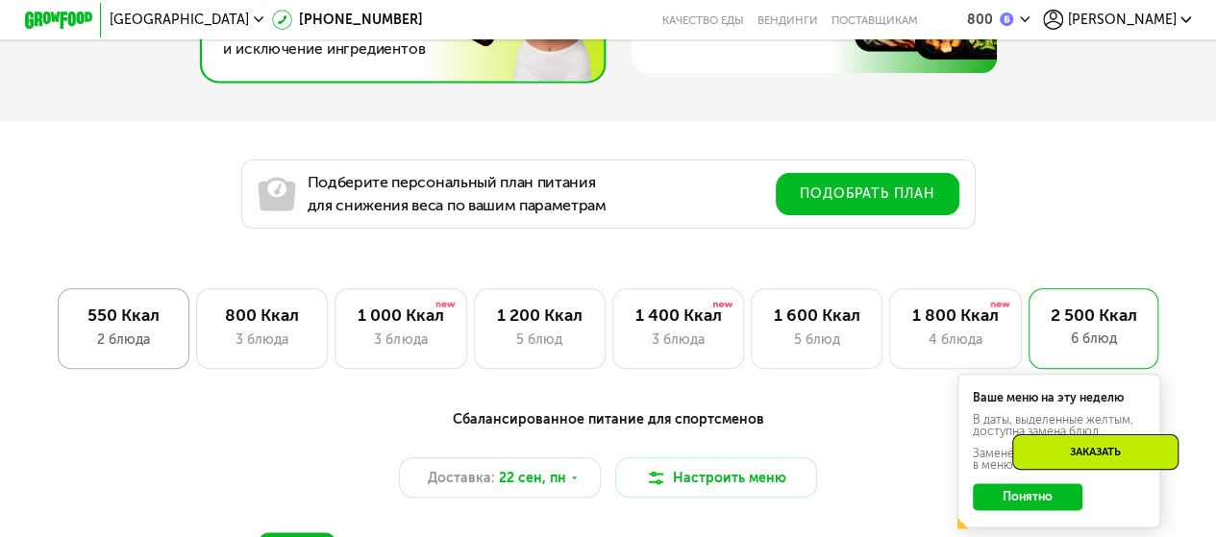
click at [150, 348] on div "2 блюда" at bounding box center [123, 340] width 96 height 20
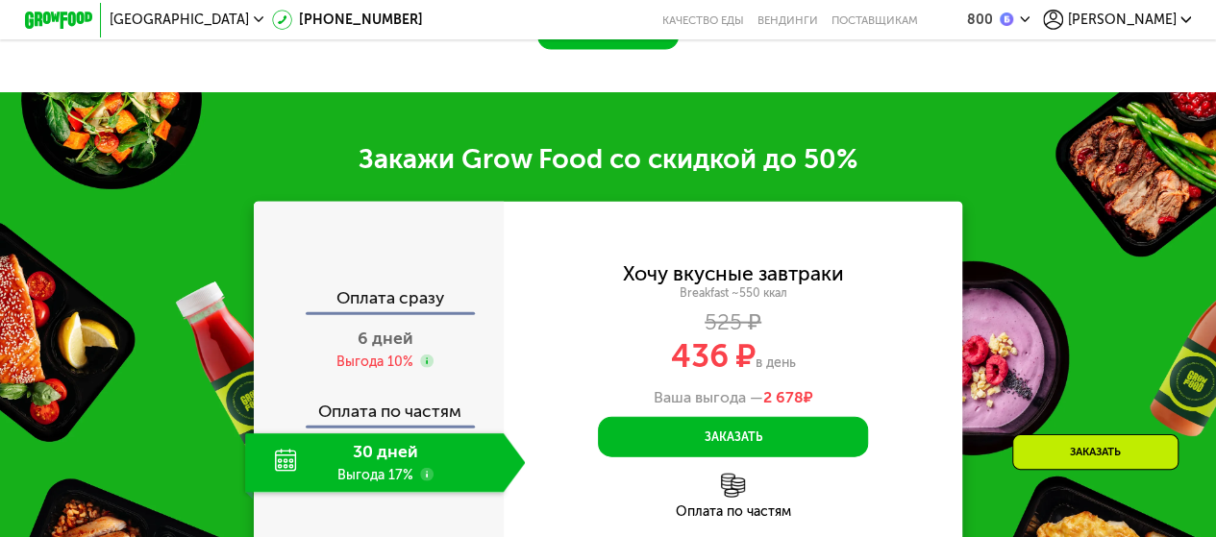
scroll to position [2329, 0]
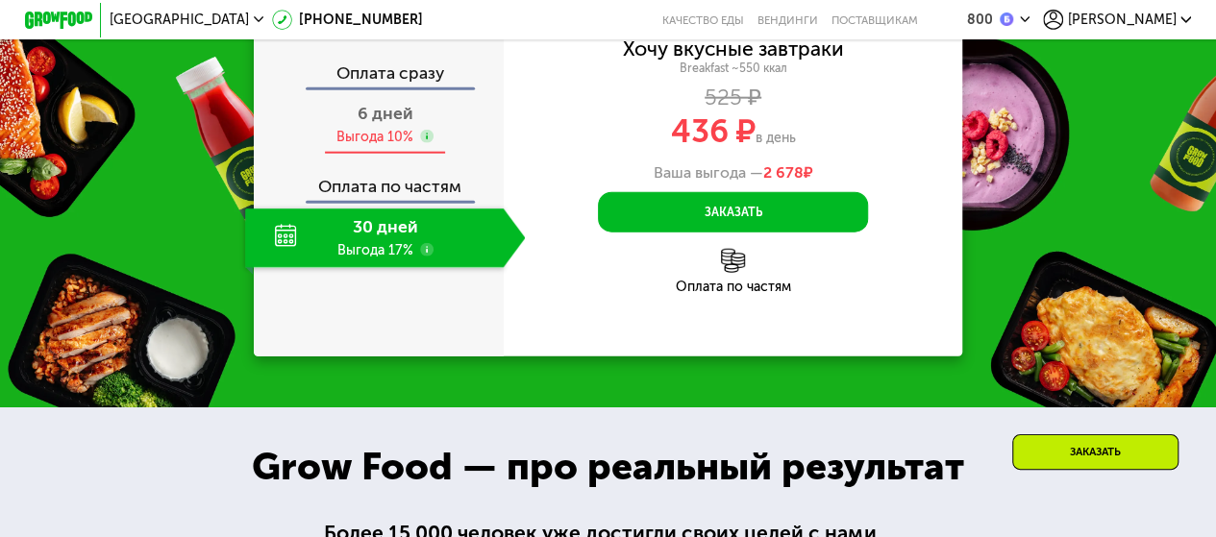
click at [316, 153] on div "6 дней Выгода 10%" at bounding box center [385, 125] width 281 height 59
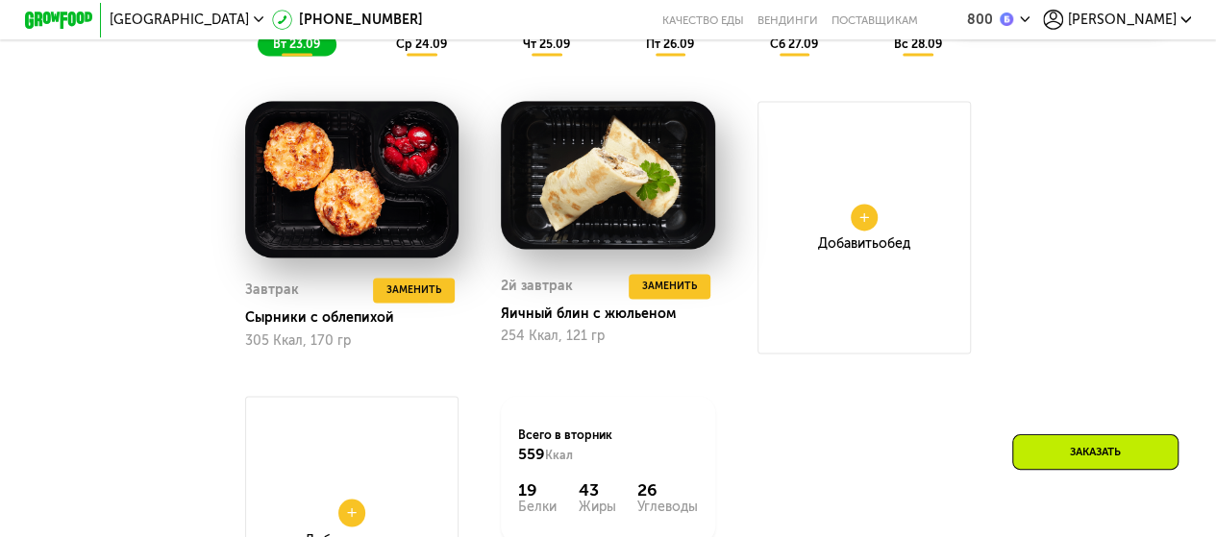
scroll to position [1432, 0]
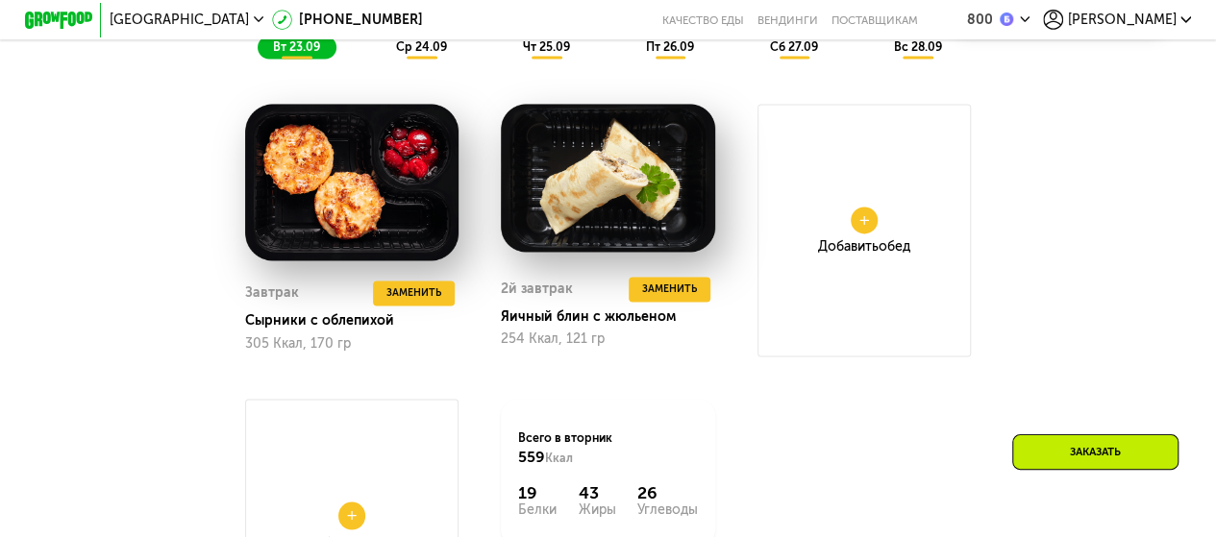
click at [405, 54] on span "ср 24.09" at bounding box center [421, 46] width 51 height 14
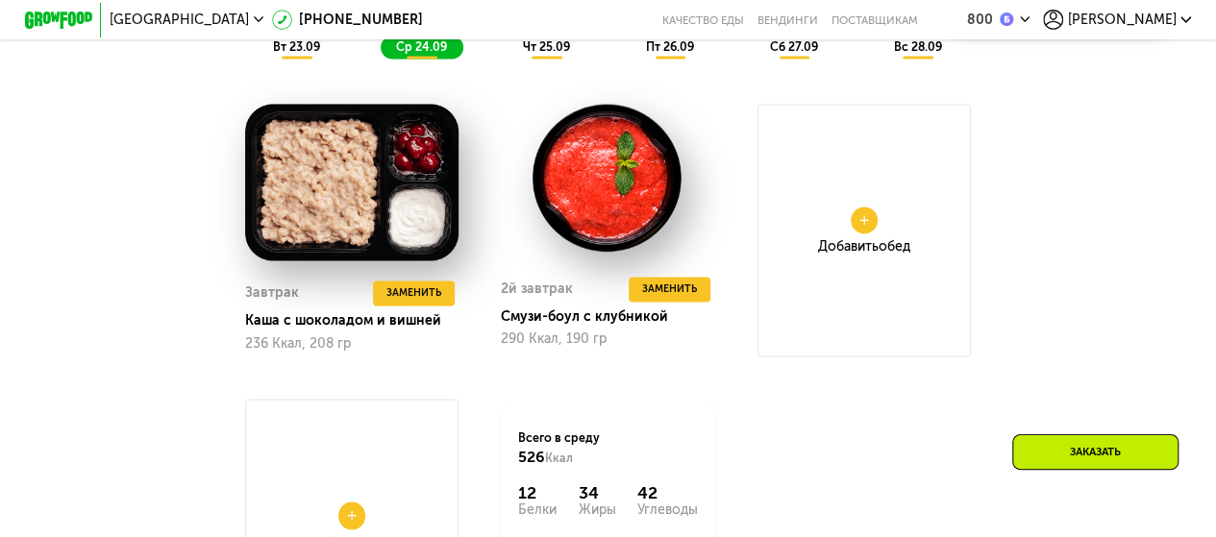
click at [548, 54] on span "чт 25.09" at bounding box center [546, 46] width 47 height 14
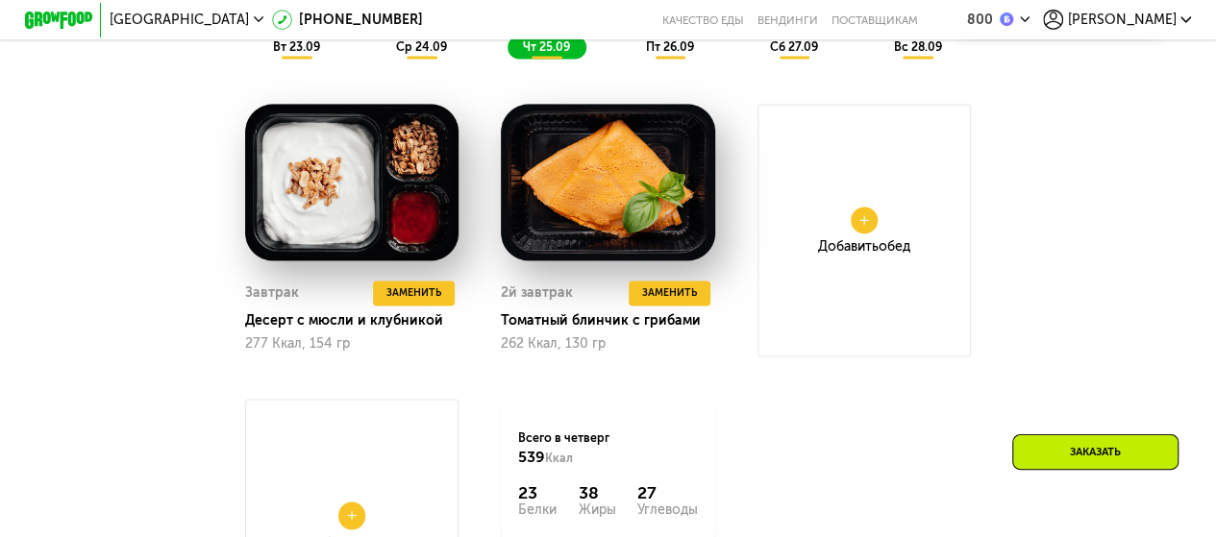
click at [670, 54] on span "пт 26.09" at bounding box center [670, 46] width 48 height 14
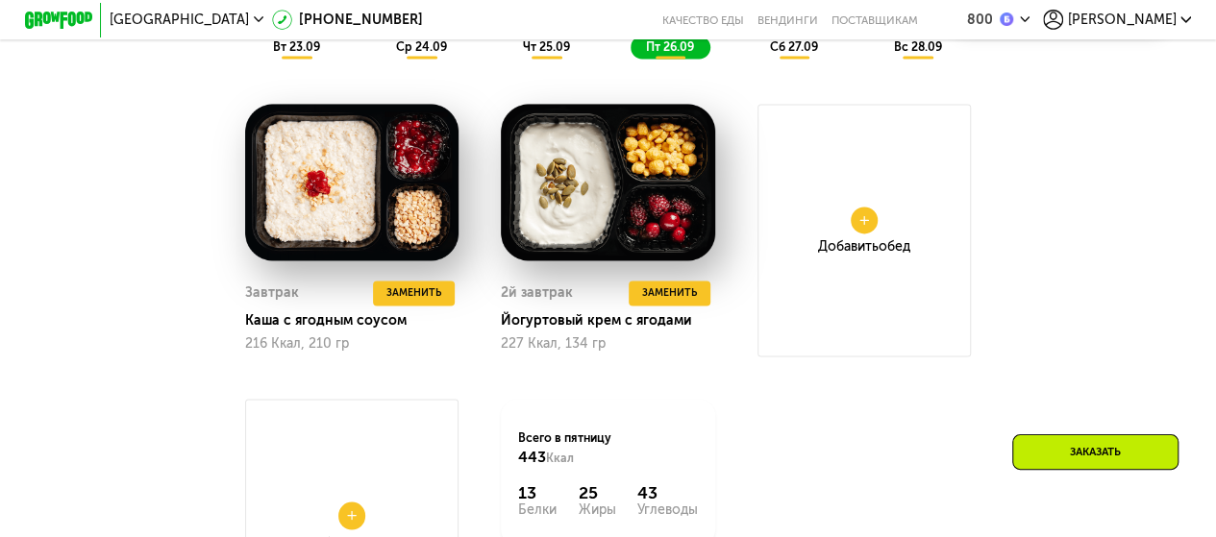
click at [784, 51] on span "сб 27.09" at bounding box center [793, 46] width 48 height 14
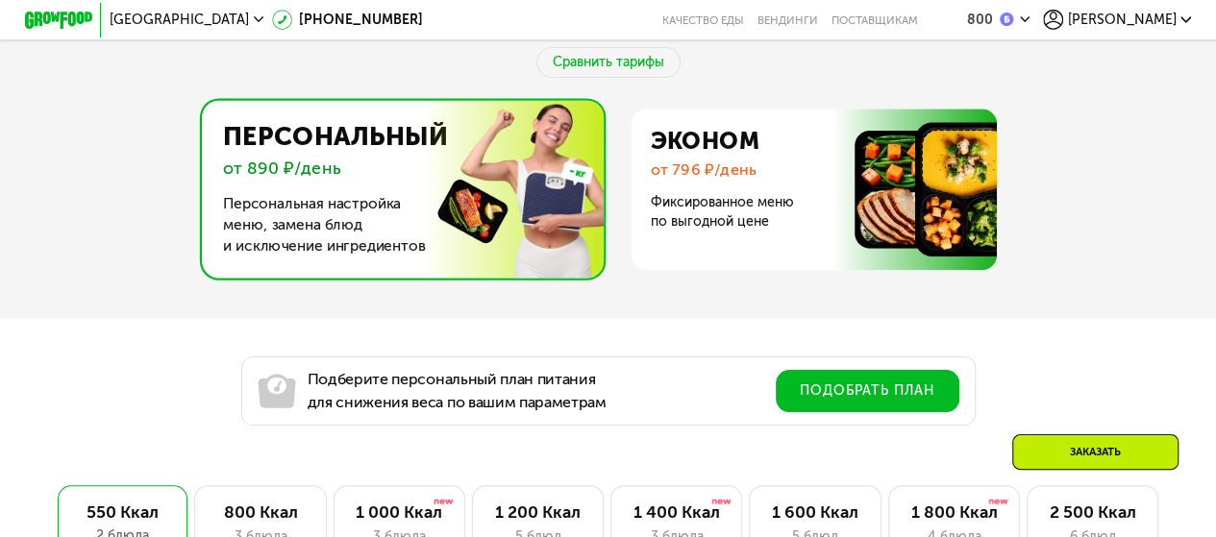
scroll to position [984, 0]
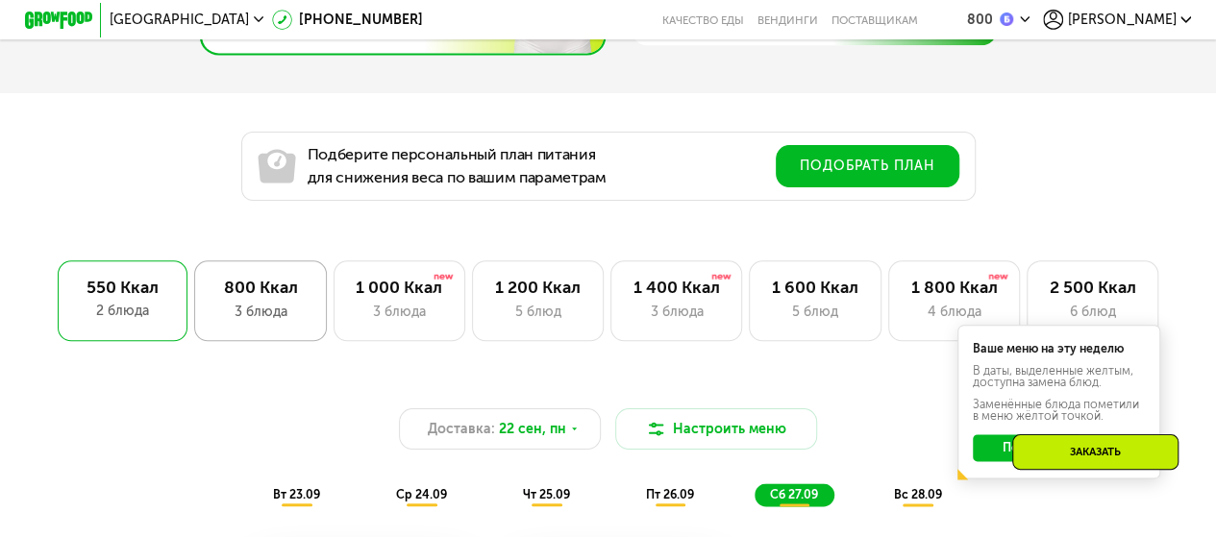
click at [249, 295] on div "800 Ккал" at bounding box center [260, 288] width 96 height 20
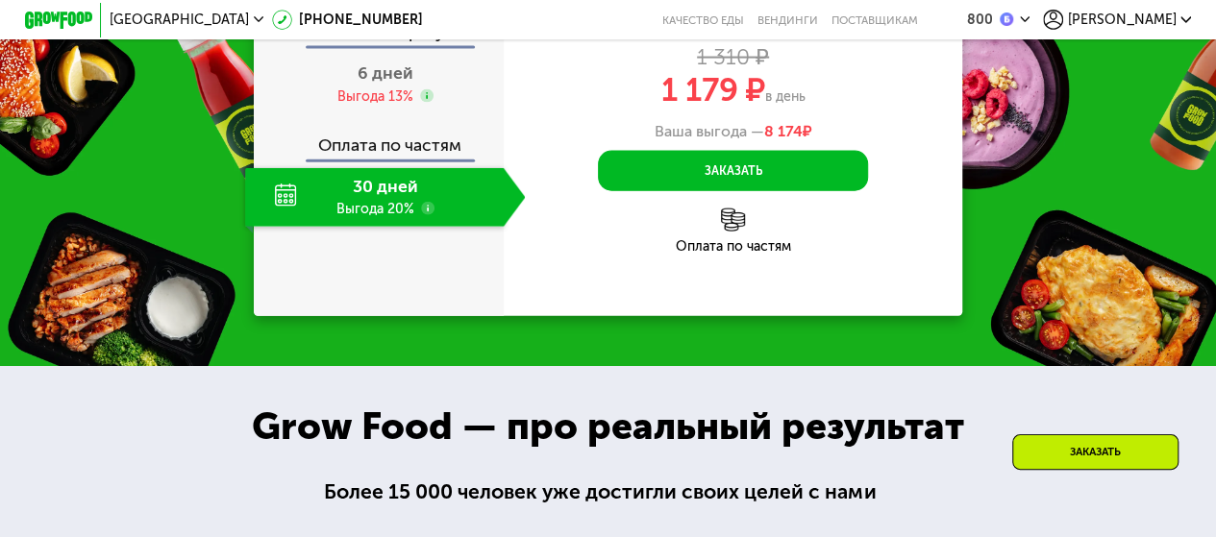
scroll to position [2132, 0]
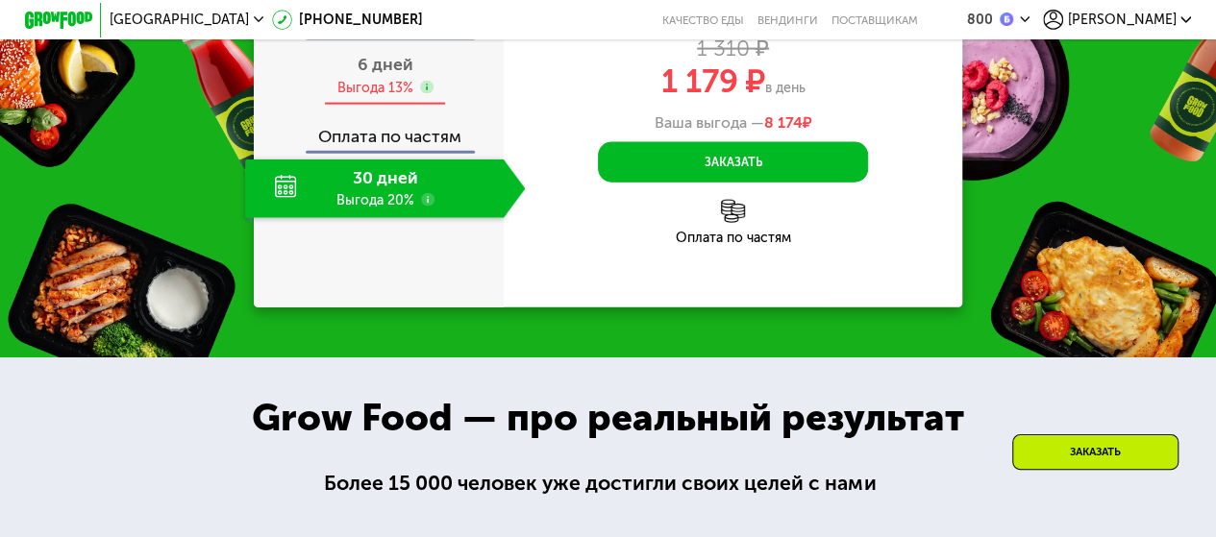
click at [327, 105] on div "6 дней Выгода 13%" at bounding box center [385, 75] width 281 height 59
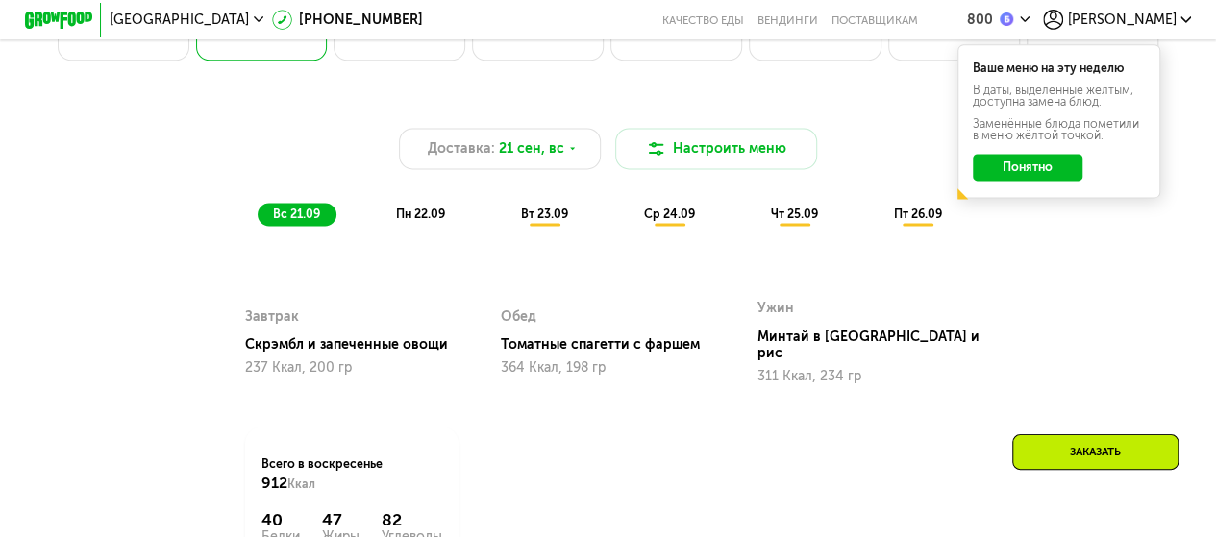
scroll to position [1236, 0]
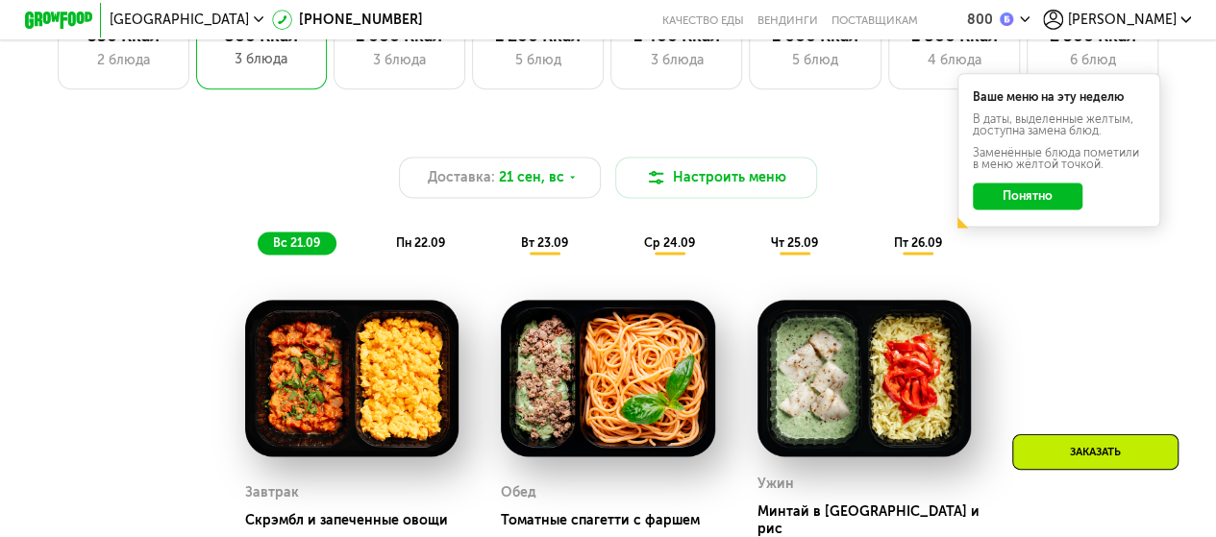
click at [403, 241] on div "пн 22.09" at bounding box center [421, 244] width 81 height 24
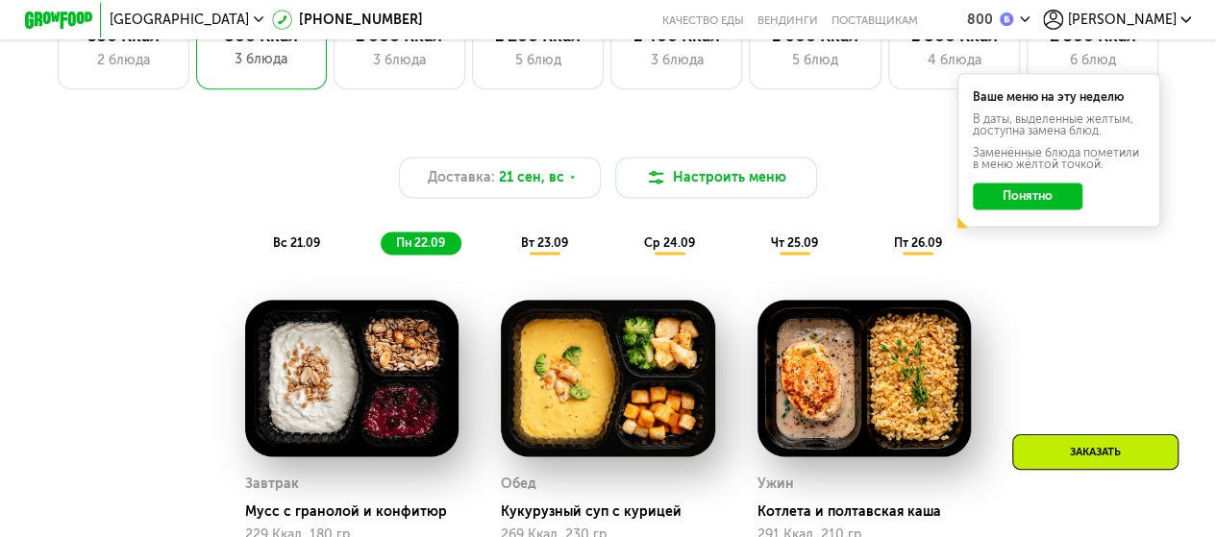
click at [535, 250] on span "вт 23.09" at bounding box center [544, 242] width 47 height 14
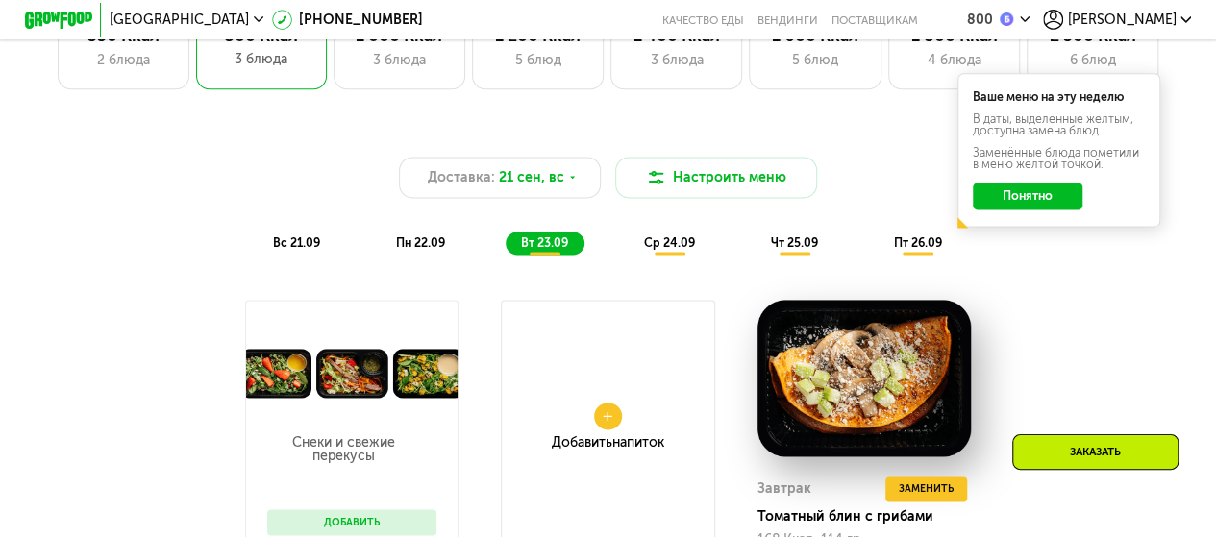
scroll to position [1011, 0]
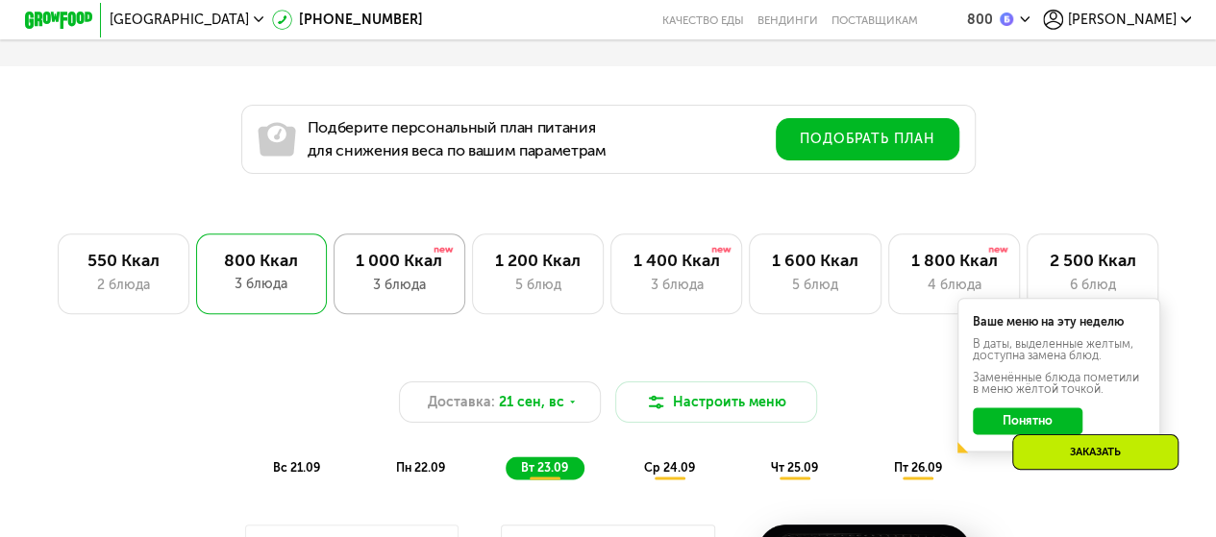
click at [424, 283] on div "3 блюда" at bounding box center [399, 285] width 96 height 20
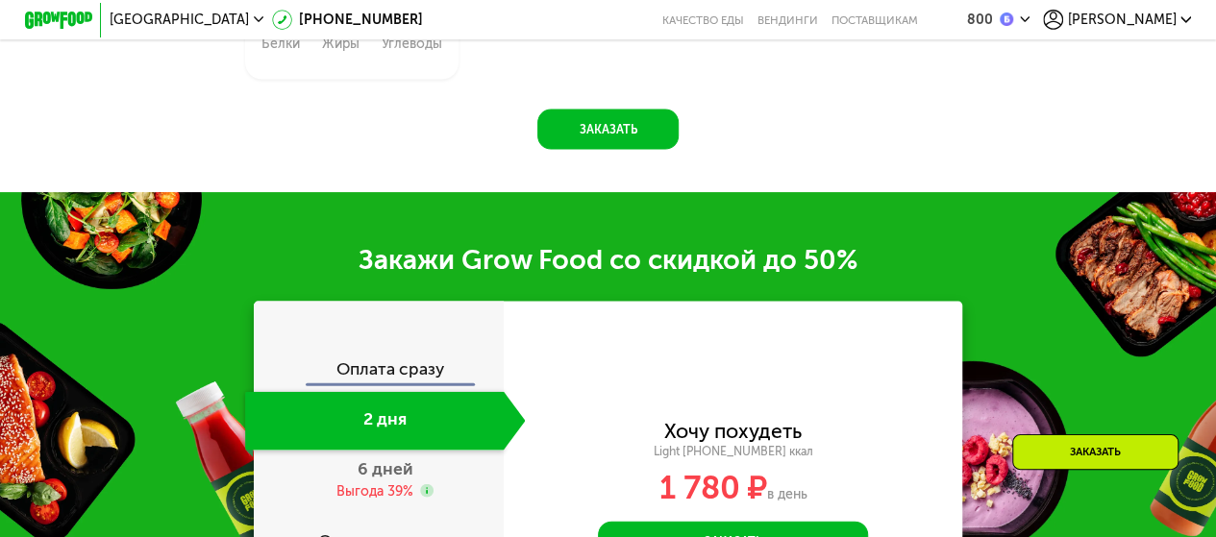
scroll to position [2132, 0]
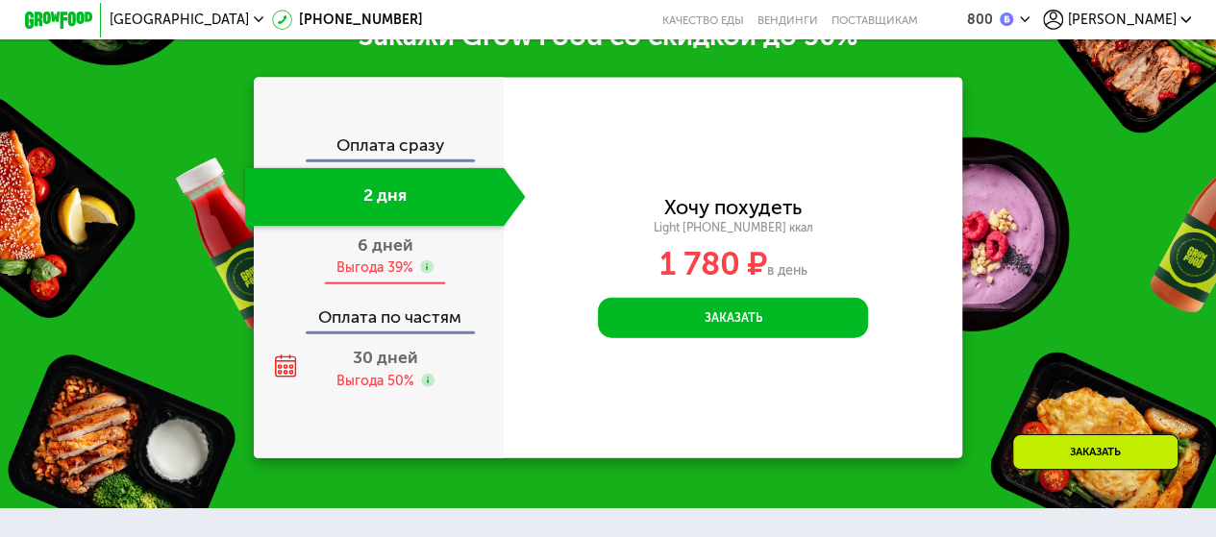
click at [276, 285] on div "6 дней Выгода 39%" at bounding box center [385, 256] width 281 height 59
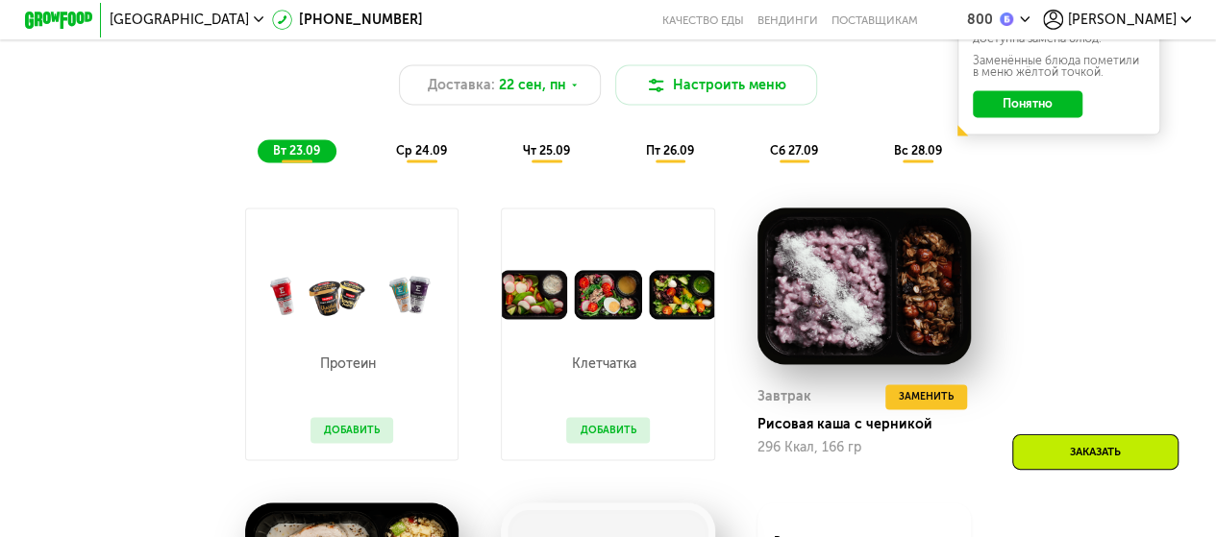
scroll to position [1343, 0]
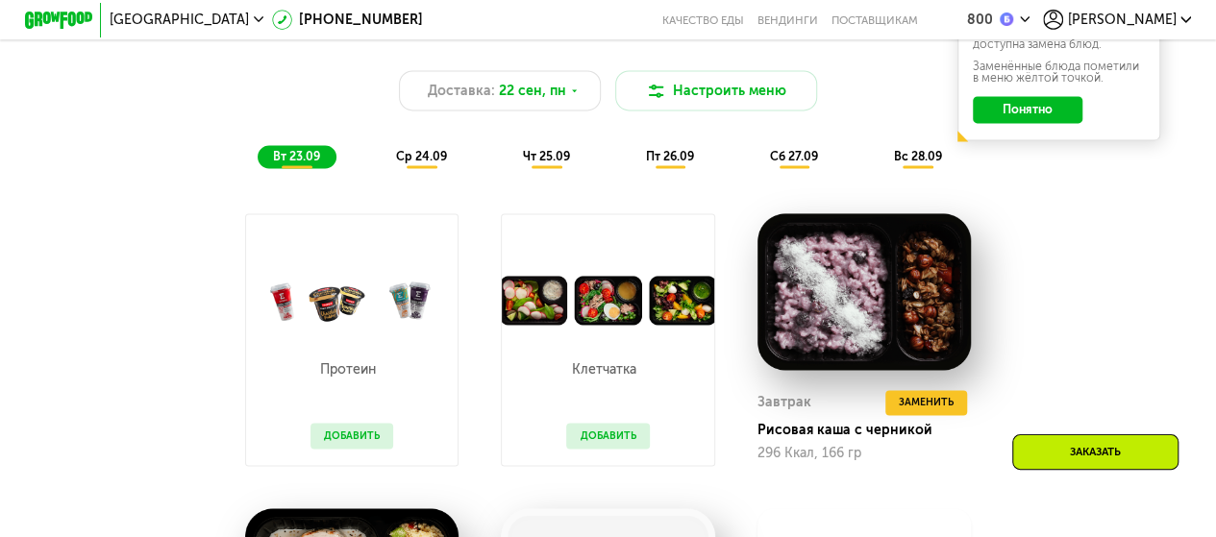
click at [425, 163] on span "ср 24.09" at bounding box center [421, 156] width 51 height 14
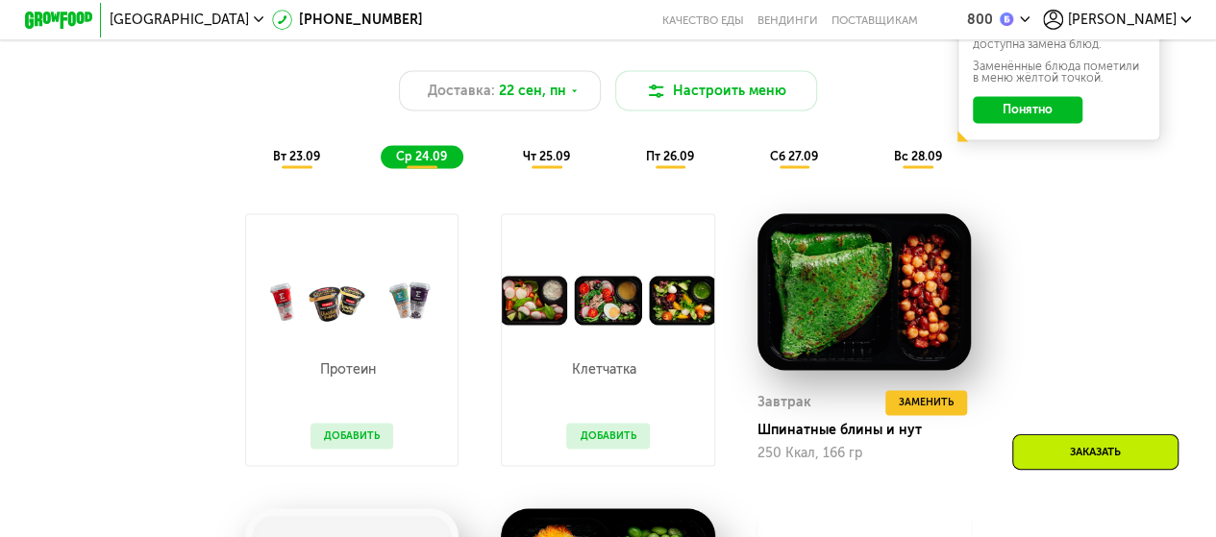
click at [541, 163] on span "чт 25.09" at bounding box center [546, 156] width 47 height 14
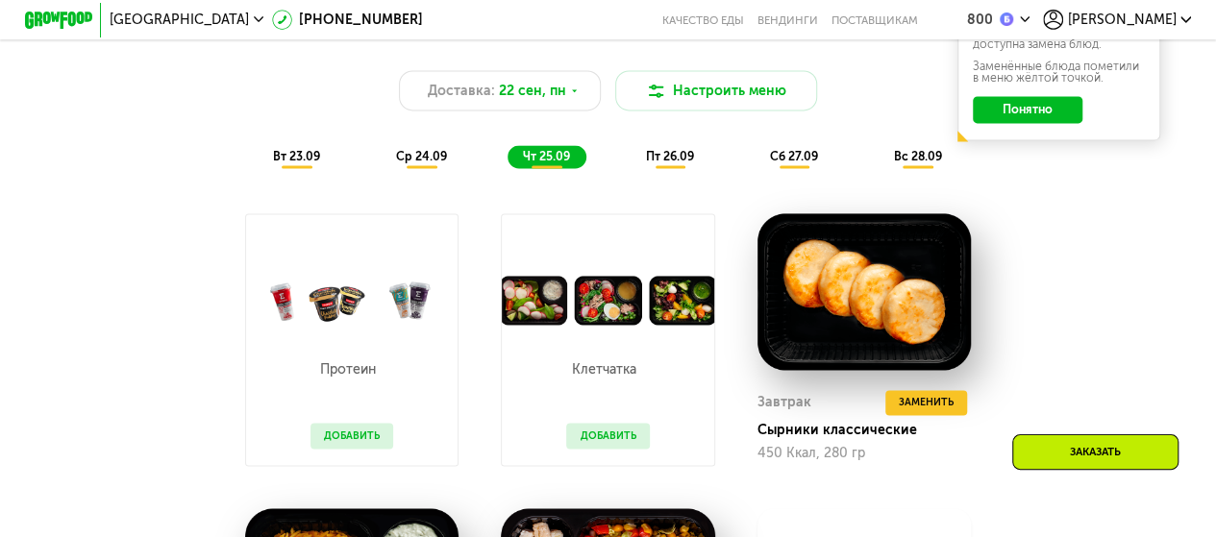
click at [314, 169] on div "вт 23.09" at bounding box center [297, 157] width 79 height 24
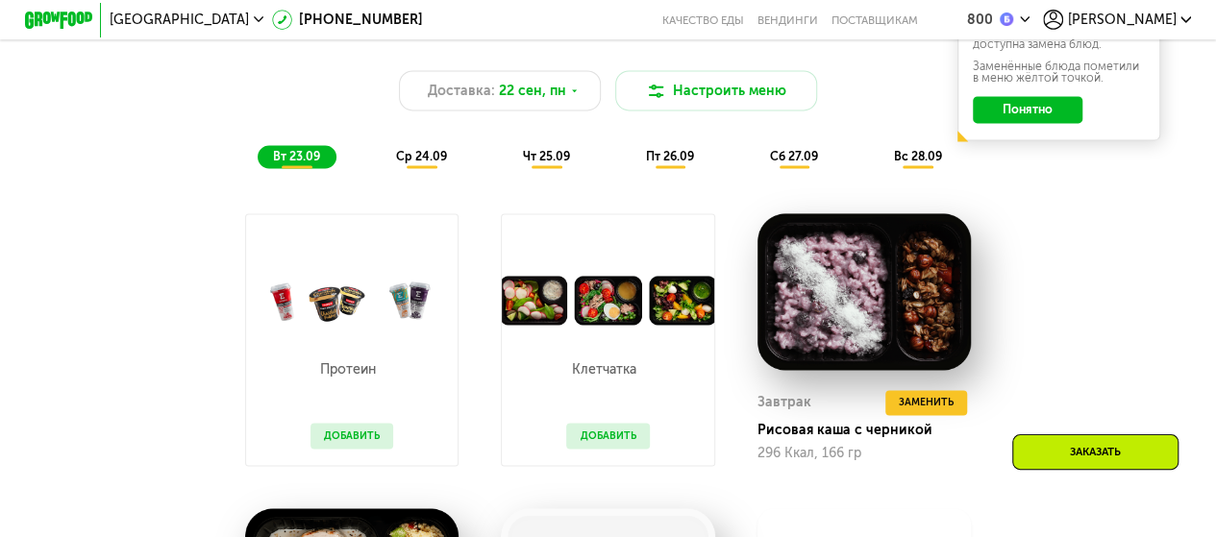
click at [428, 169] on div "ср 24.09" at bounding box center [422, 157] width 83 height 24
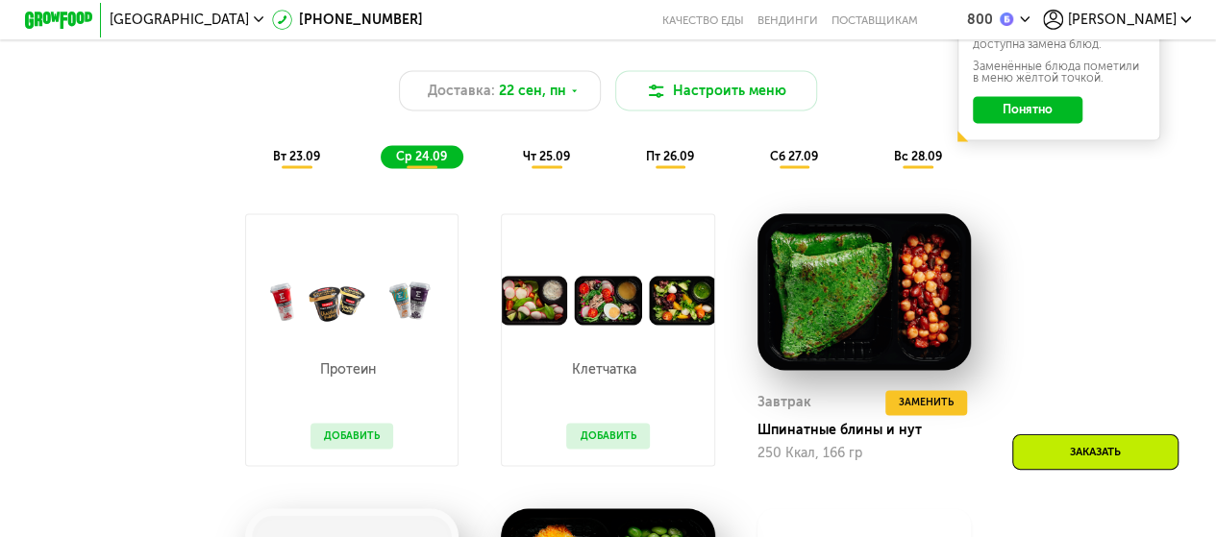
click at [538, 169] on div "чт 25.09" at bounding box center [546, 157] width 79 height 24
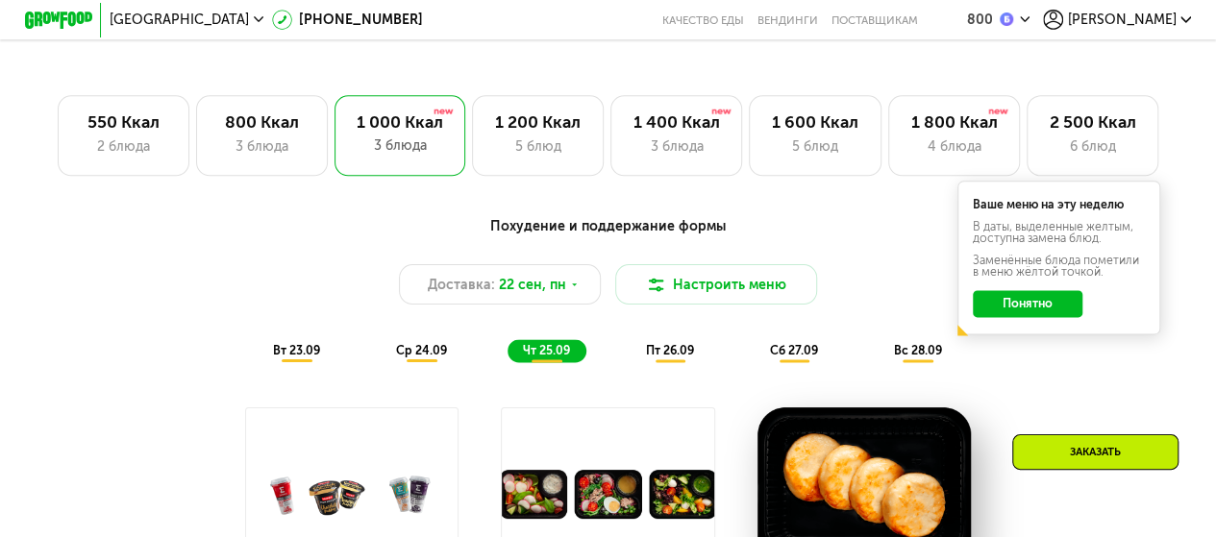
scroll to position [1118, 0]
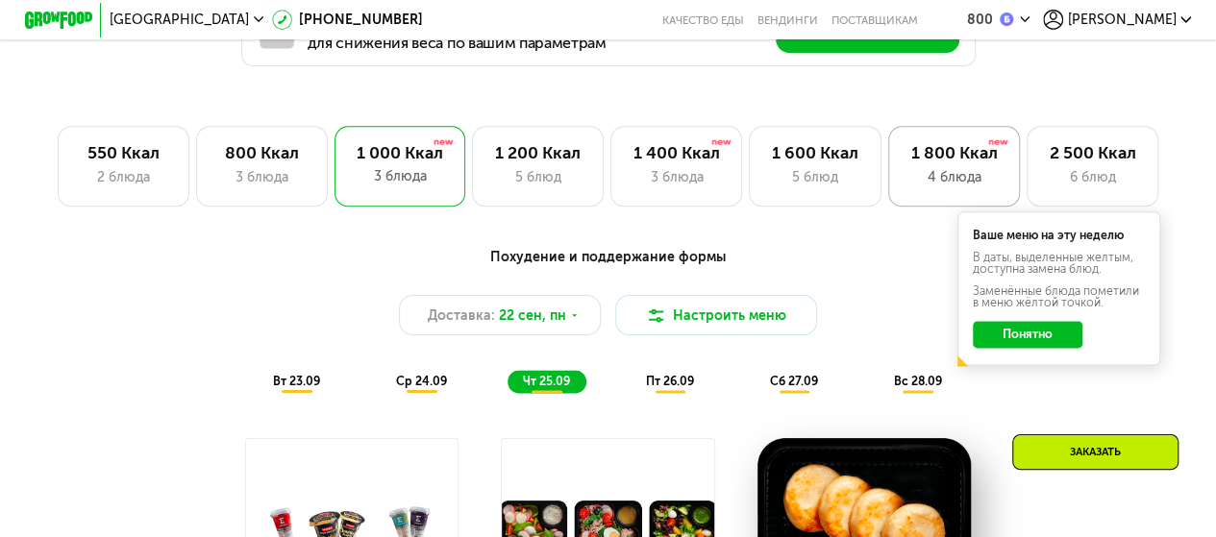
click at [923, 187] on div "4 блюда" at bounding box center [953, 177] width 96 height 20
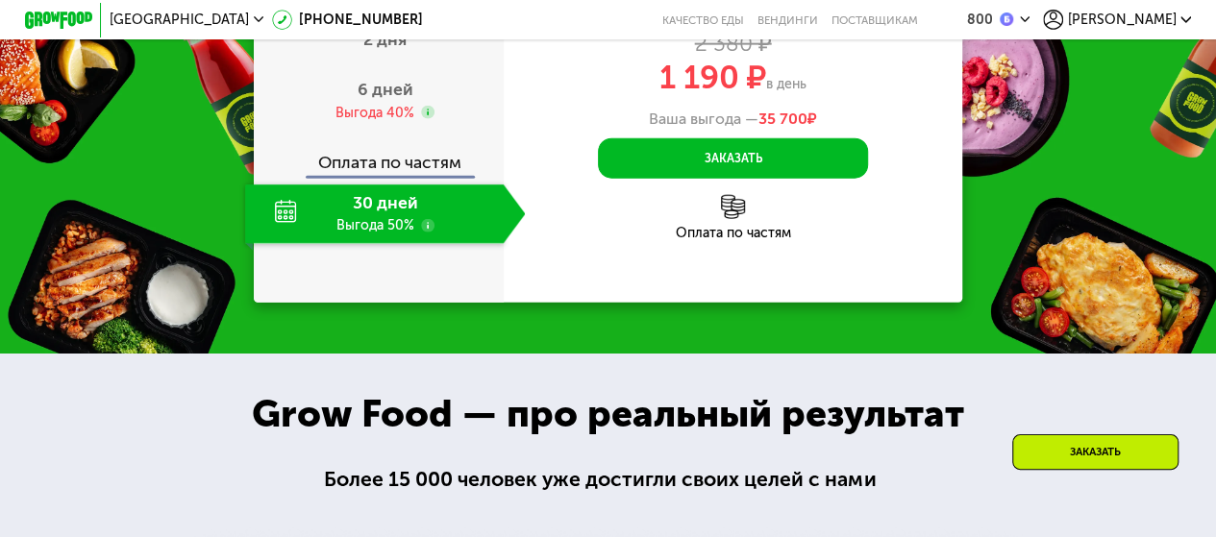
scroll to position [2240, 0]
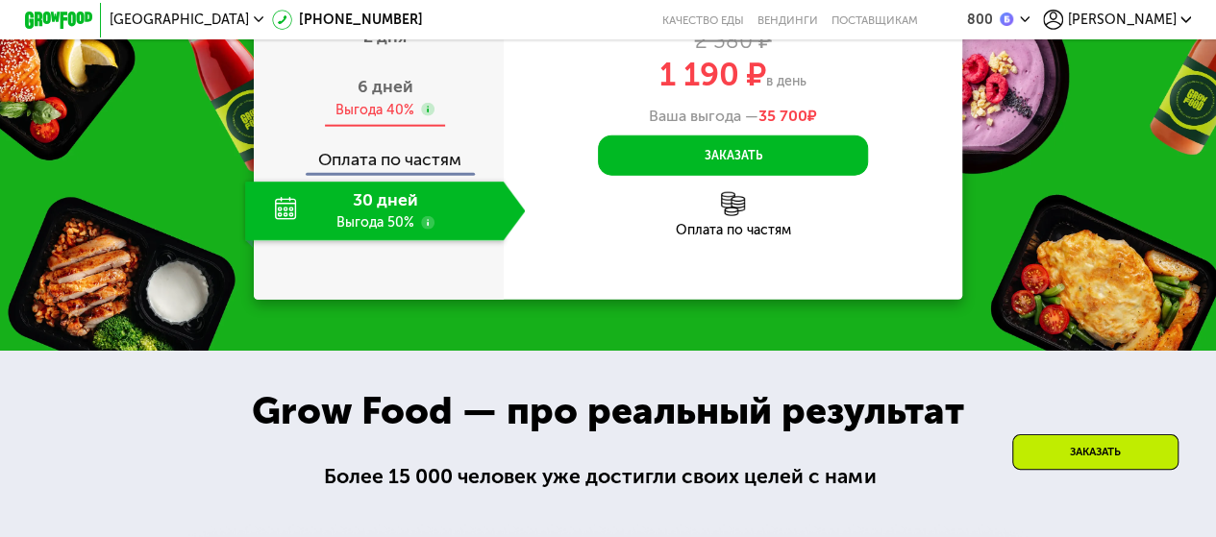
click at [284, 127] on div "6 дней Выгода 40%" at bounding box center [385, 97] width 281 height 59
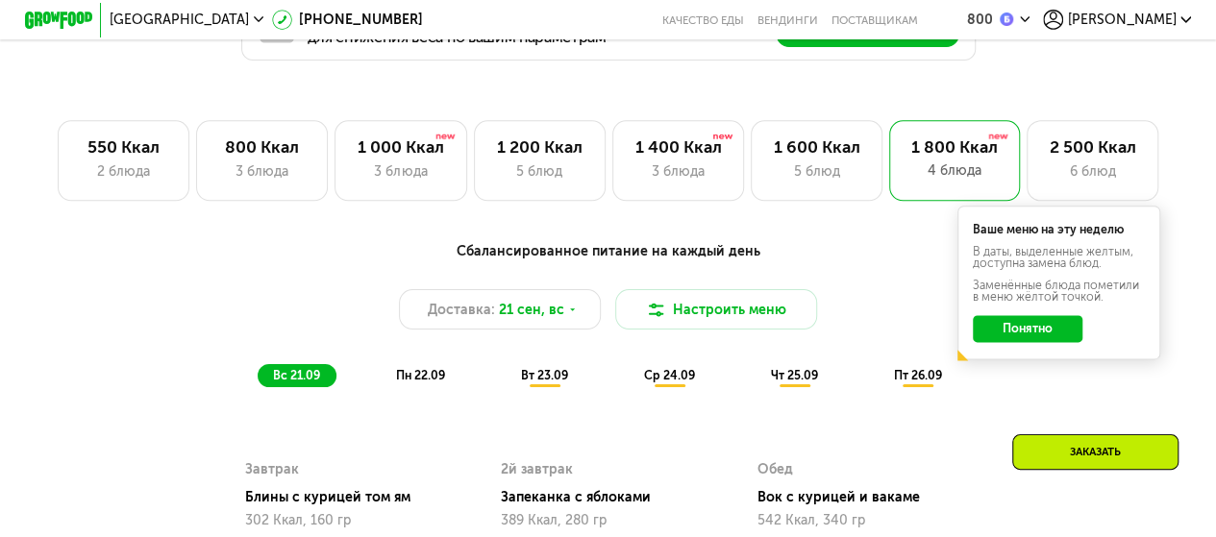
scroll to position [1118, 0]
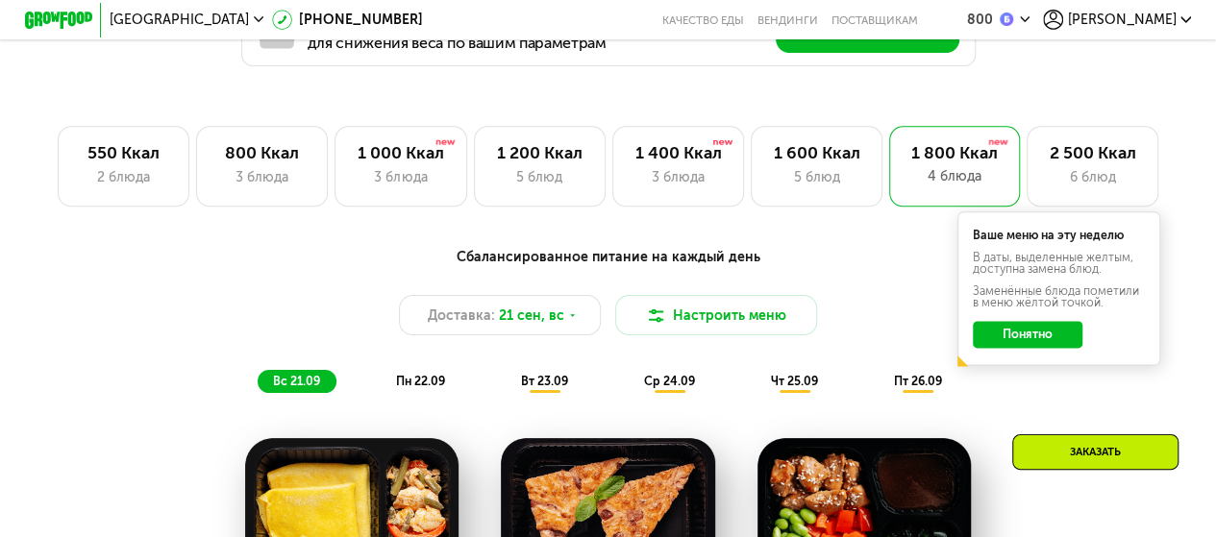
click at [440, 375] on div "Сбалансированное питание на каждый день Доставка: [DATE] Настроить меню вс 21.0…" at bounding box center [607, 320] width 999 height 146
click at [436, 382] on span "пн 22.09" at bounding box center [420, 381] width 49 height 14
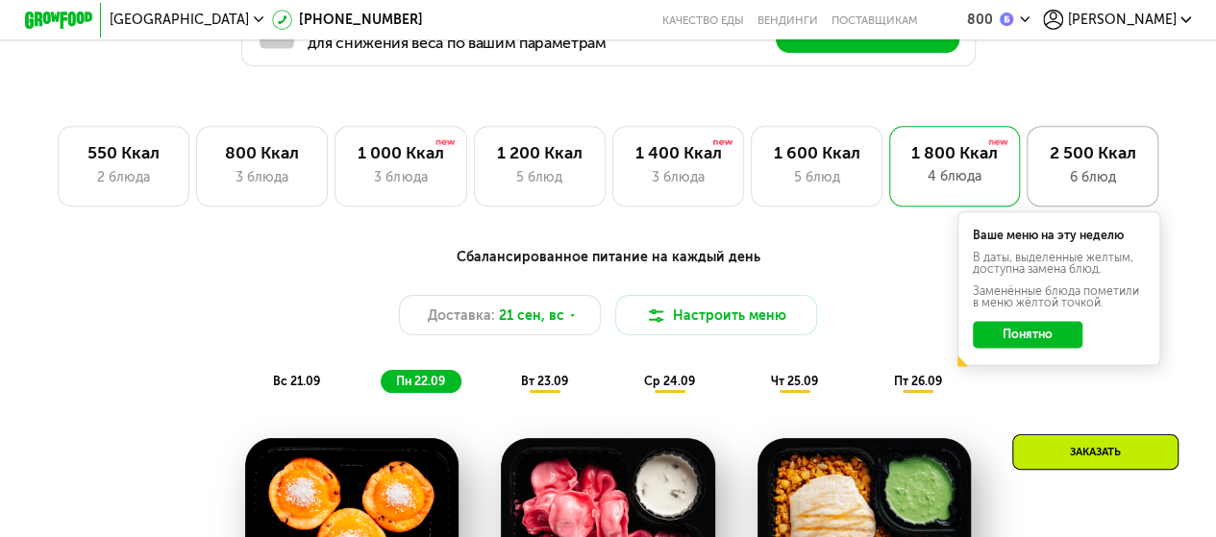
click at [1088, 187] on div "6 блюд" at bounding box center [1092, 177] width 96 height 20
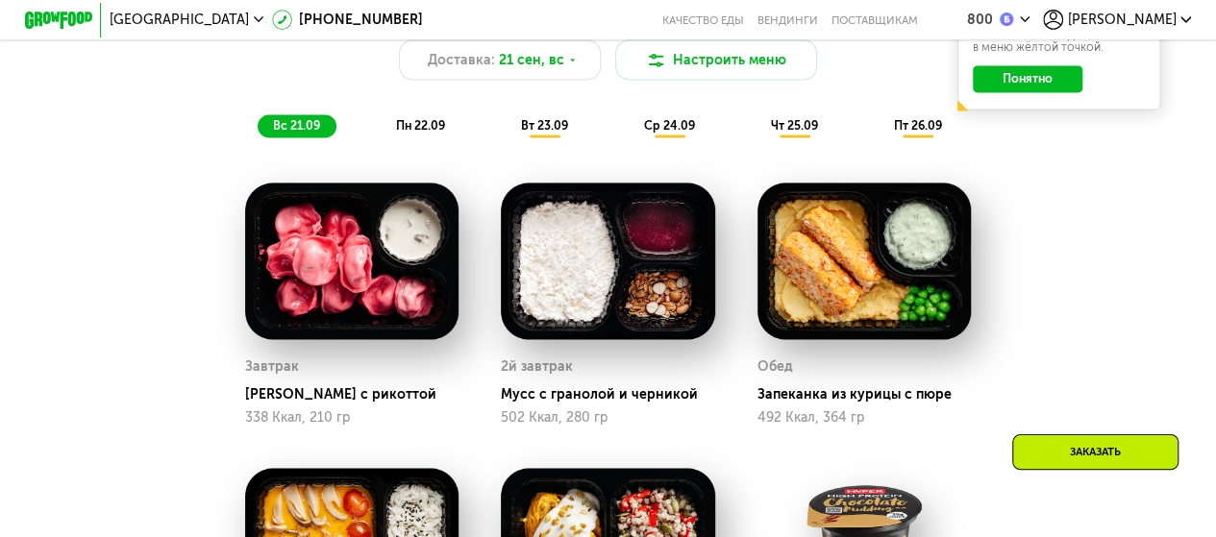
scroll to position [1343, 0]
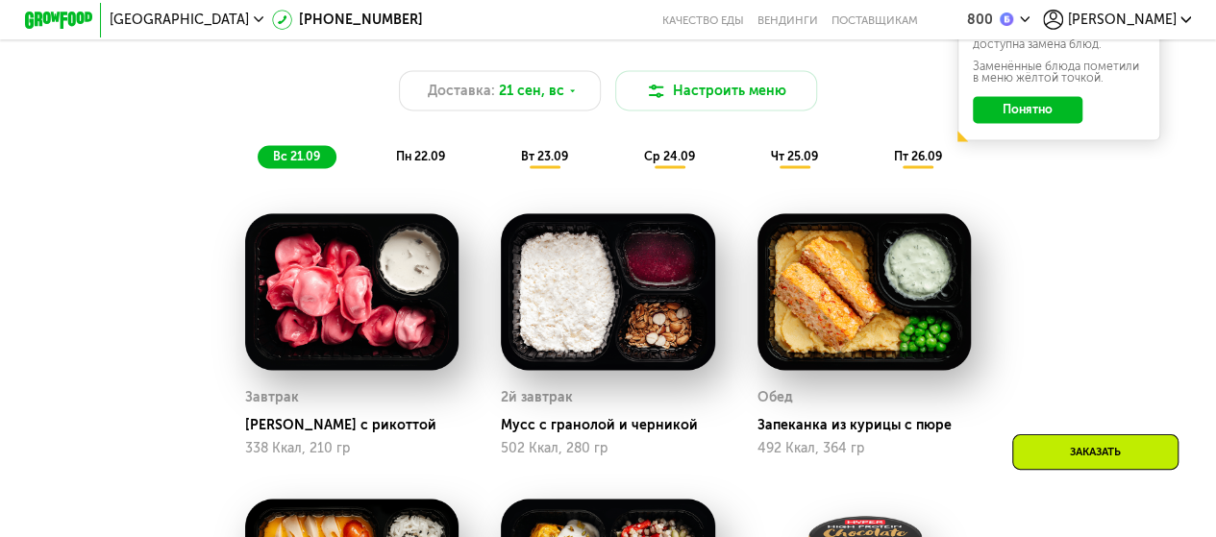
click at [436, 162] on span "пн 22.09" at bounding box center [420, 156] width 49 height 14
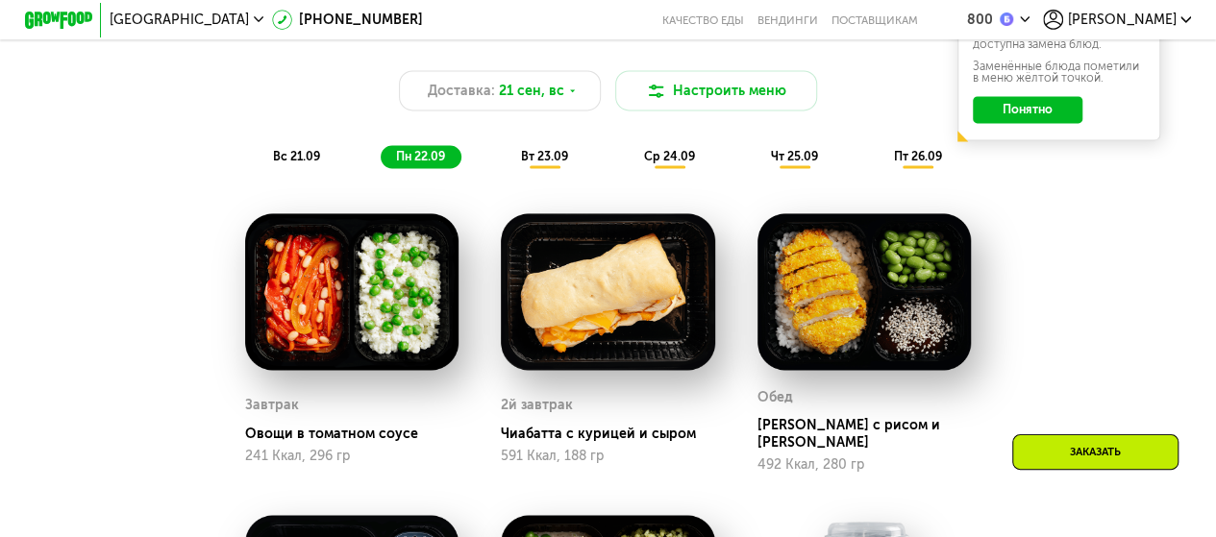
click at [551, 169] on div "вт 23.09" at bounding box center [544, 157] width 79 height 24
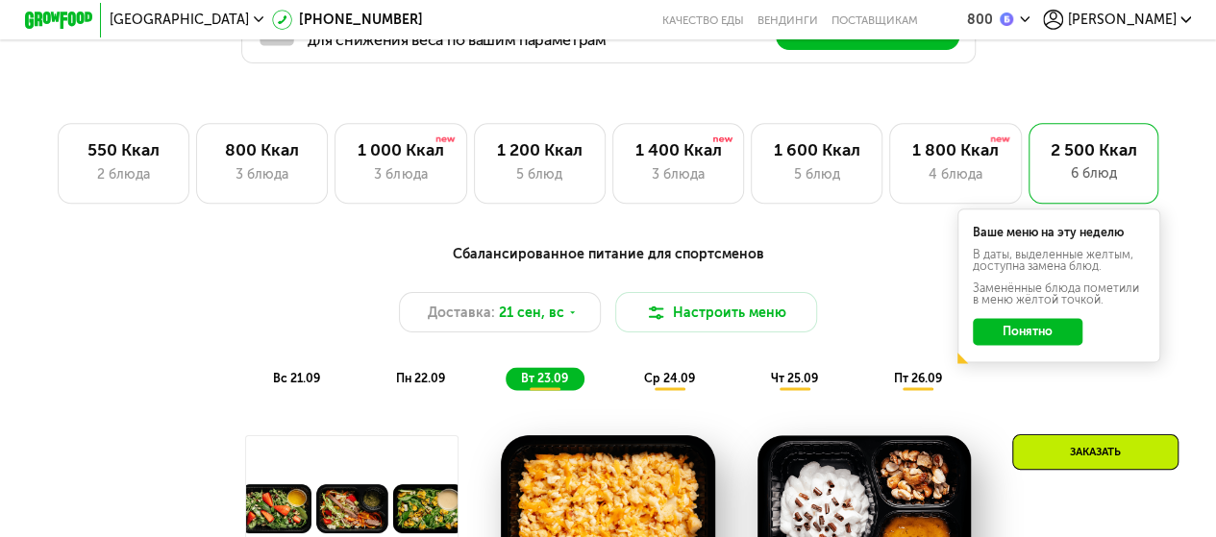
scroll to position [1118, 0]
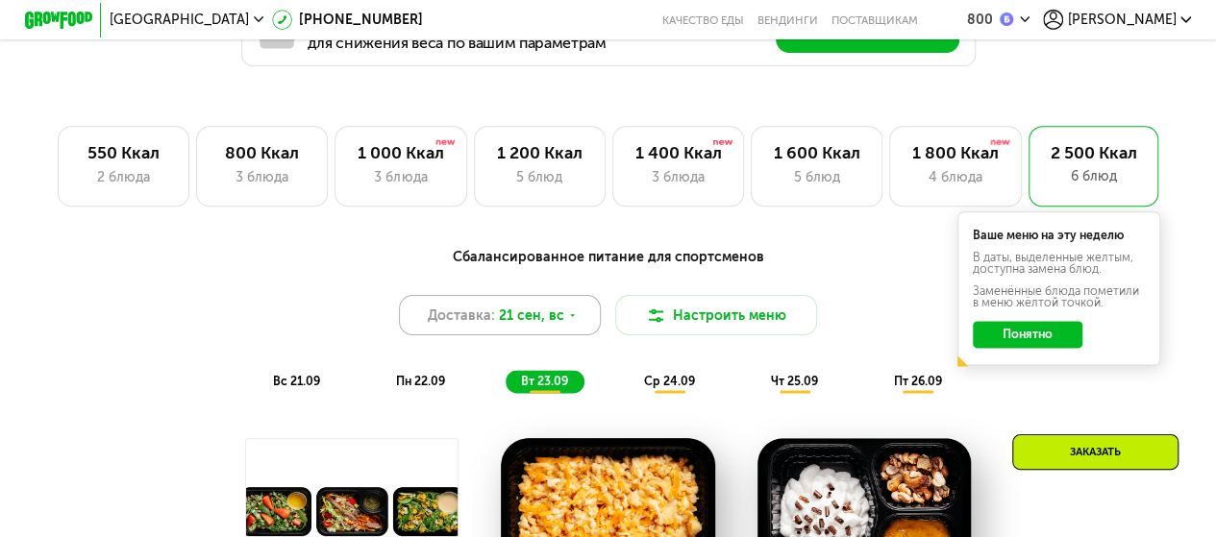
click at [577, 332] on div "Доставка: 21 сен, вс" at bounding box center [500, 315] width 203 height 40
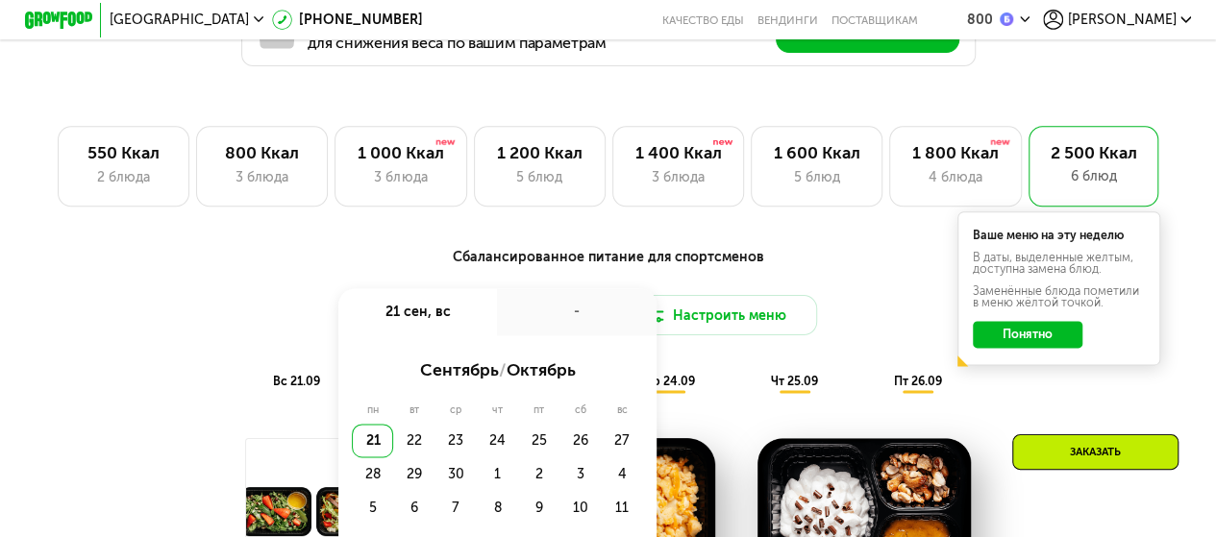
click at [586, 323] on div "-" at bounding box center [576, 311] width 159 height 47
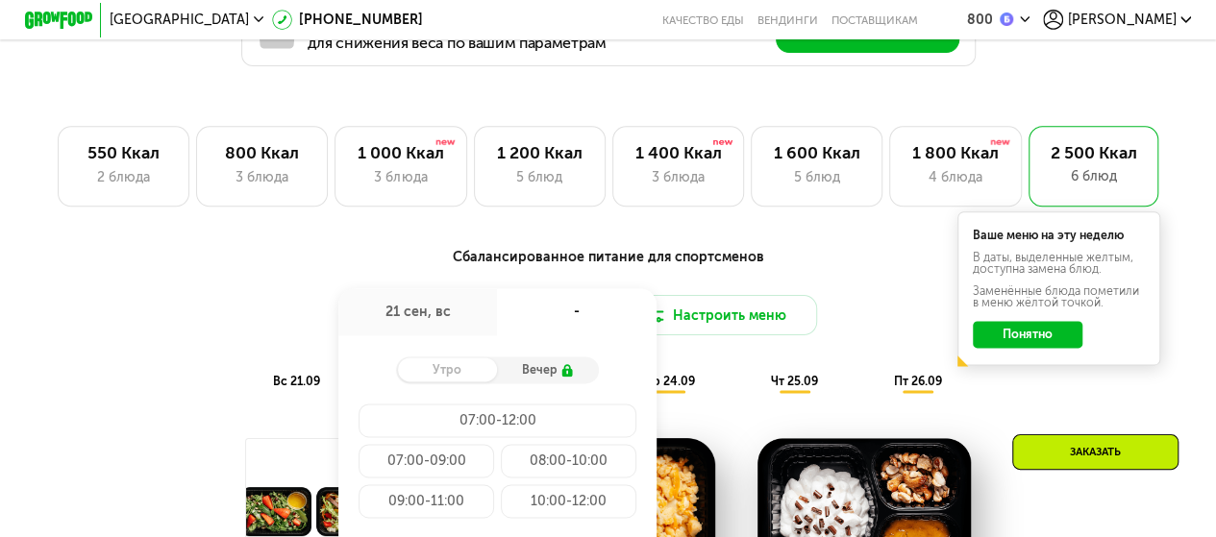
scroll to position [1343, 0]
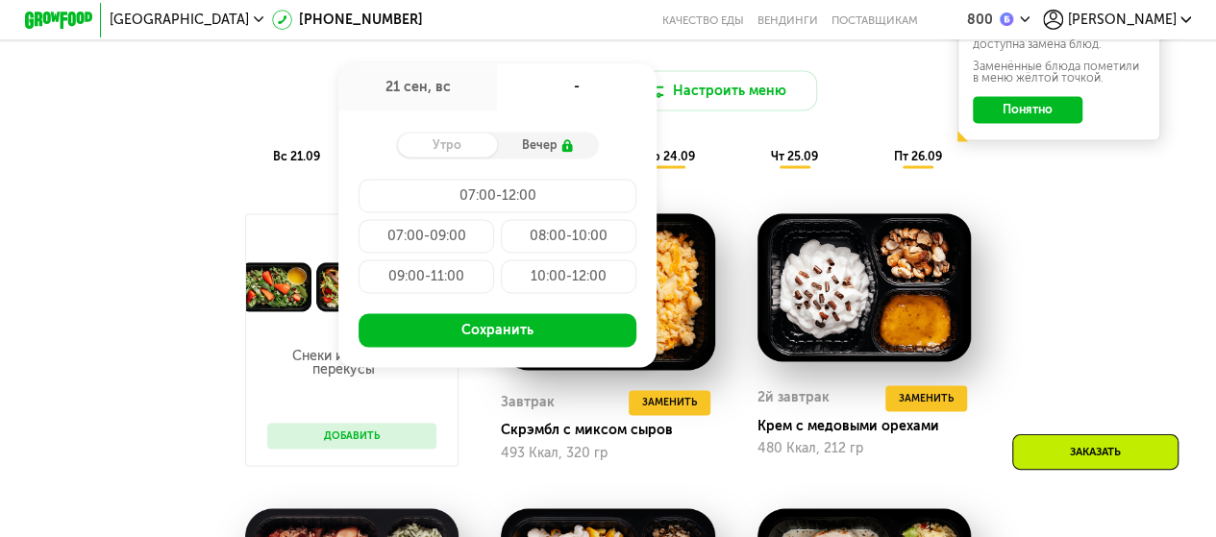
click at [447, 241] on div "07:00-09:00" at bounding box center [425, 236] width 135 height 34
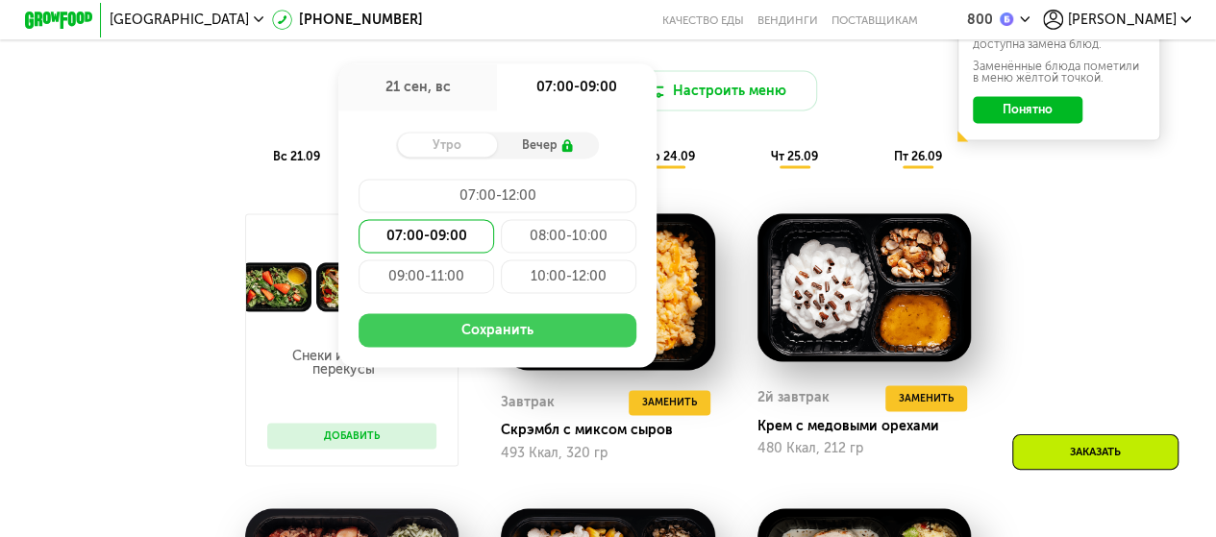
click at [505, 339] on button "Сохранить" at bounding box center [496, 330] width 277 height 34
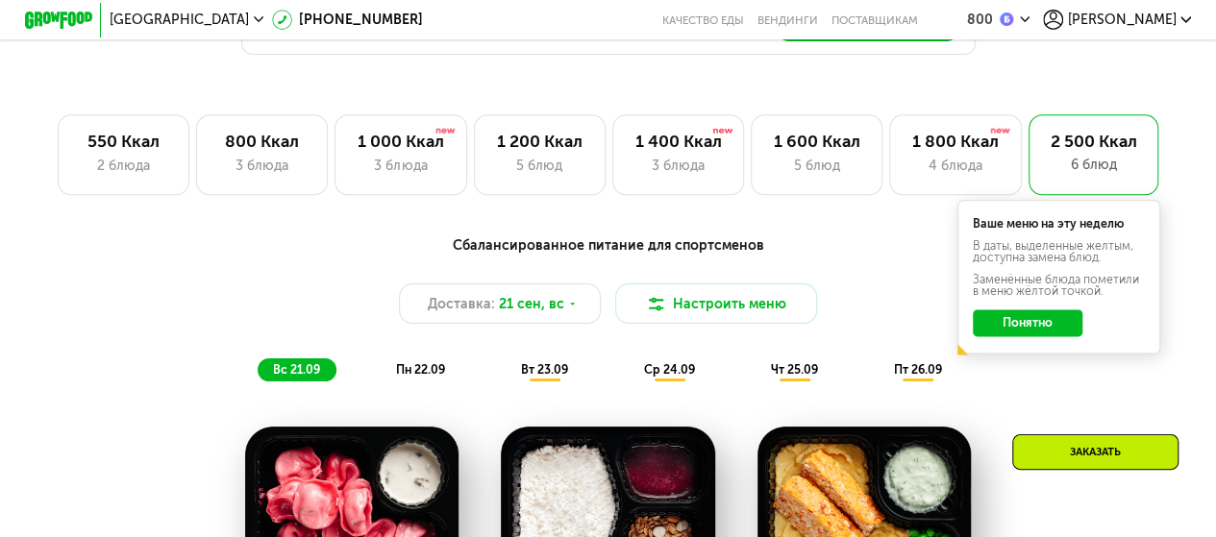
scroll to position [1120, 0]
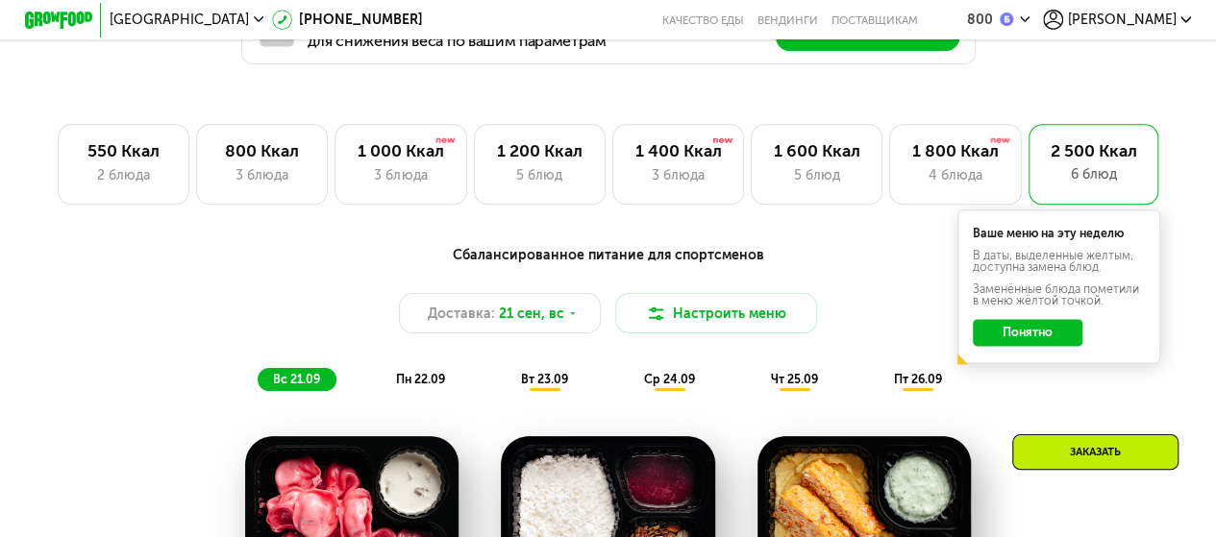
click at [429, 386] on span "пн 22.09" at bounding box center [420, 379] width 49 height 14
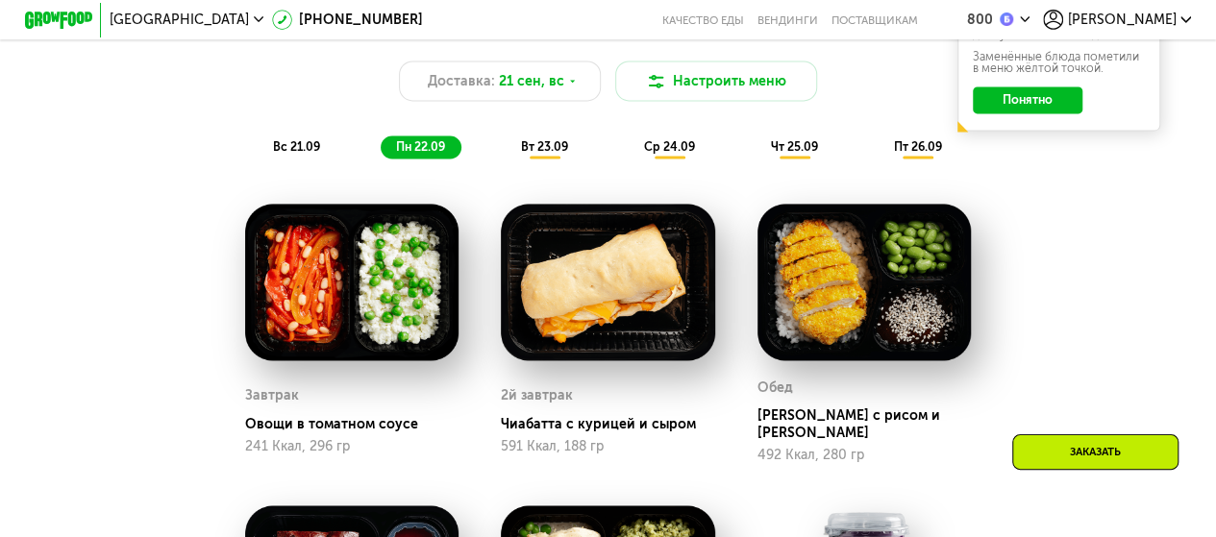
scroll to position [1345, 0]
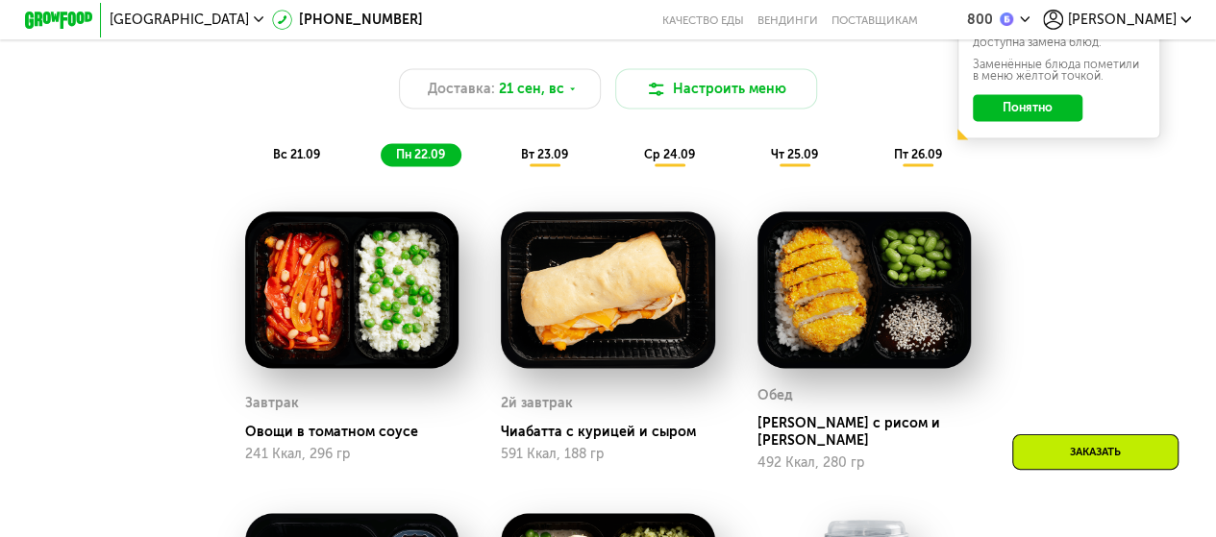
click at [281, 161] on span "вс 21.09" at bounding box center [296, 154] width 47 height 14
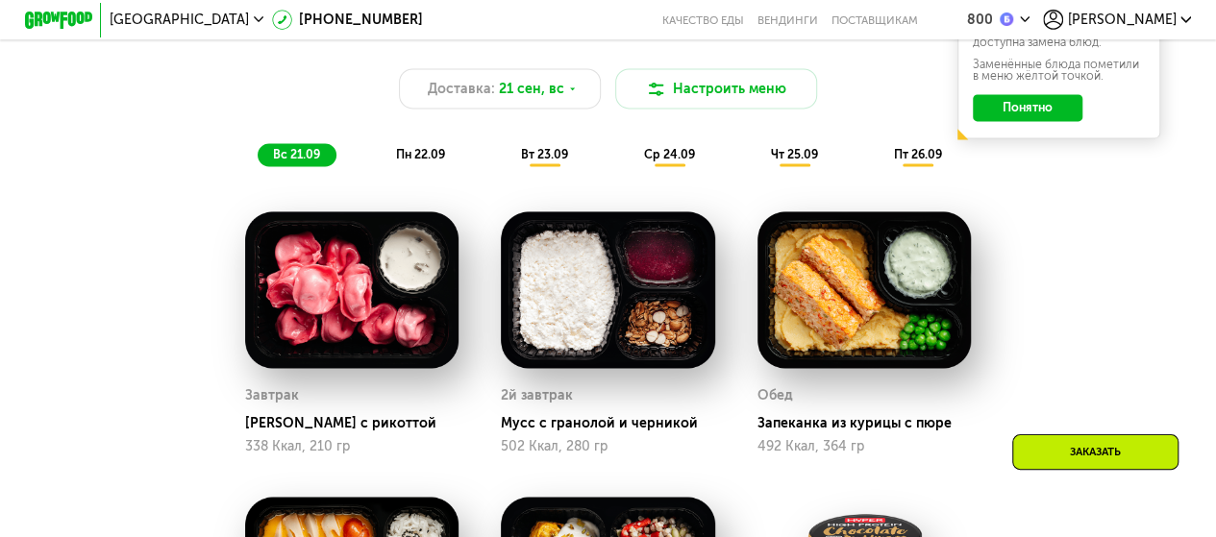
click at [422, 161] on span "пн 22.09" at bounding box center [420, 154] width 49 height 14
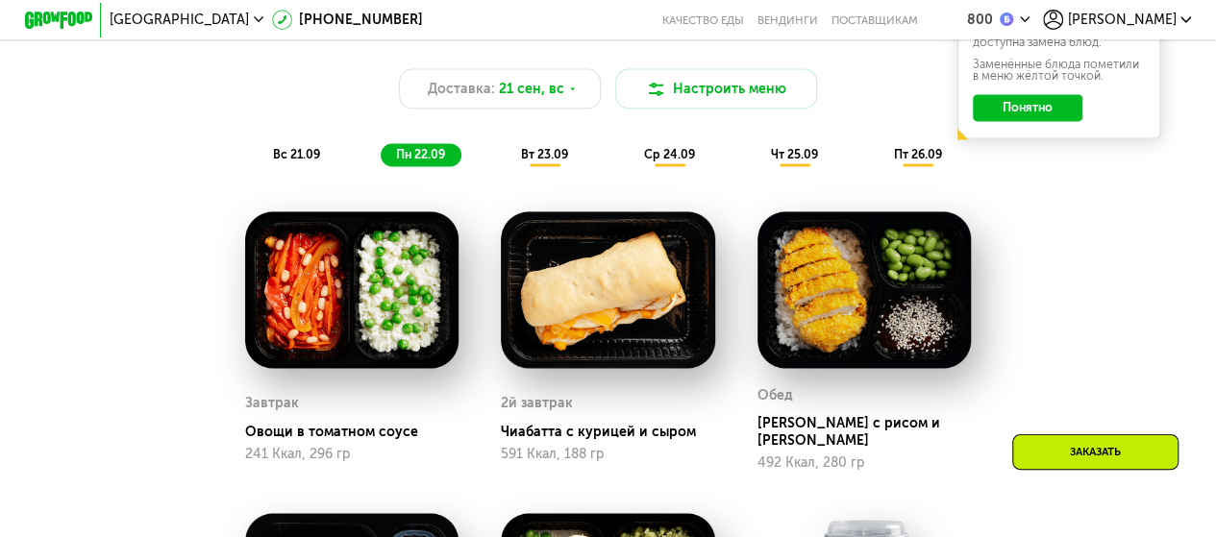
click at [556, 161] on span "вт 23.09" at bounding box center [544, 154] width 47 height 14
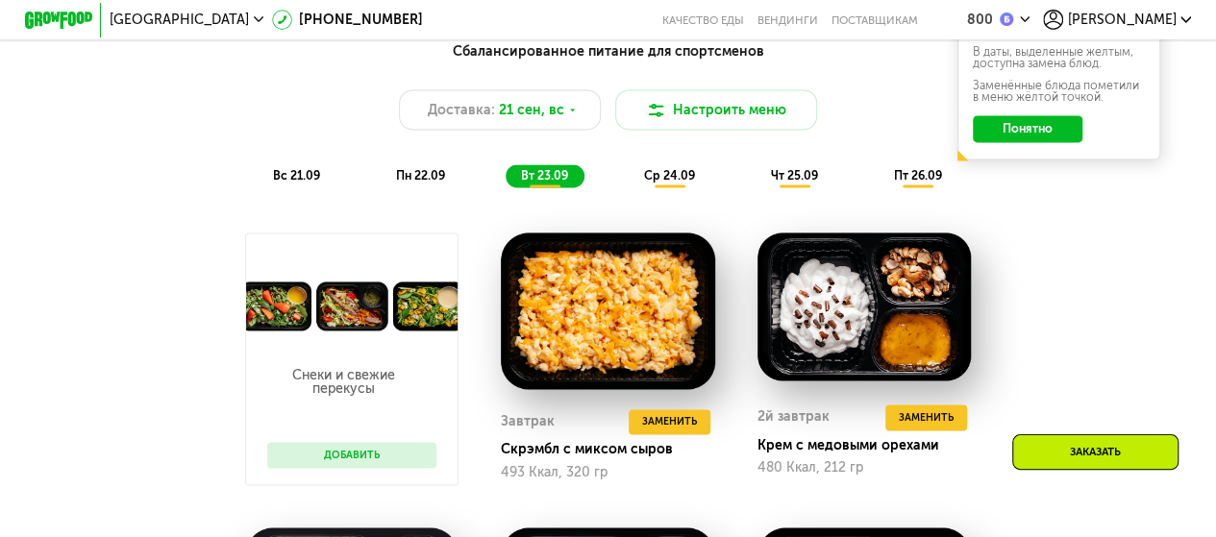
scroll to position [1120, 0]
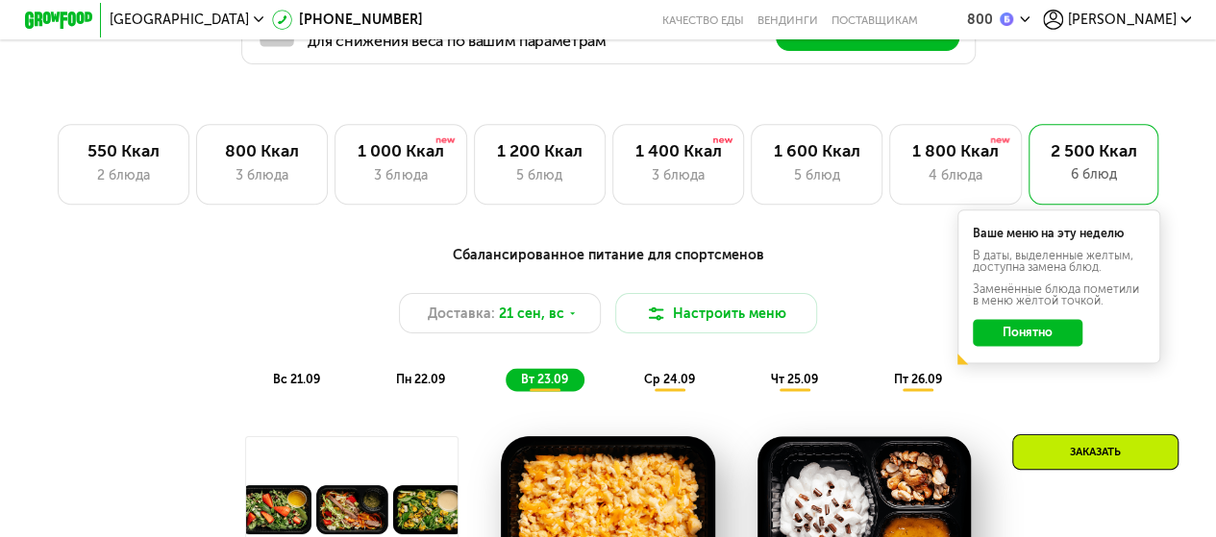
click at [304, 380] on div "вс 21.09" at bounding box center [297, 380] width 79 height 24
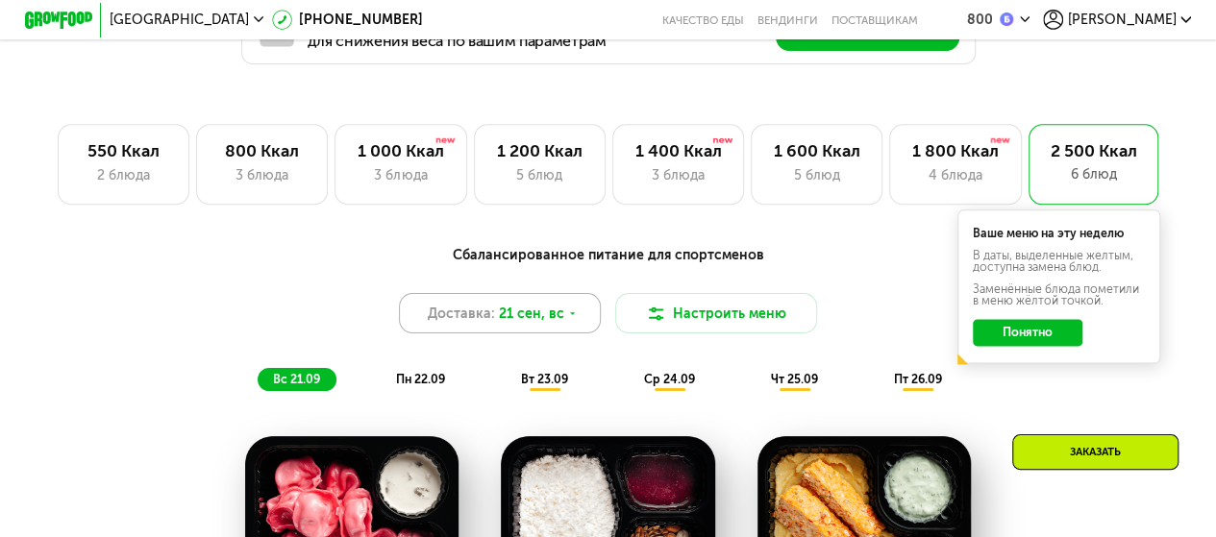
click at [586, 319] on div "Доставка: 21 сен, вс" at bounding box center [500, 313] width 203 height 40
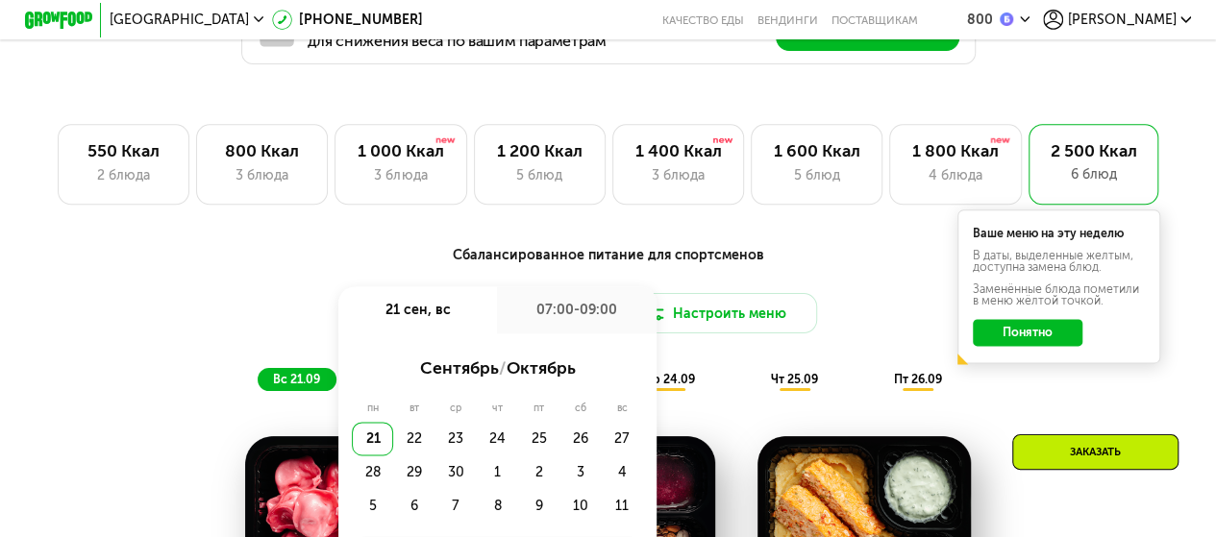
click at [337, 266] on div "Сбалансированное питание для спортсменов" at bounding box center [607, 255] width 999 height 21
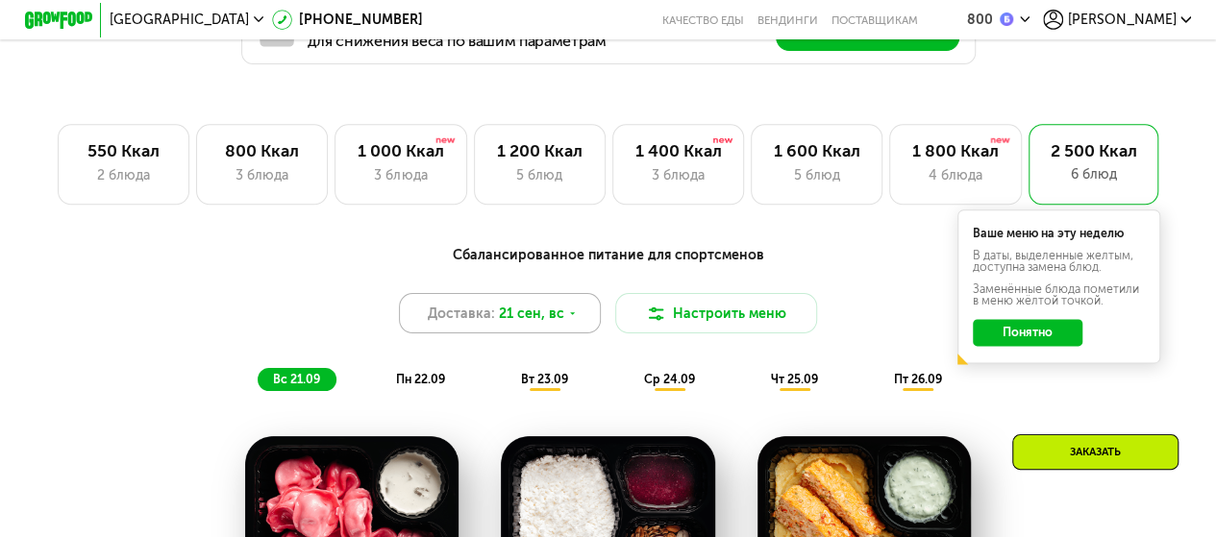
click at [567, 318] on icon at bounding box center [572, 313] width 11 height 11
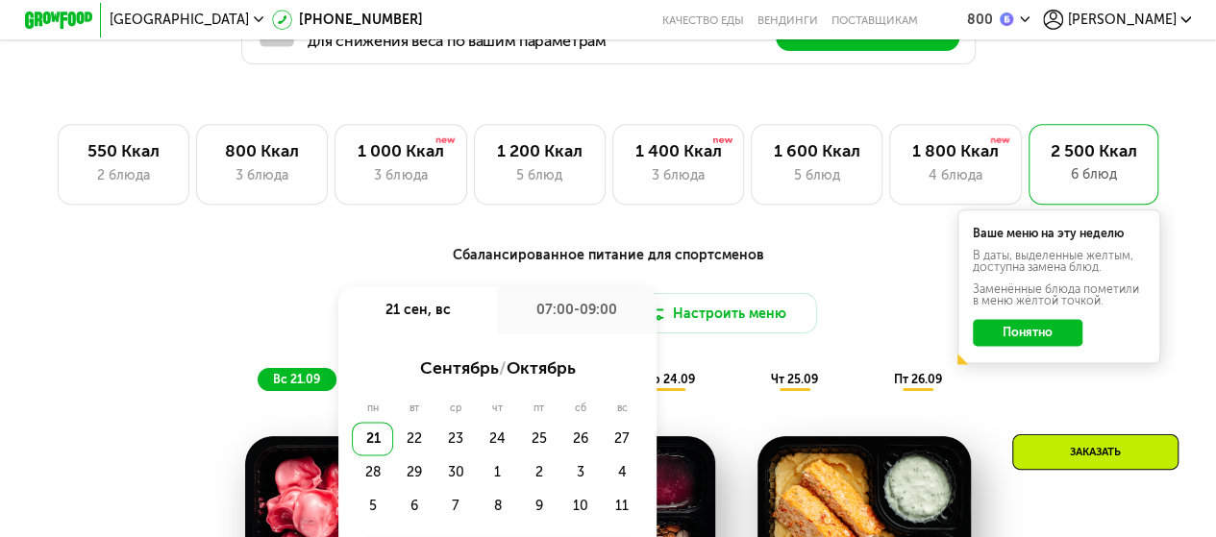
click at [883, 317] on div "Доставка: [DATE] сен, вс 07:00-09:00 сентябрь / октябрь пн вт ср чт пт сб вс 21…" at bounding box center [607, 313] width 999 height 40
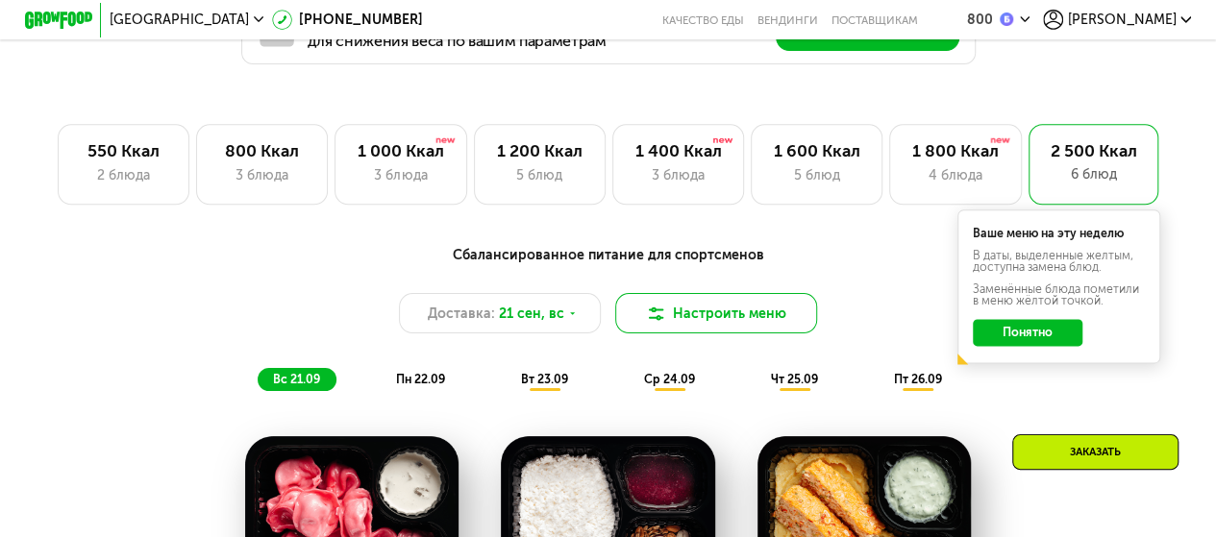
scroll to position [1345, 0]
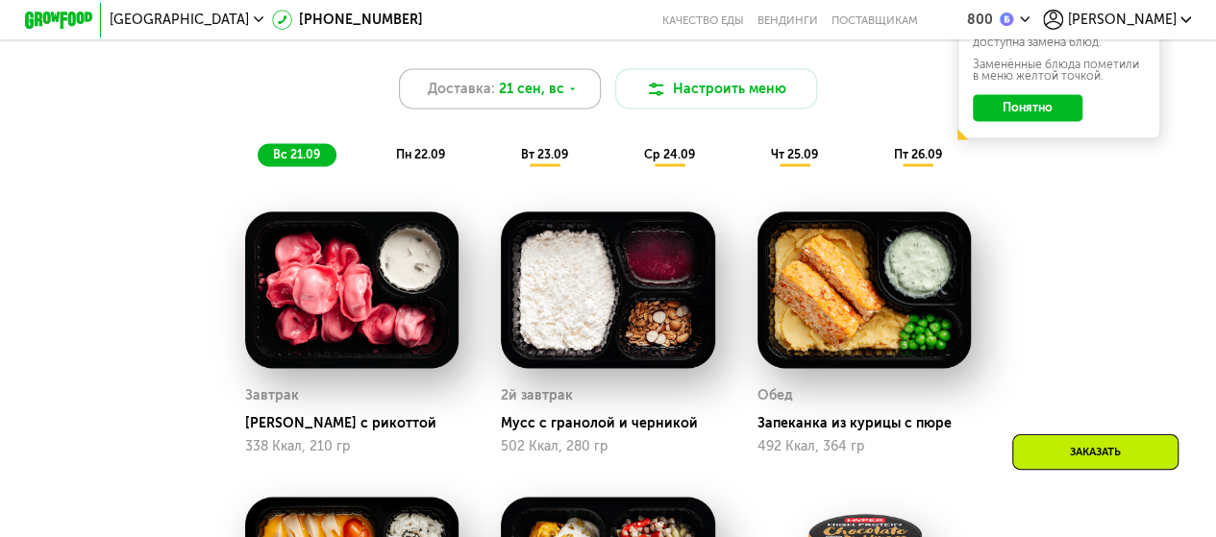
click at [555, 99] on span "21 сен, вс" at bounding box center [531, 89] width 65 height 20
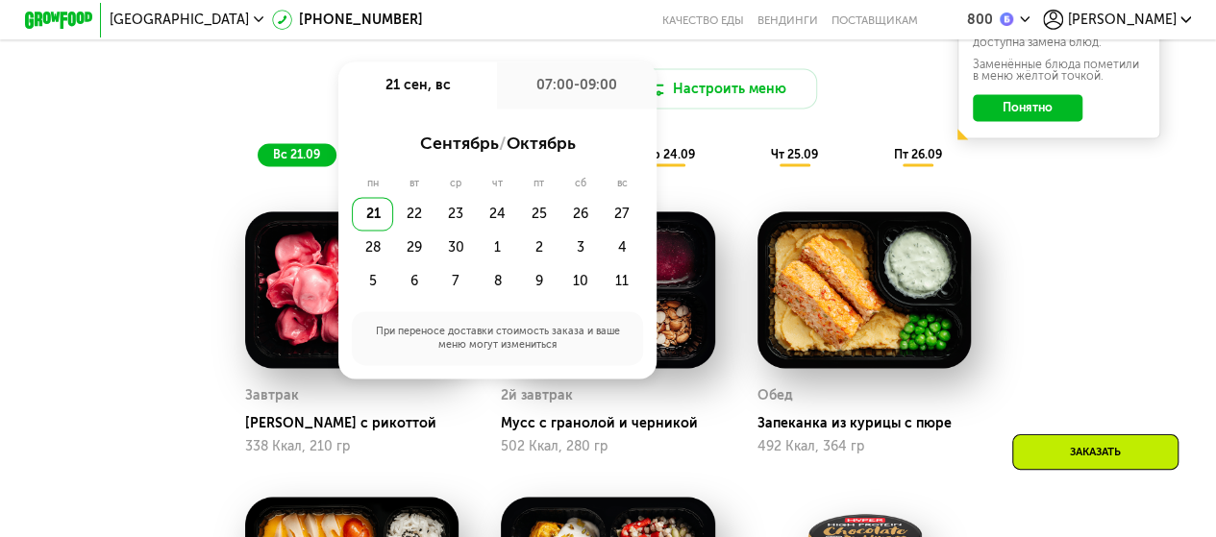
click at [567, 101] on div "07:00-09:00" at bounding box center [576, 84] width 159 height 47
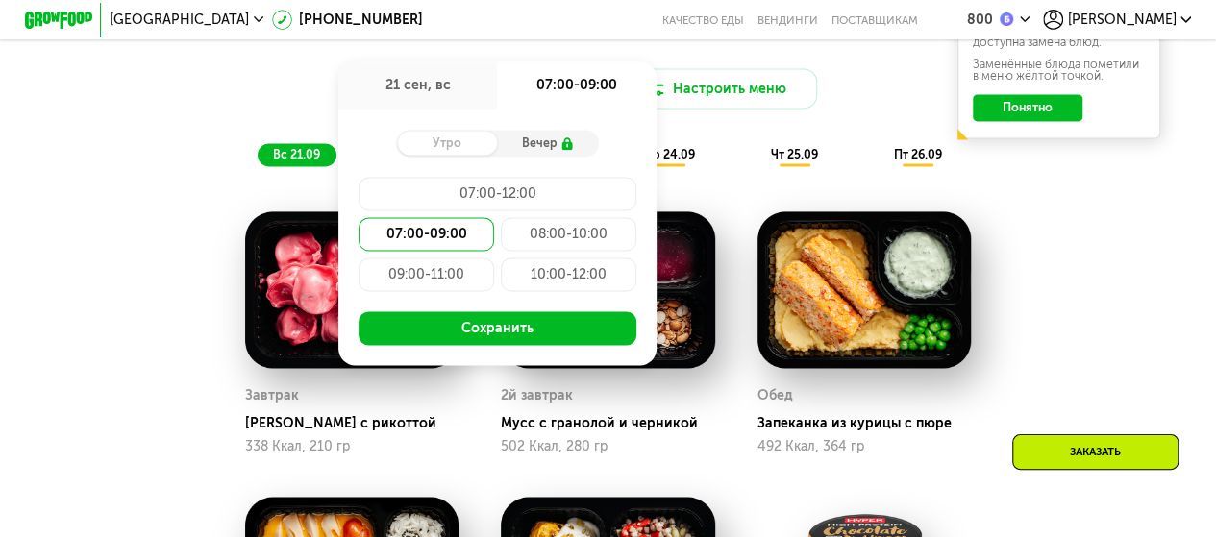
click at [285, 88] on div "Доставка: [DATE] сен, вс 07:00-09:00 Утро Вечер 07:00-12:00 07:00-09:00 08:00-1…" at bounding box center [607, 88] width 999 height 40
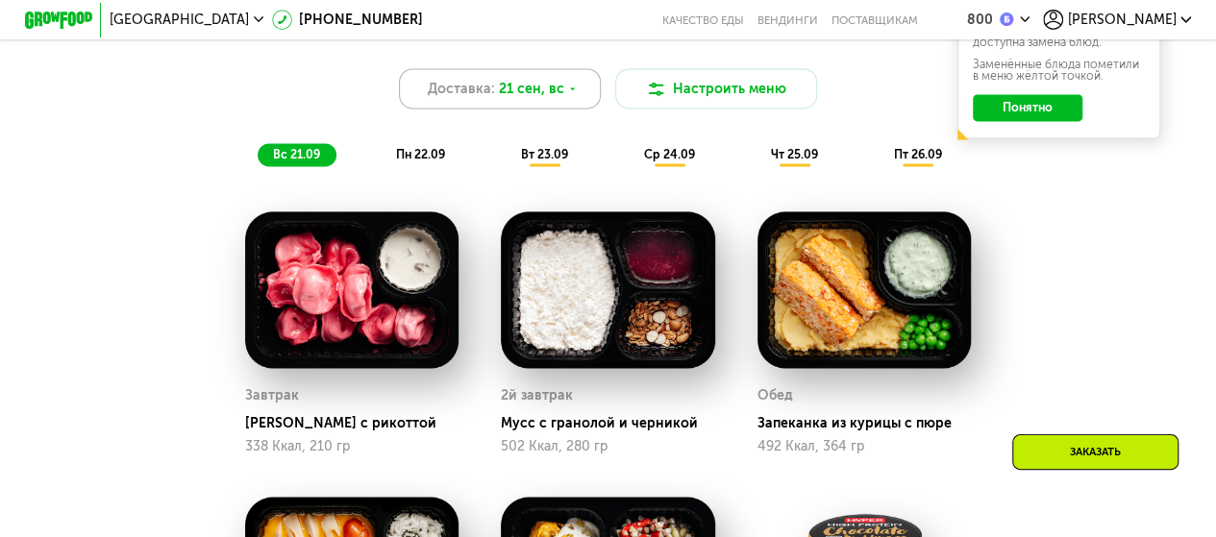
click at [567, 93] on icon at bounding box center [572, 89] width 11 height 11
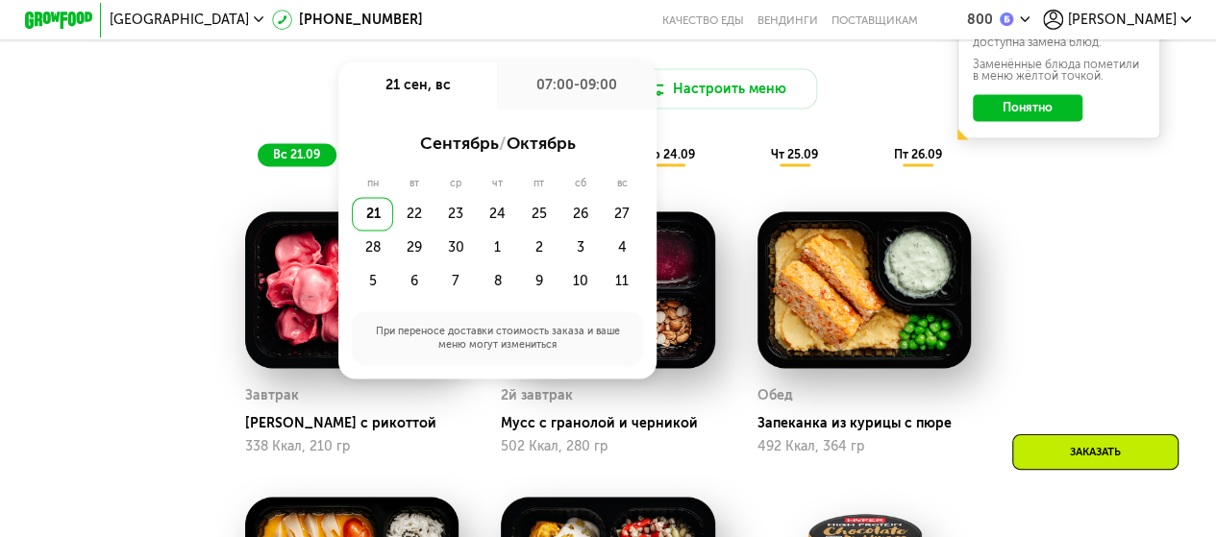
click at [1093, 382] on div "Сбалансированное питание для спортсменов Доставка: [DATE] сен, вс 07:00-09:00 с…" at bounding box center [607, 513] width 1040 height 1005
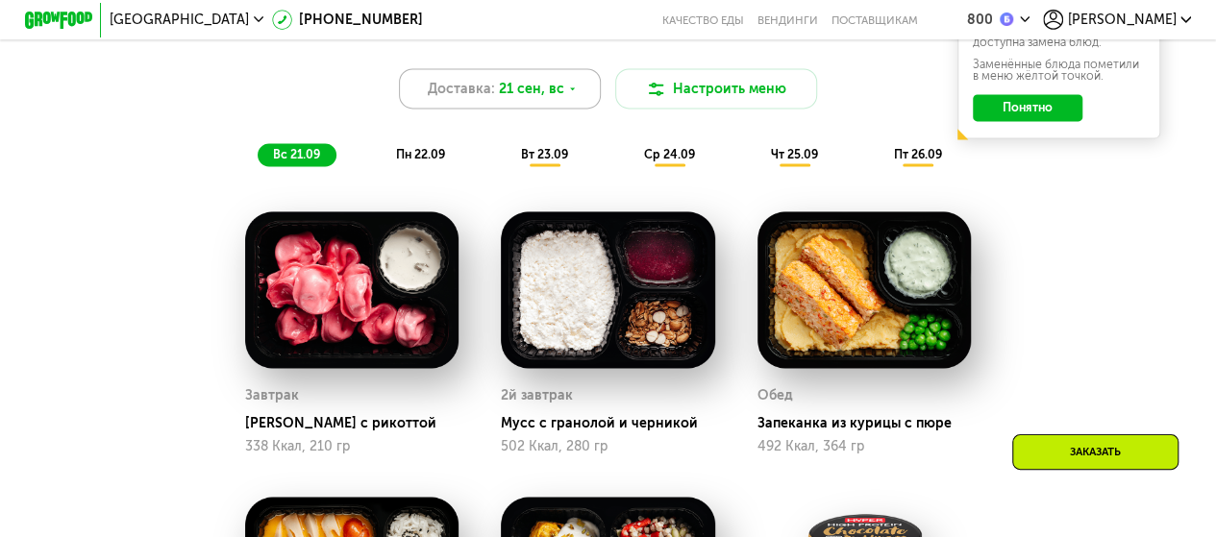
click at [578, 98] on div "Доставка: 21 сен, вс" at bounding box center [500, 88] width 203 height 40
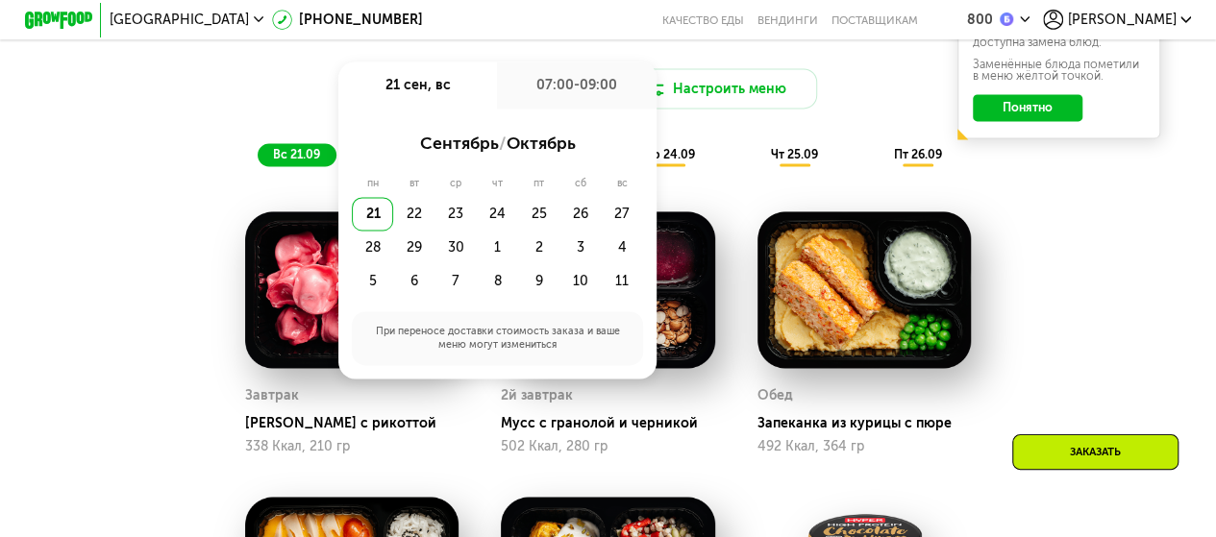
click at [1052, 272] on div "Сбалансированное питание для спортсменов Доставка: [DATE] сен, вс 07:00-09:00 с…" at bounding box center [607, 513] width 1040 height 1005
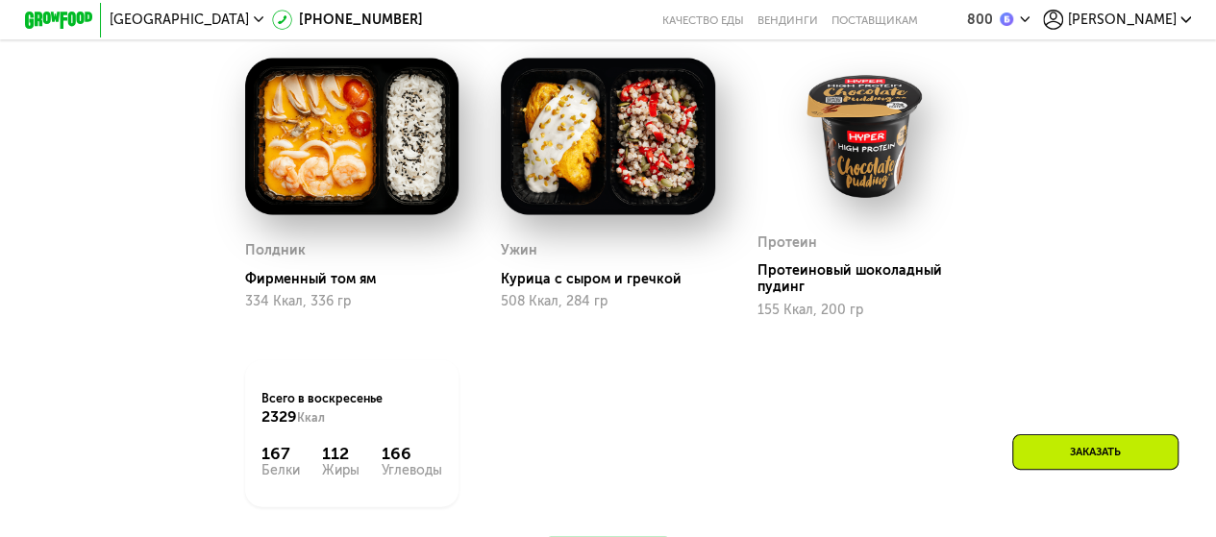
scroll to position [1793, 0]
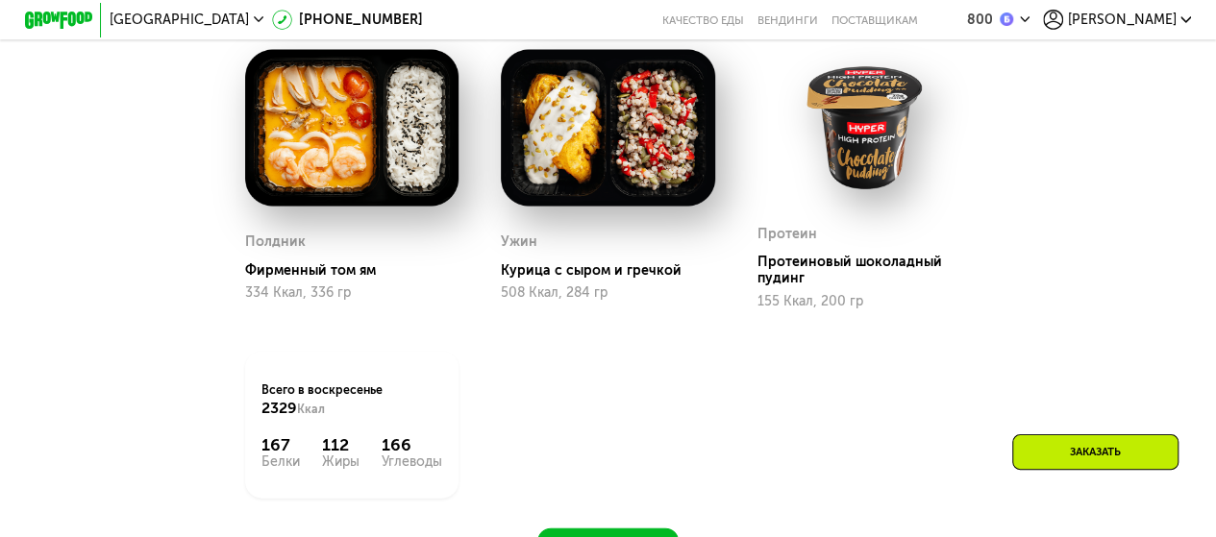
click at [1083, 449] on div "Заказать" at bounding box center [1095, 452] width 166 height 36
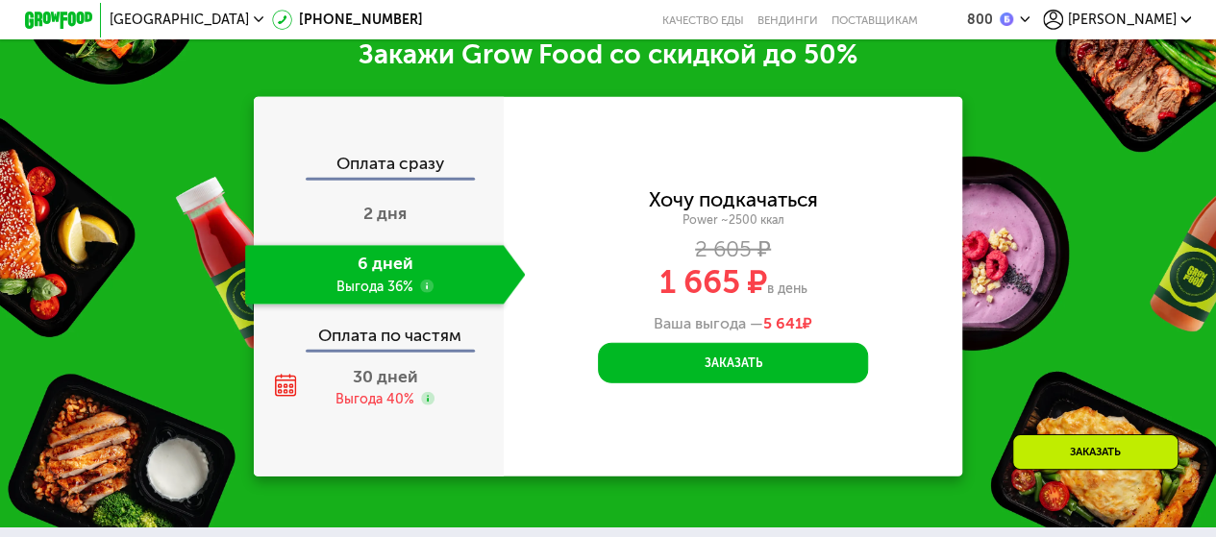
scroll to position [2423, 0]
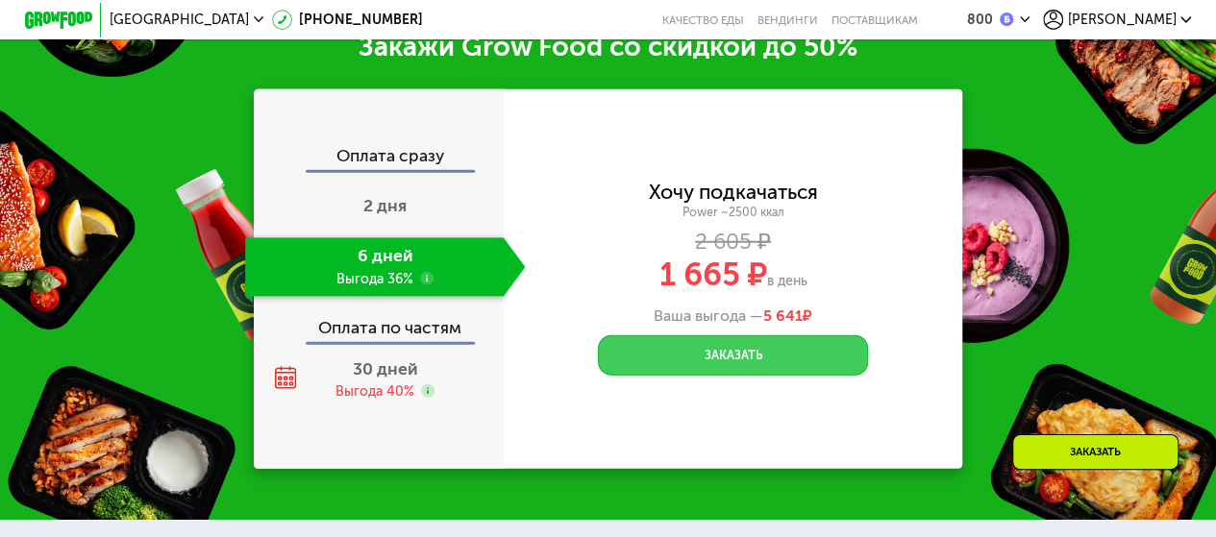
click at [778, 376] on button "Заказать" at bounding box center [733, 355] width 270 height 40
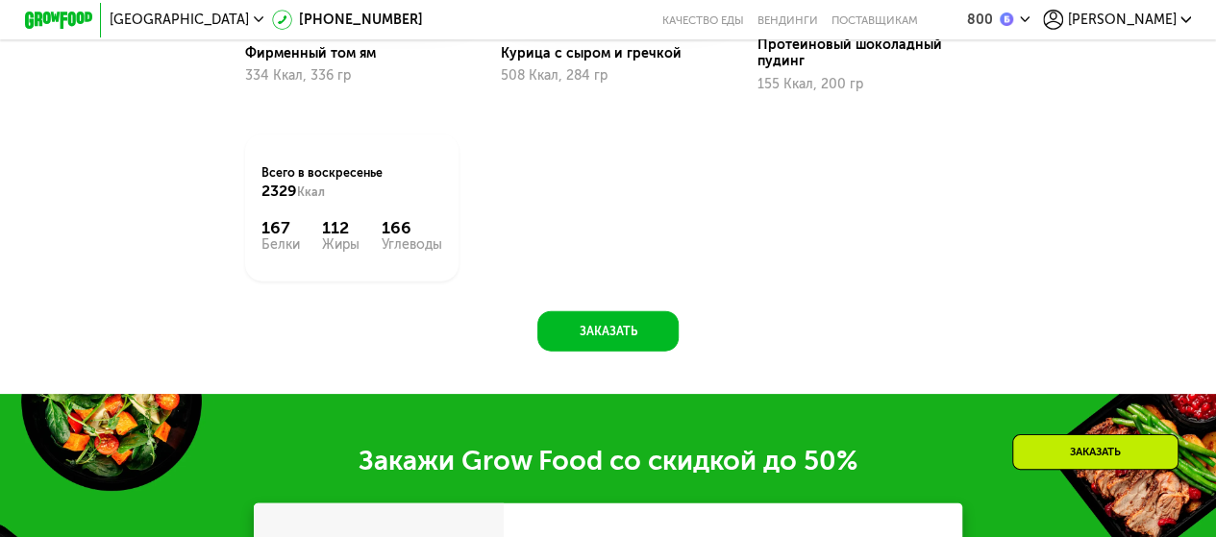
scroll to position [2018, 0]
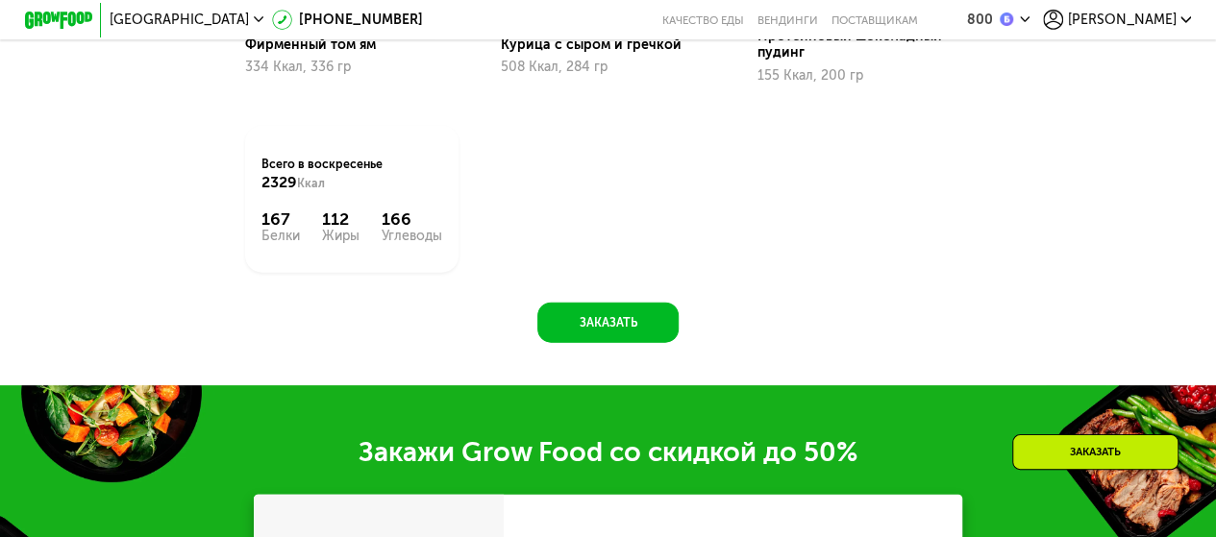
click at [1076, 464] on div "Заказать" at bounding box center [1095, 452] width 166 height 36
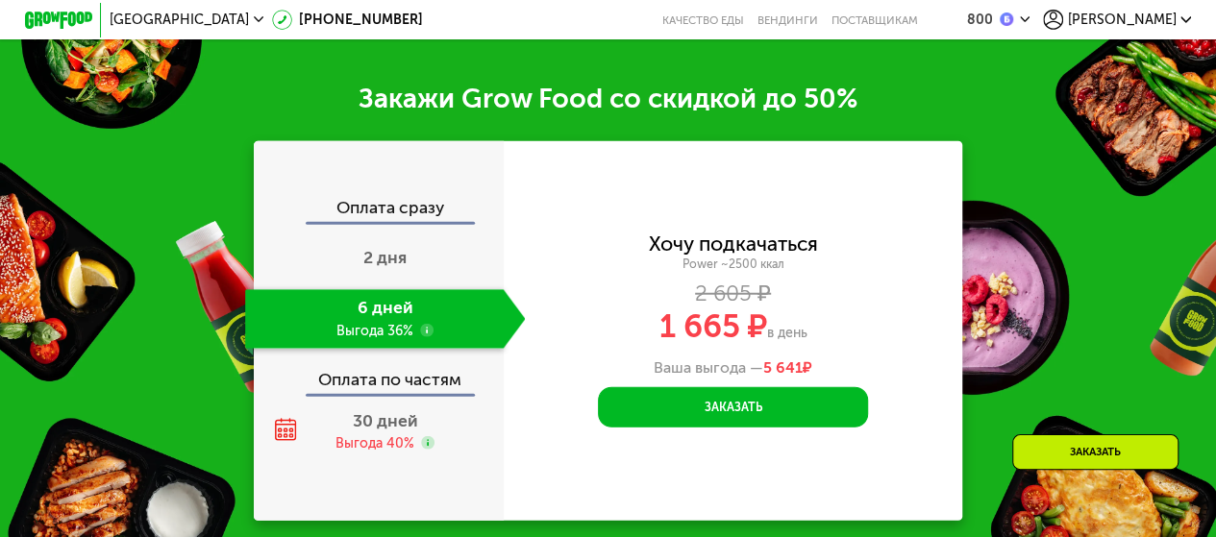
scroll to position [2423, 0]
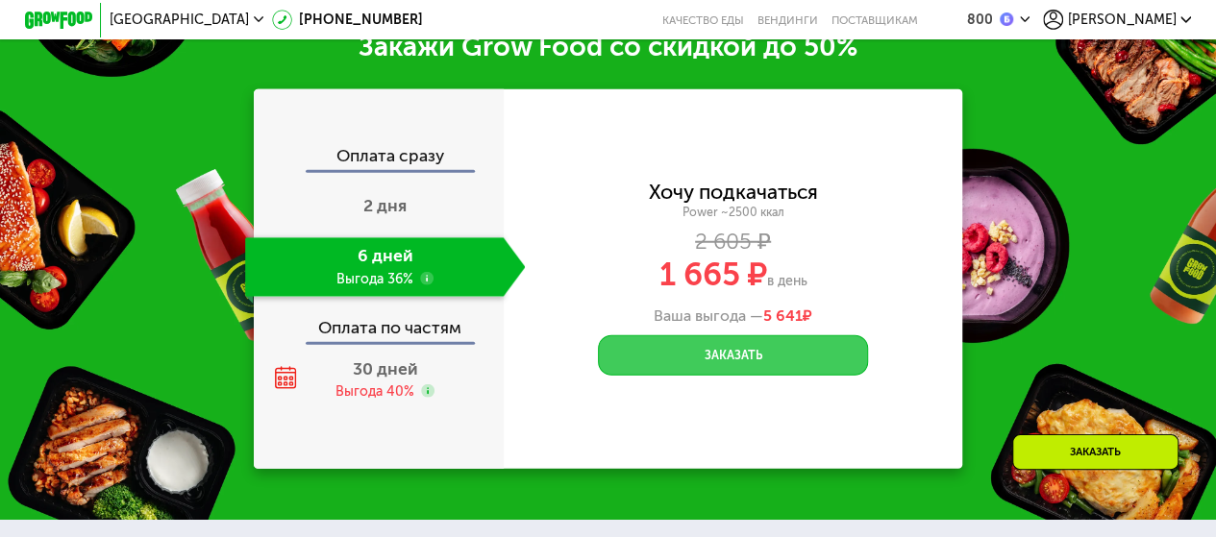
click at [776, 376] on button "Заказать" at bounding box center [733, 355] width 270 height 40
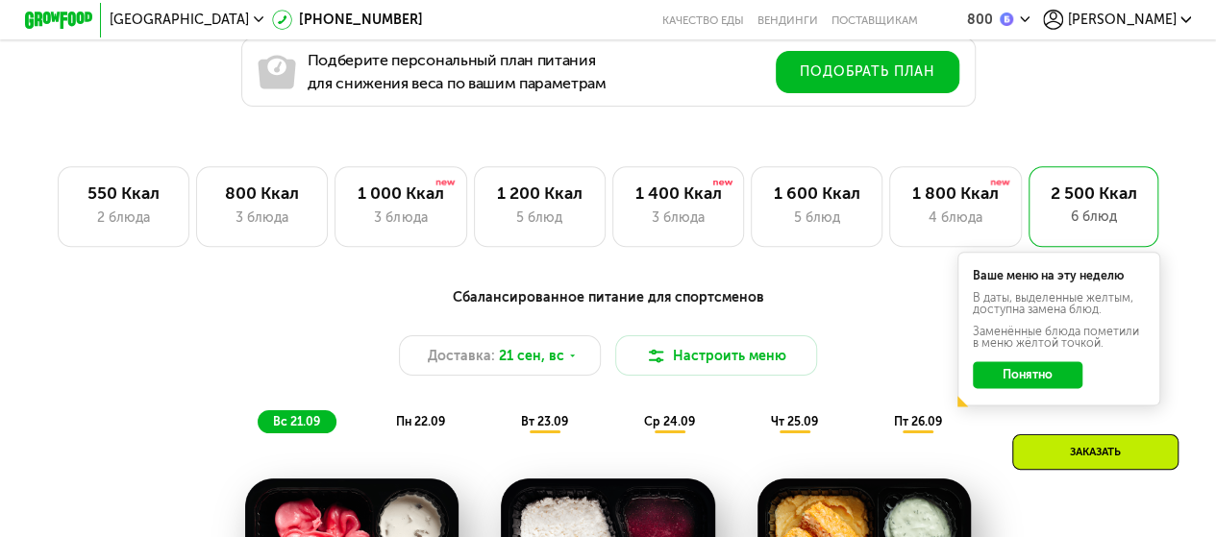
scroll to position [853, 0]
